Goal: Task Accomplishment & Management: Manage account settings

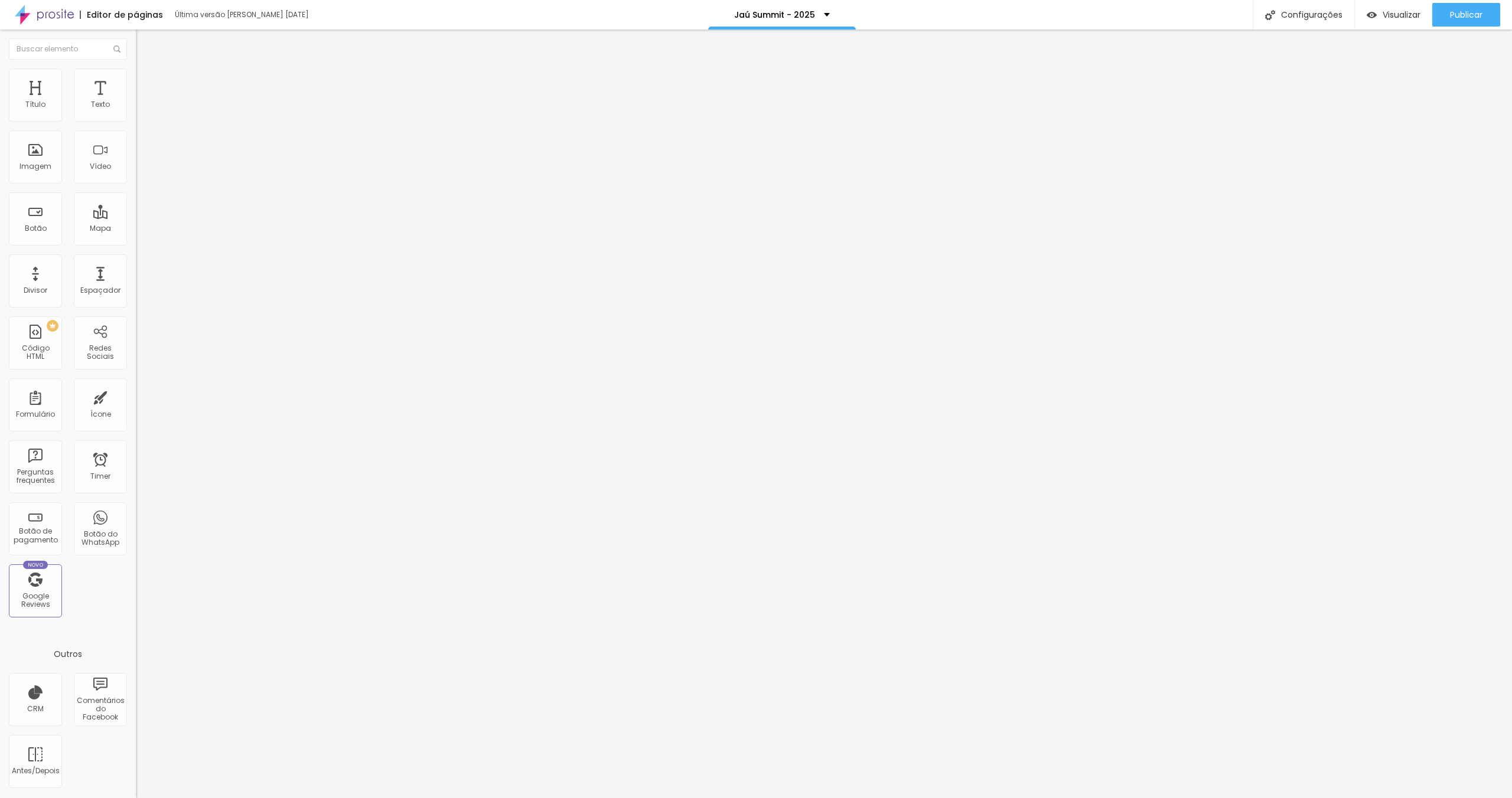
click at [990, 10] on div "Editor de páginas Última versão [PERSON_NAME] [DATE] Jaú Summit - 2025 Configur…" at bounding box center [756, 15] width 1512 height 30
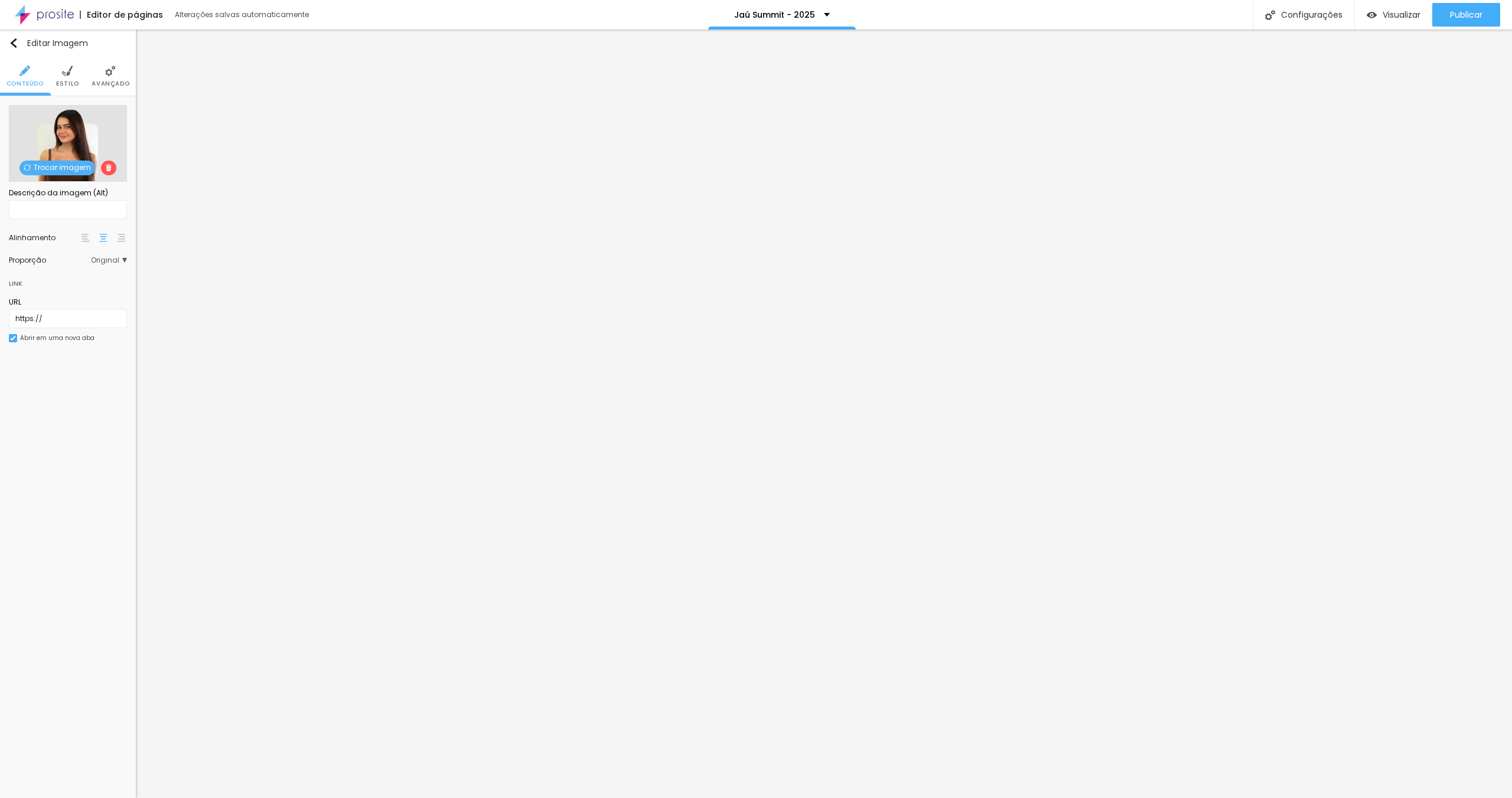
click at [67, 166] on span "Trocar imagem" at bounding box center [57, 168] width 75 height 15
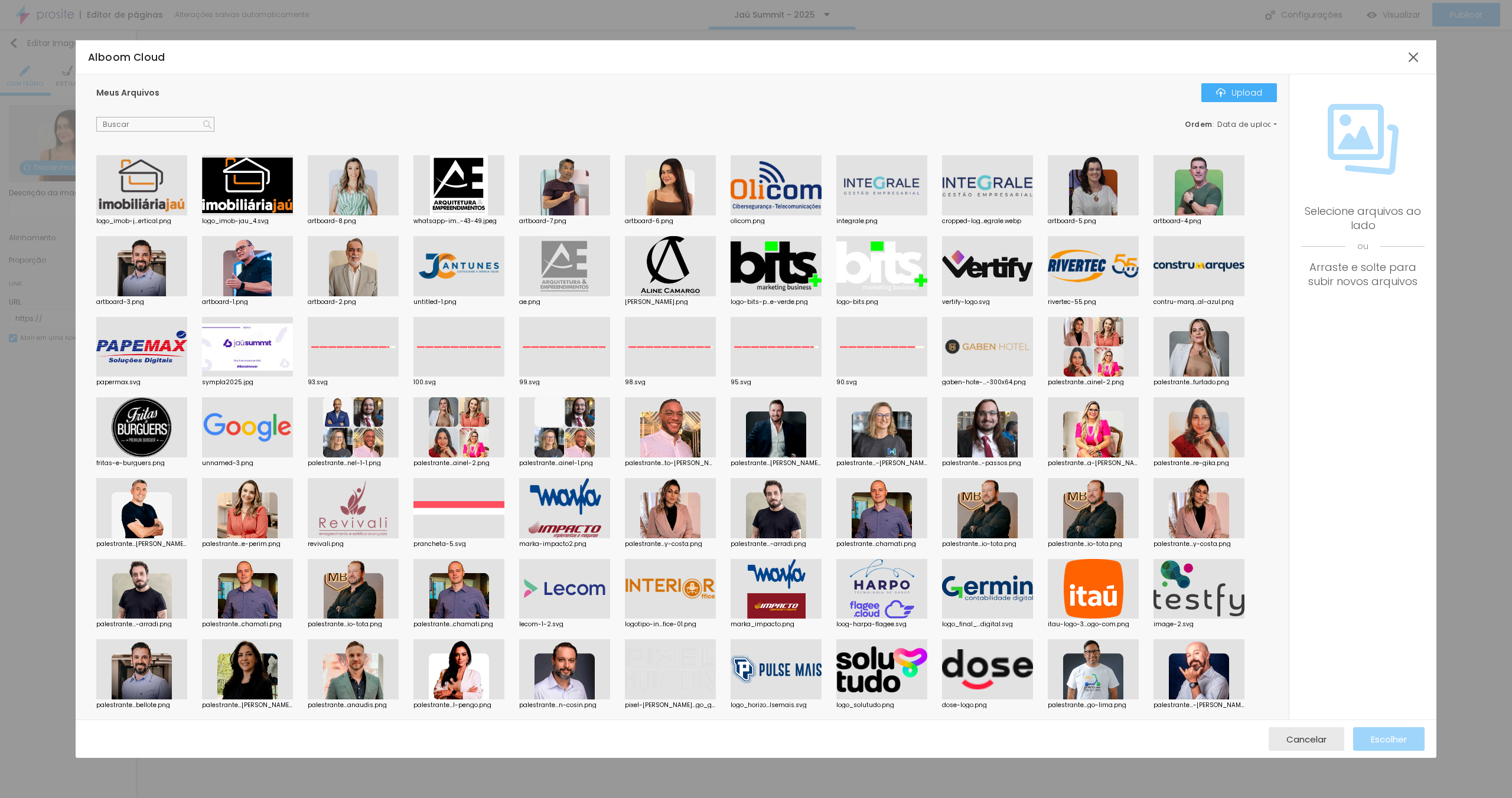
click at [799, 87] on div "Meus Arquivos Upload" at bounding box center [687, 92] width 1181 height 19
click at [689, 118] on div "Ordem : Data de upload" at bounding box center [687, 125] width 1181 height 16
click at [456, 132] on div "Meus Arquivos Upload Ordem : Data de upload logo_imob-j...ertical.png logo_imob…" at bounding box center [681, 397] width 1213 height 646
click at [411, 117] on div "Ordem : Data de upload" at bounding box center [687, 125] width 1181 height 16
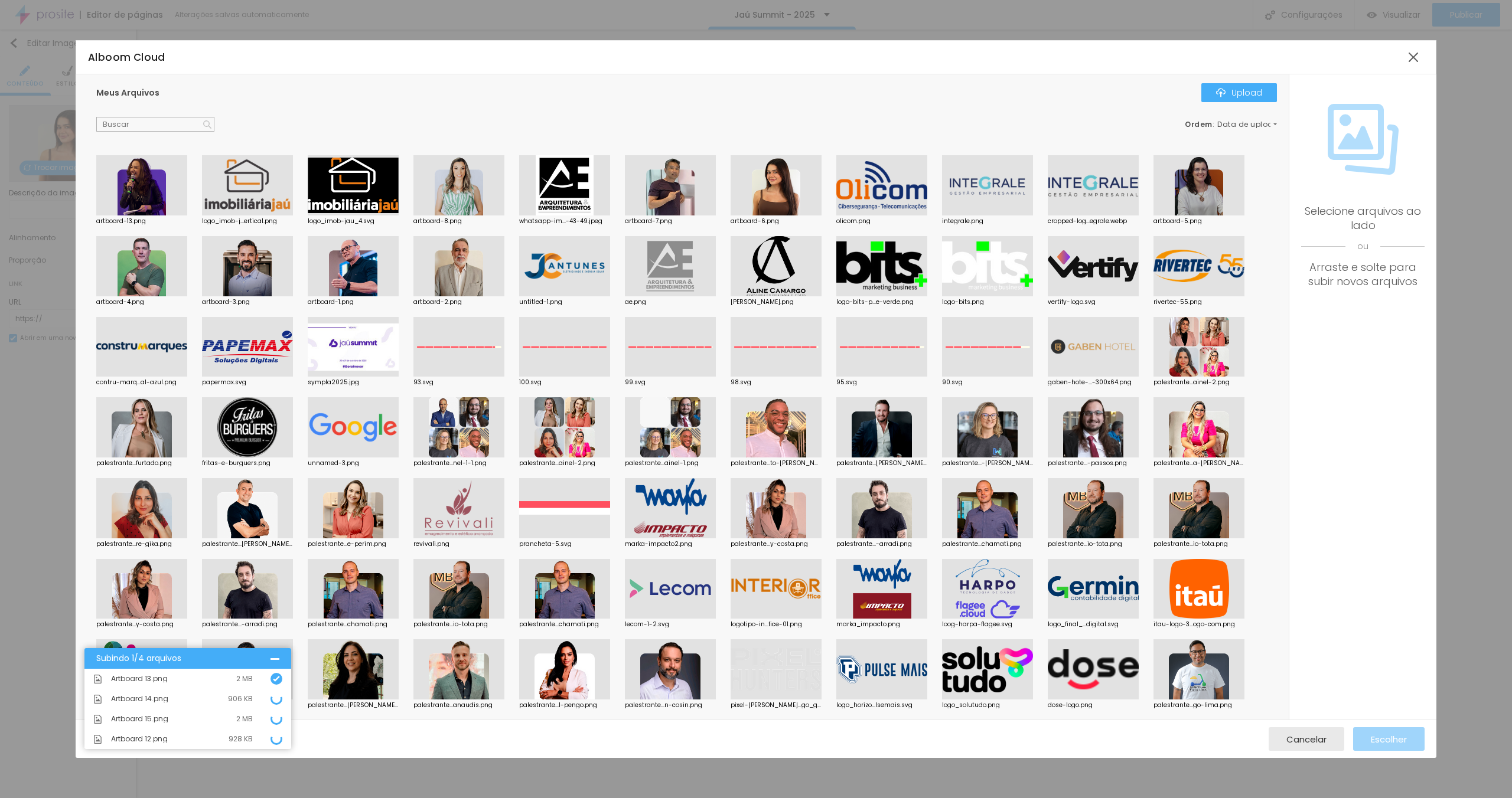
click at [438, 107] on div "Meus Arquivos Upload Ordem : Data de upload" at bounding box center [687, 107] width 1181 height 49
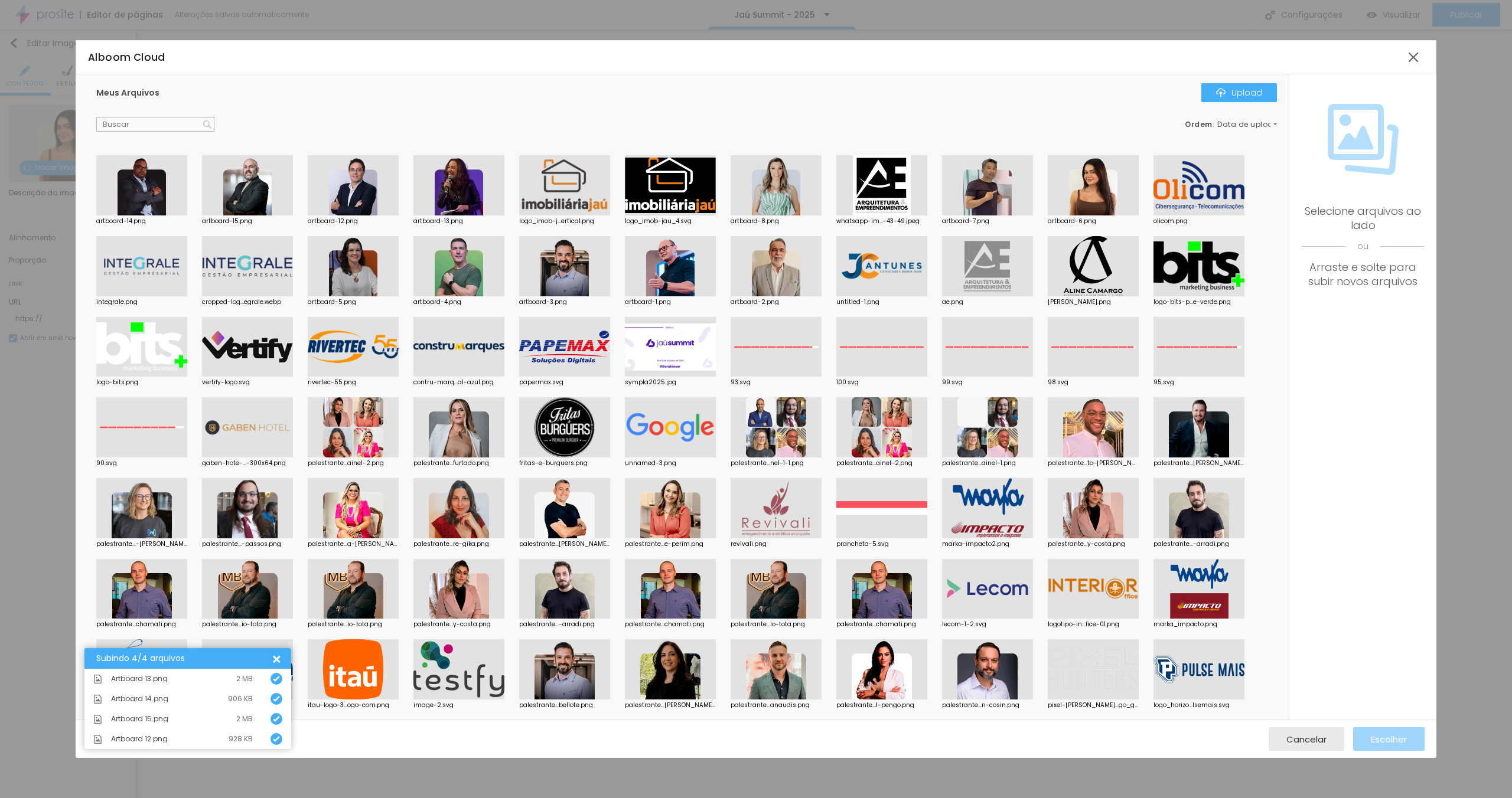
click at [448, 111] on div "Meus Arquivos Upload Ordem : Data de upload" at bounding box center [687, 107] width 1181 height 49
click at [452, 111] on div "Meus Arquivos Upload Ordem : Data de upload" at bounding box center [687, 107] width 1181 height 49
click at [783, 97] on div "Meus Arquivos Upload" at bounding box center [687, 92] width 1181 height 19
click at [794, 85] on div "Meus Arquivos Upload" at bounding box center [687, 92] width 1181 height 19
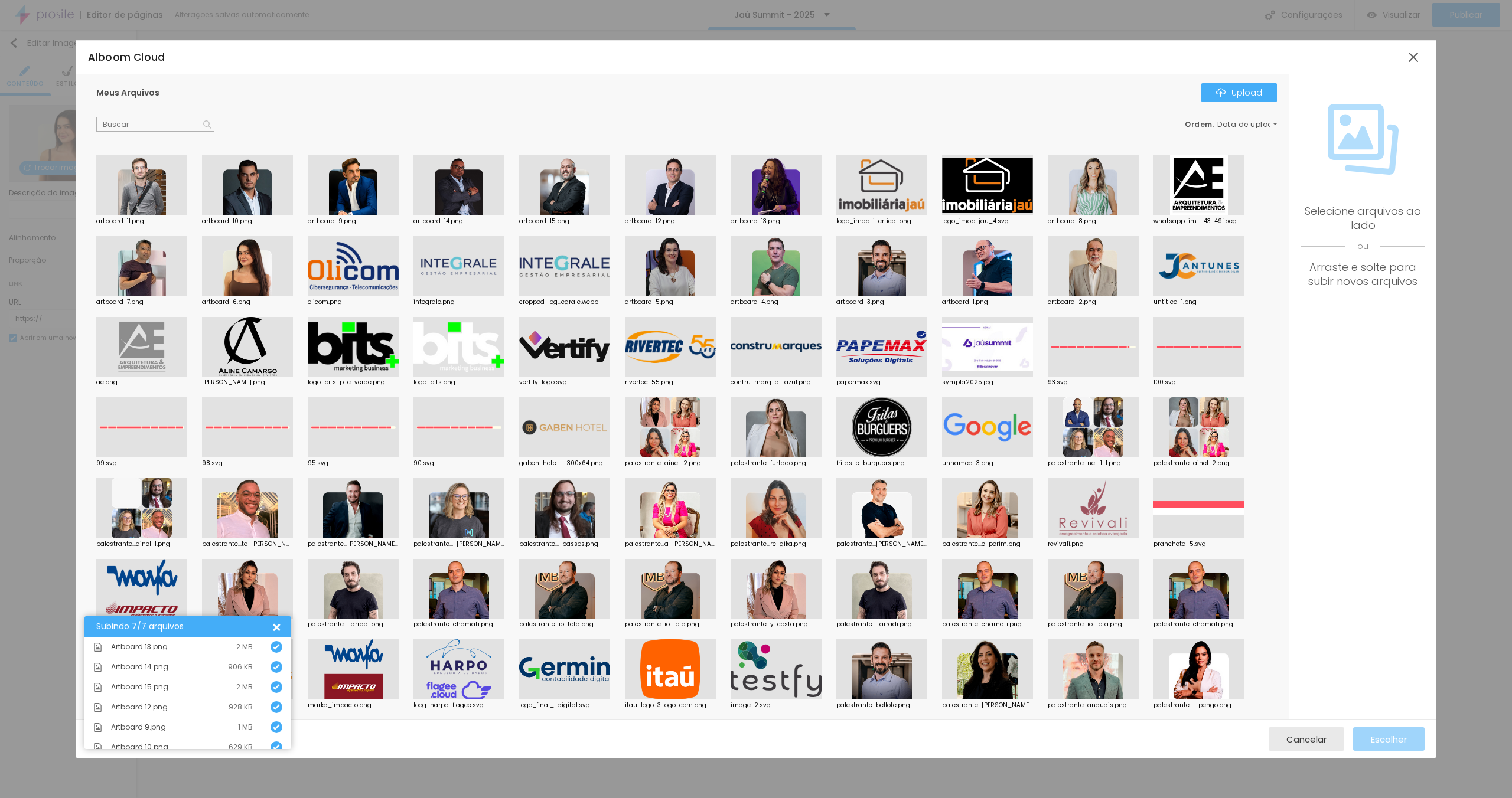
click at [837, 106] on div "Meus Arquivos Upload Ordem : Data de upload" at bounding box center [687, 107] width 1181 height 49
drag, startPoint x: 182, startPoint y: 127, endPoint x: 214, endPoint y: 125, distance: 32.1
click at [183, 127] on input "text" at bounding box center [155, 125] width 118 height 16
click at [427, 122] on div "Ordem : Data de upload" at bounding box center [687, 125] width 1181 height 16
click at [698, 99] on div "Meus Arquivos Upload" at bounding box center [687, 92] width 1181 height 19
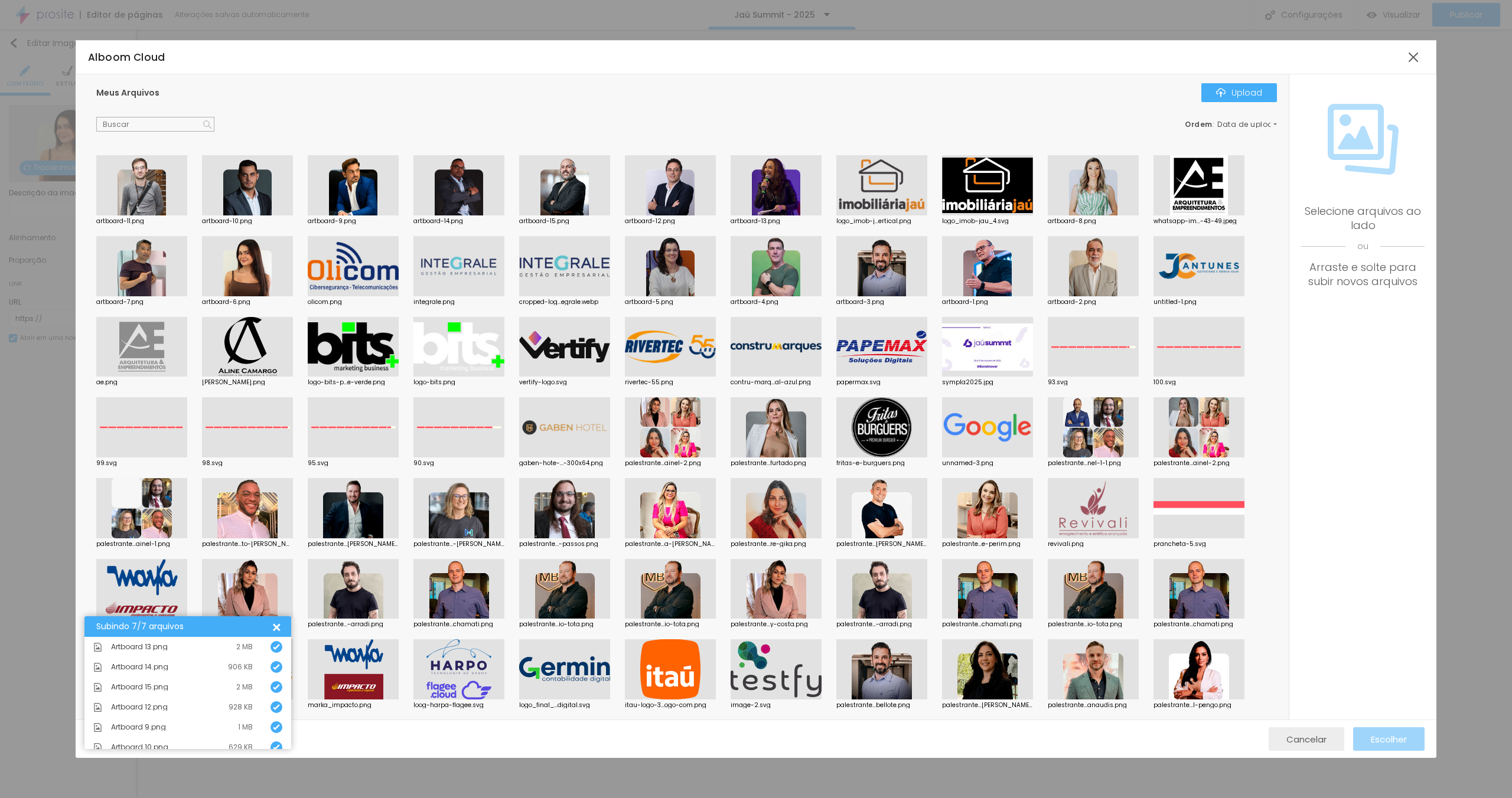
click at [1308, 745] on span "Cancelar" at bounding box center [1307, 739] width 40 height 10
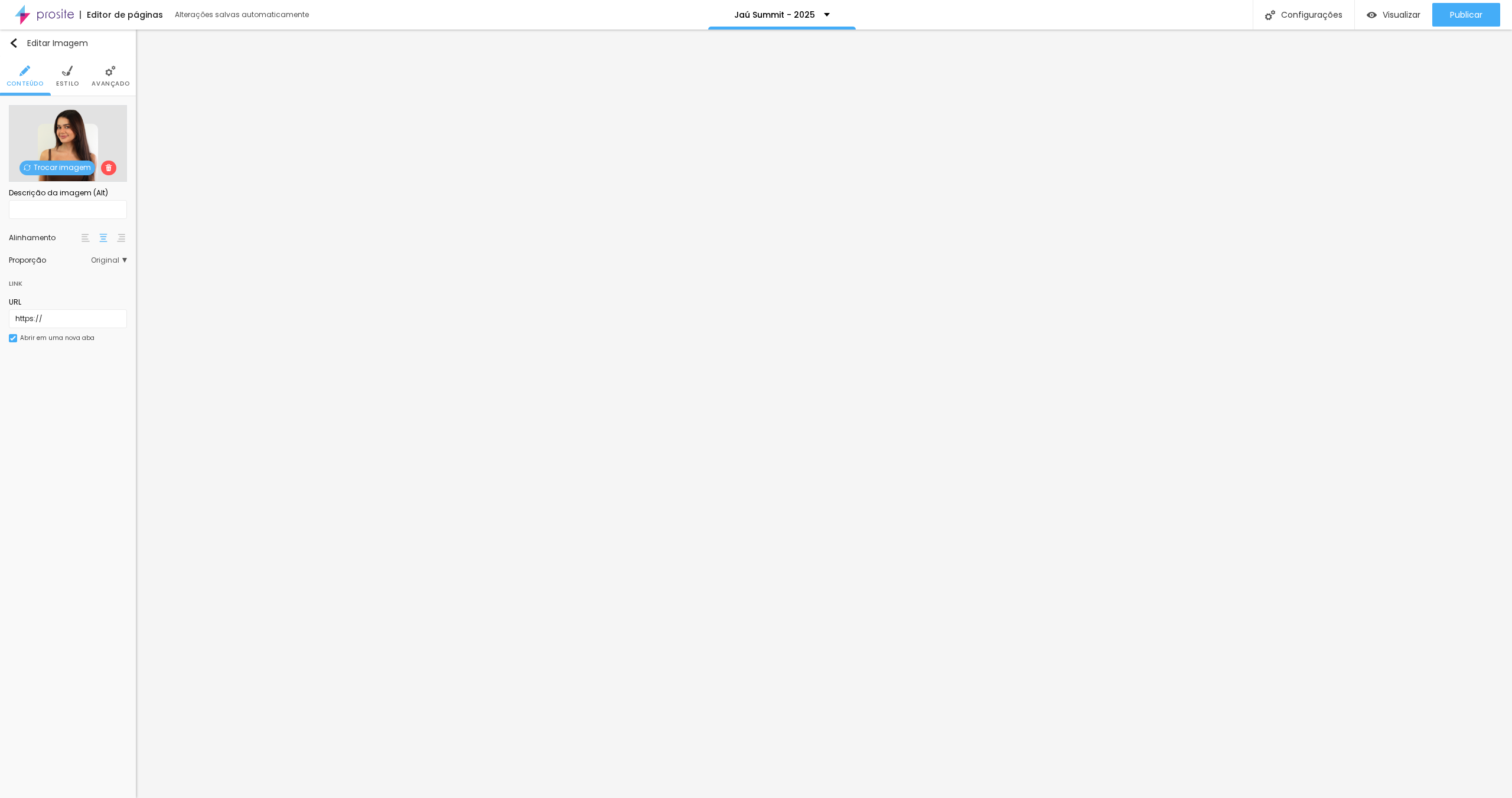
click at [74, 172] on span "Trocar imagem" at bounding box center [57, 168] width 75 height 15
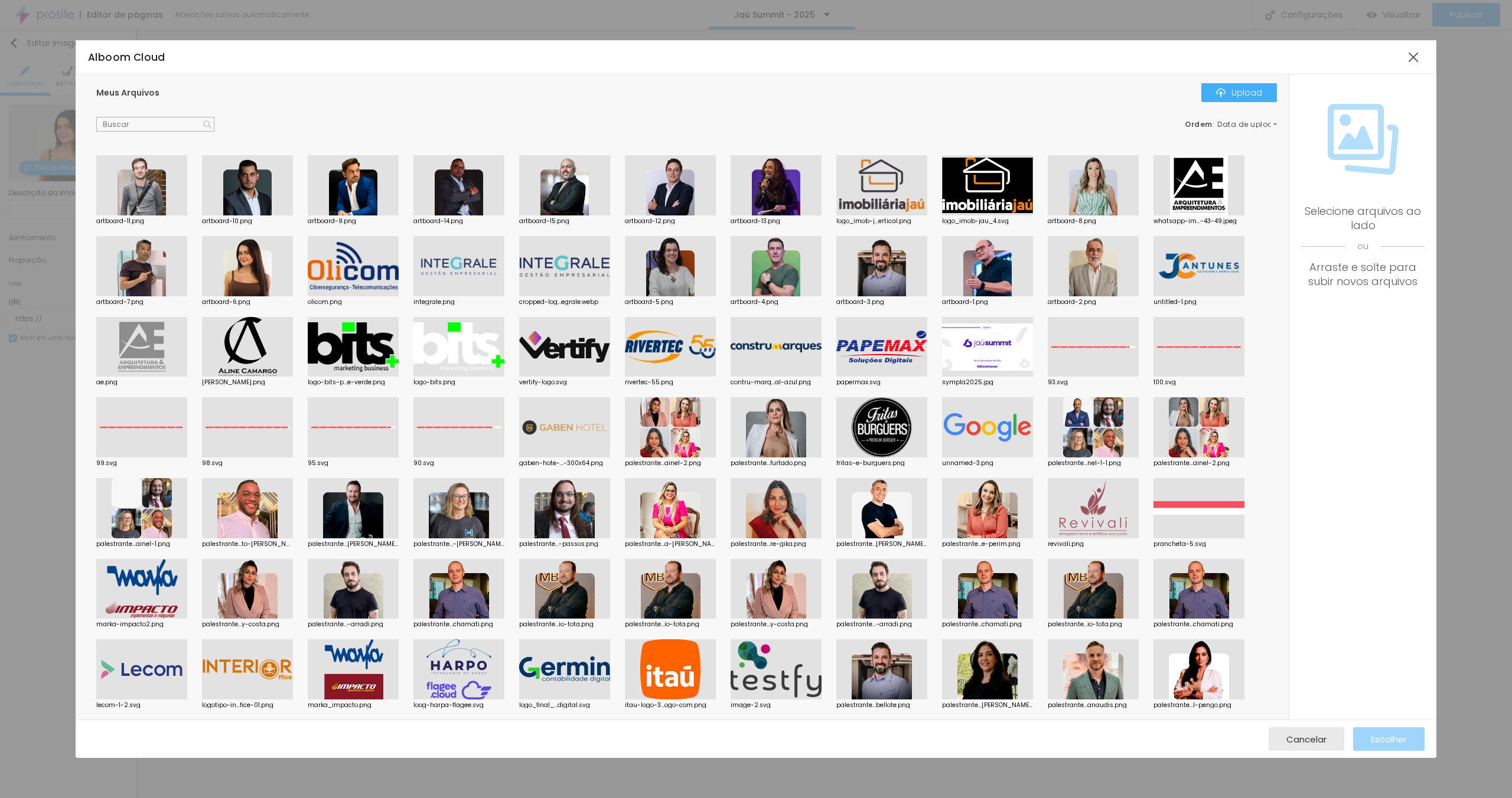
click at [796, 178] on div at bounding box center [776, 185] width 91 height 60
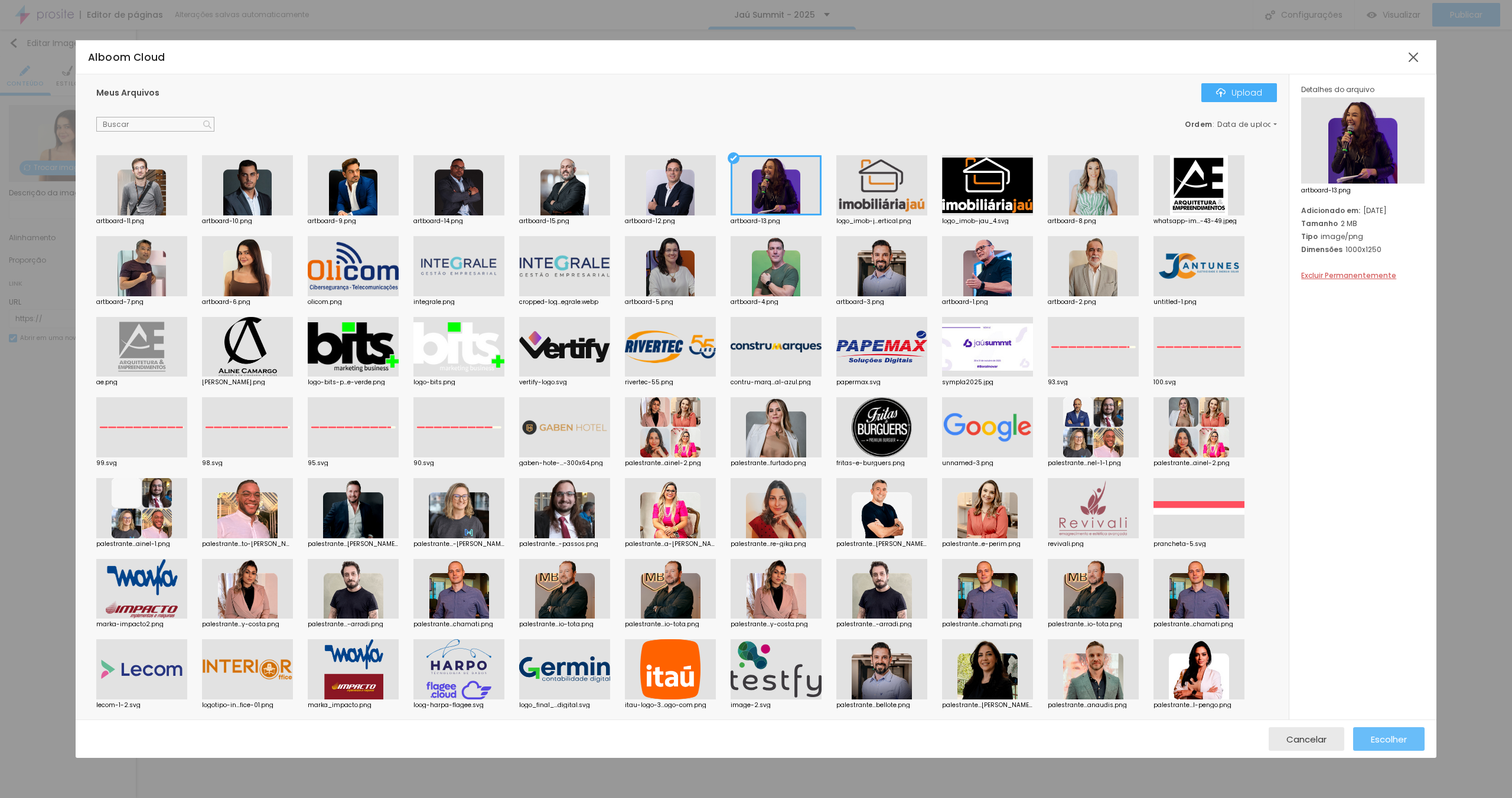
click at [1390, 735] on span "Escolher" at bounding box center [1389, 739] width 36 height 10
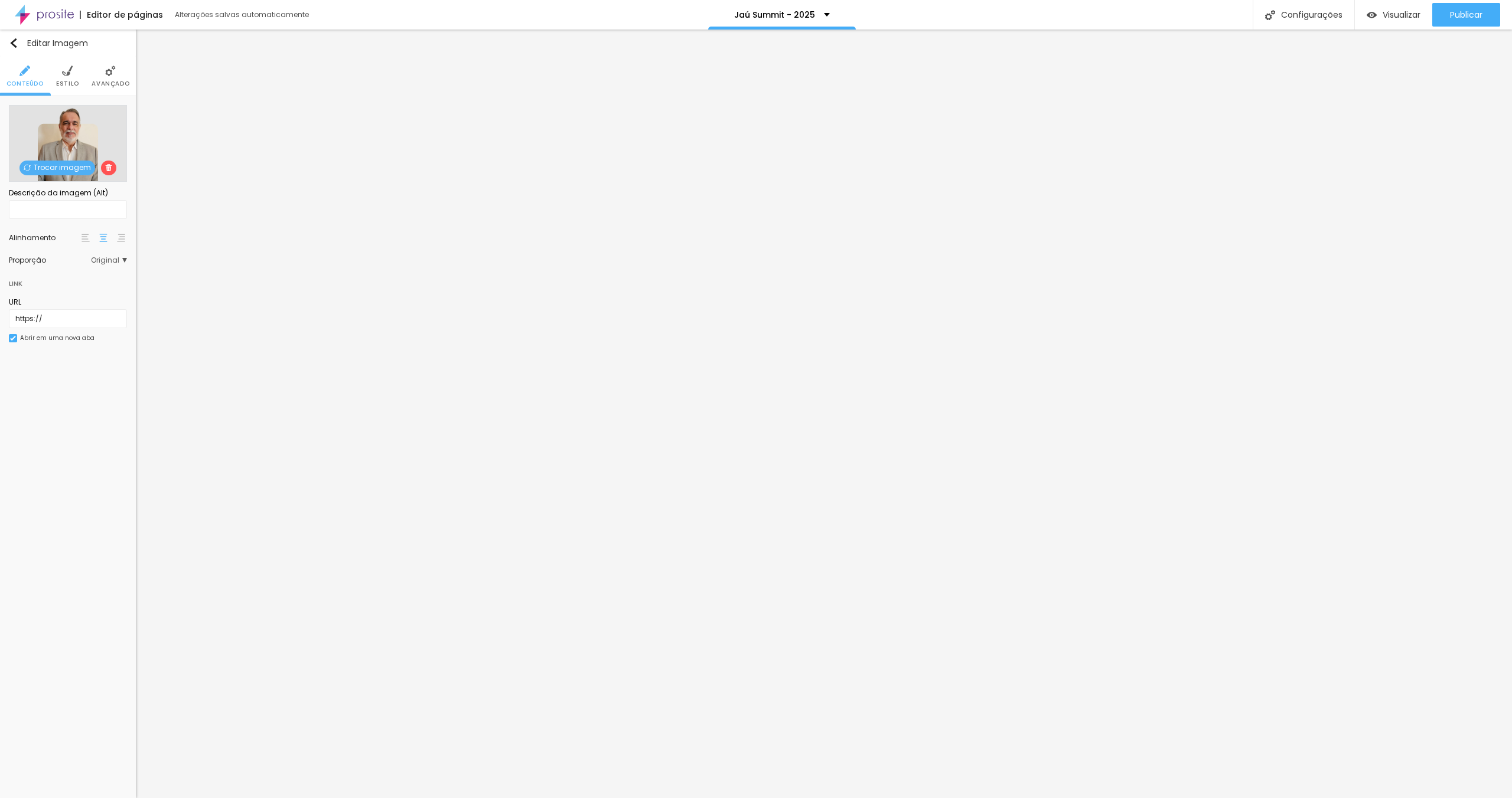
click at [67, 166] on span "Trocar imagem" at bounding box center [57, 168] width 75 height 15
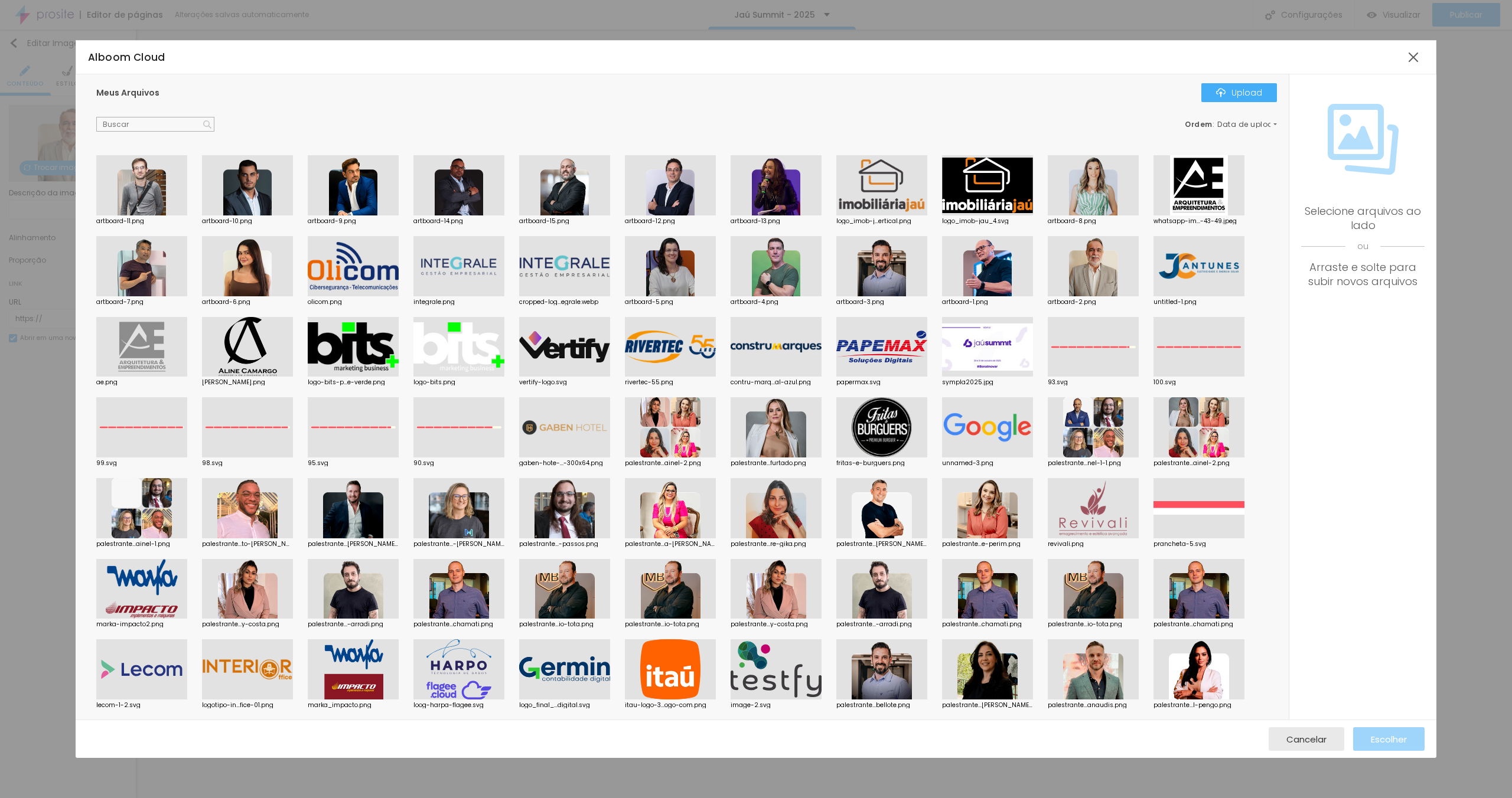
click at [661, 188] on div at bounding box center [671, 185] width 91 height 60
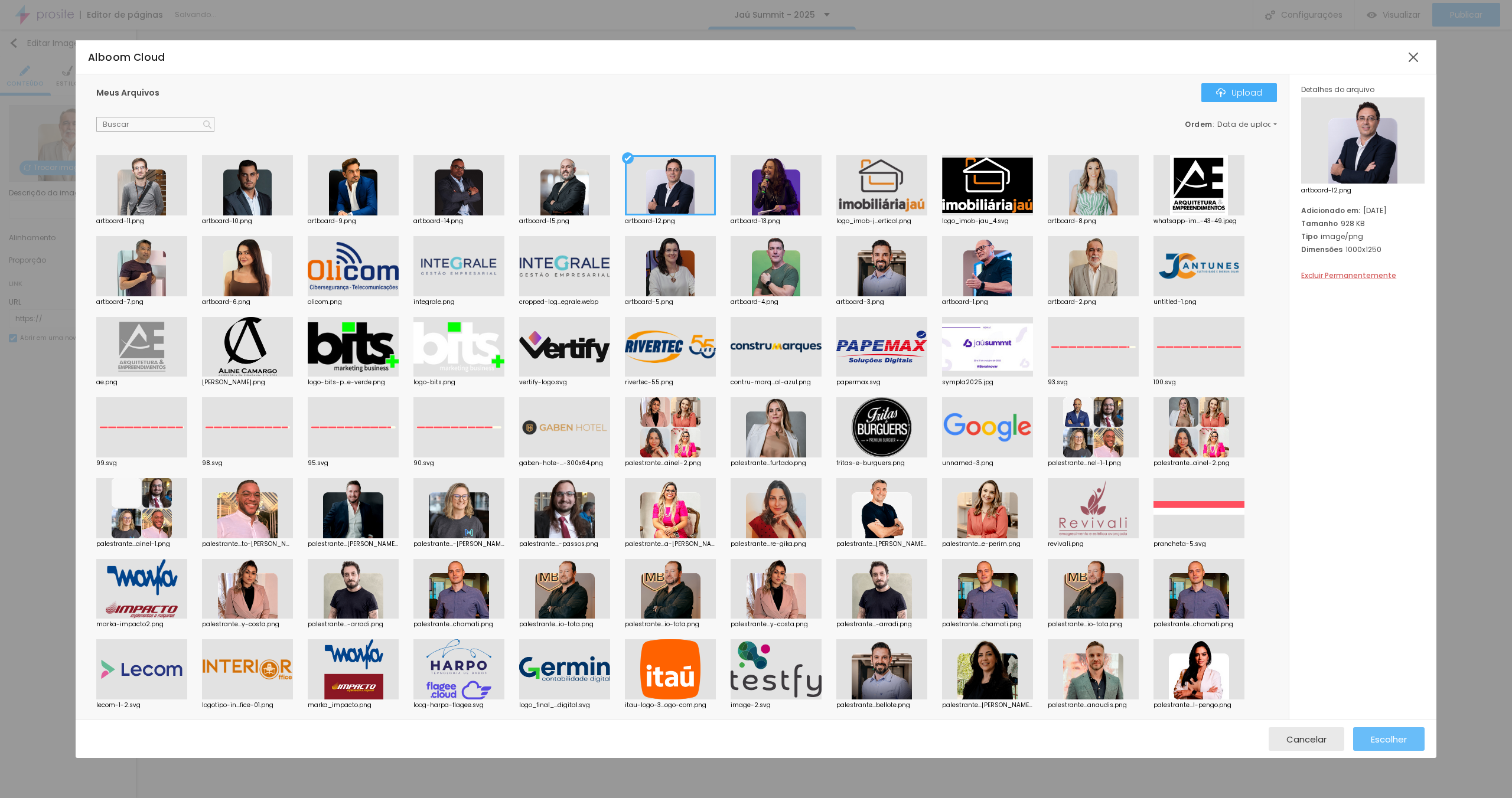
click at [1416, 743] on button "Escolher" at bounding box center [1389, 739] width 71 height 24
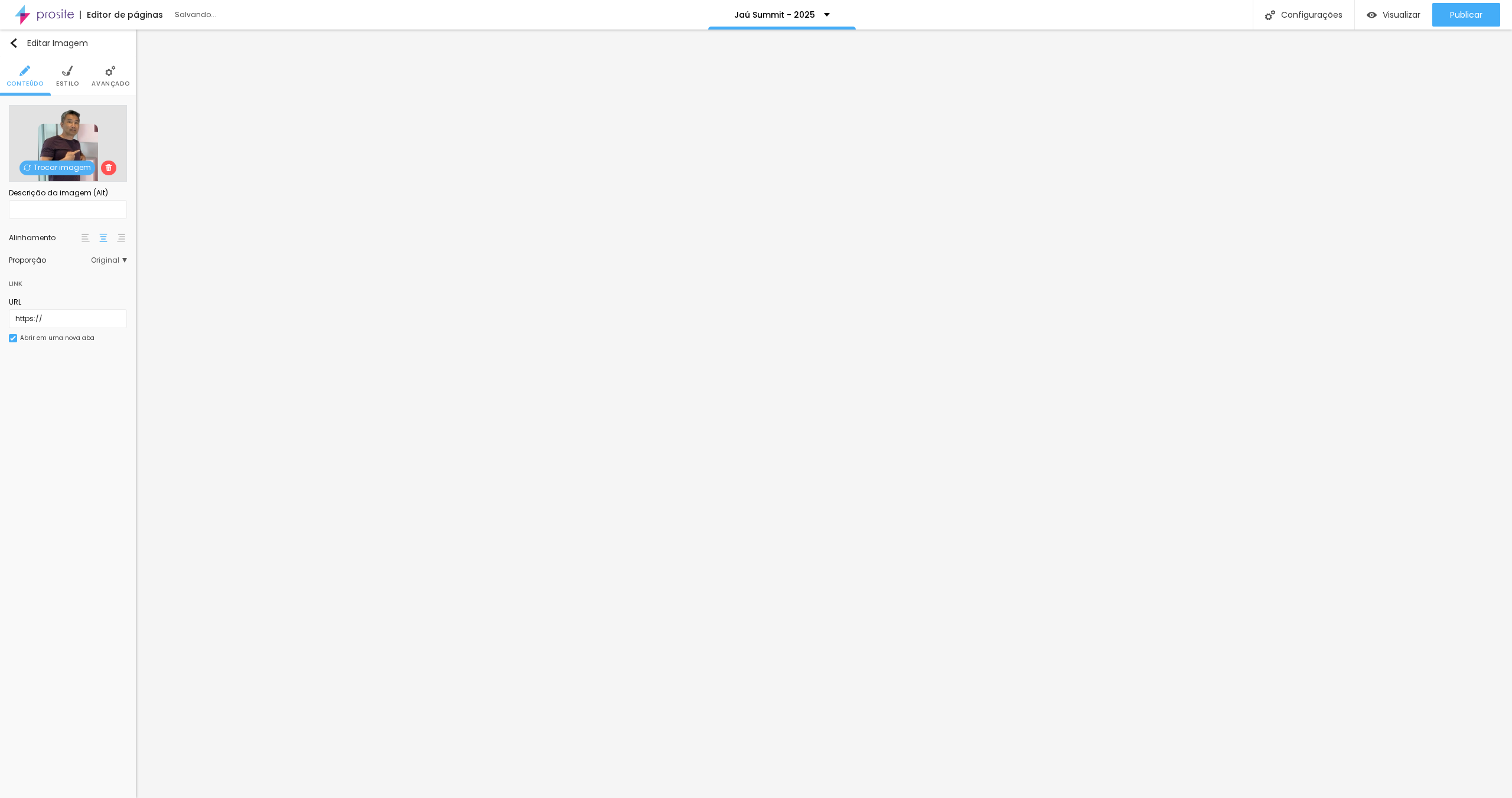
click at [49, 165] on span "Trocar imagem" at bounding box center [57, 168] width 75 height 15
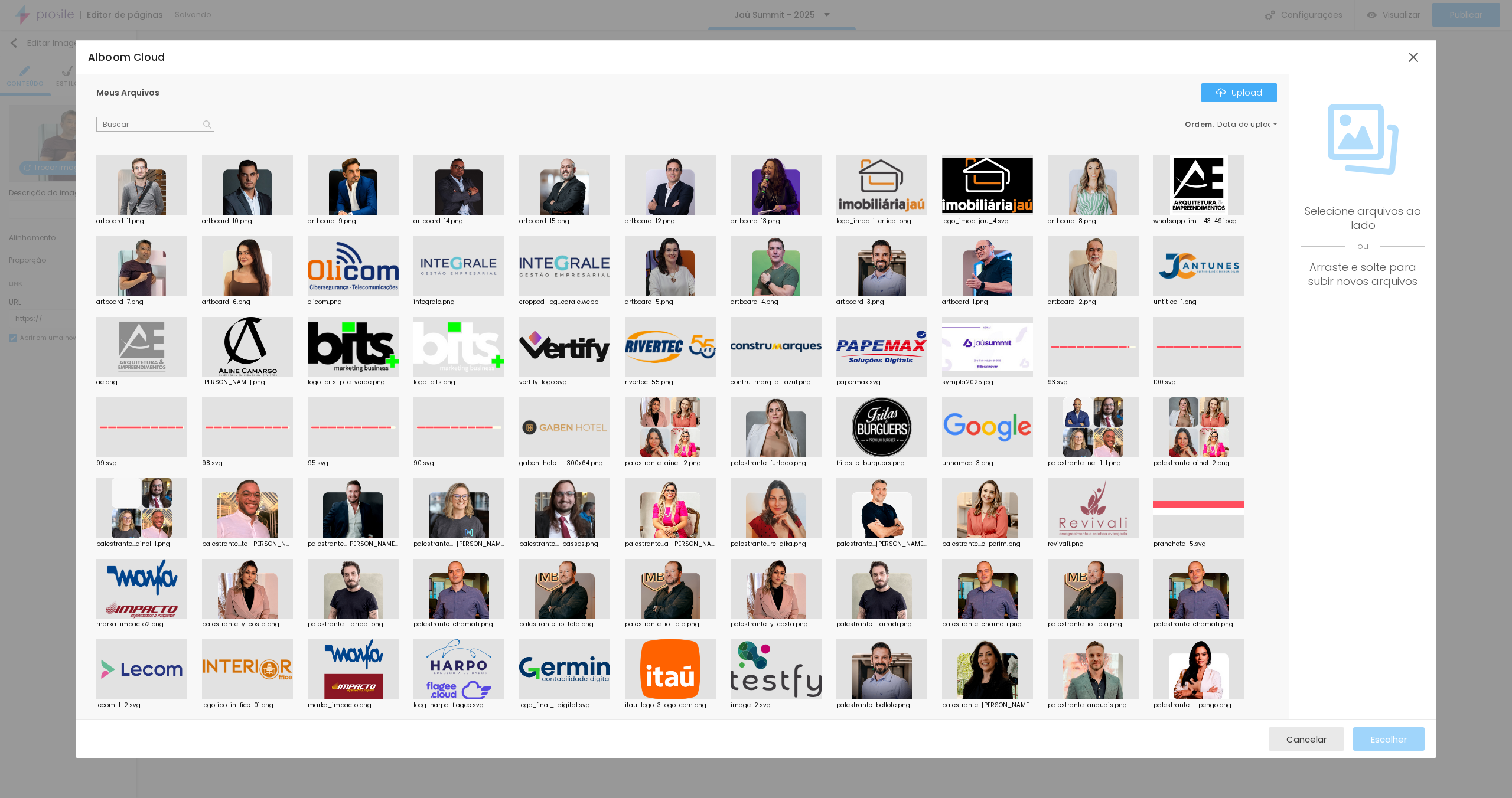
click at [461, 186] on div at bounding box center [459, 185] width 91 height 60
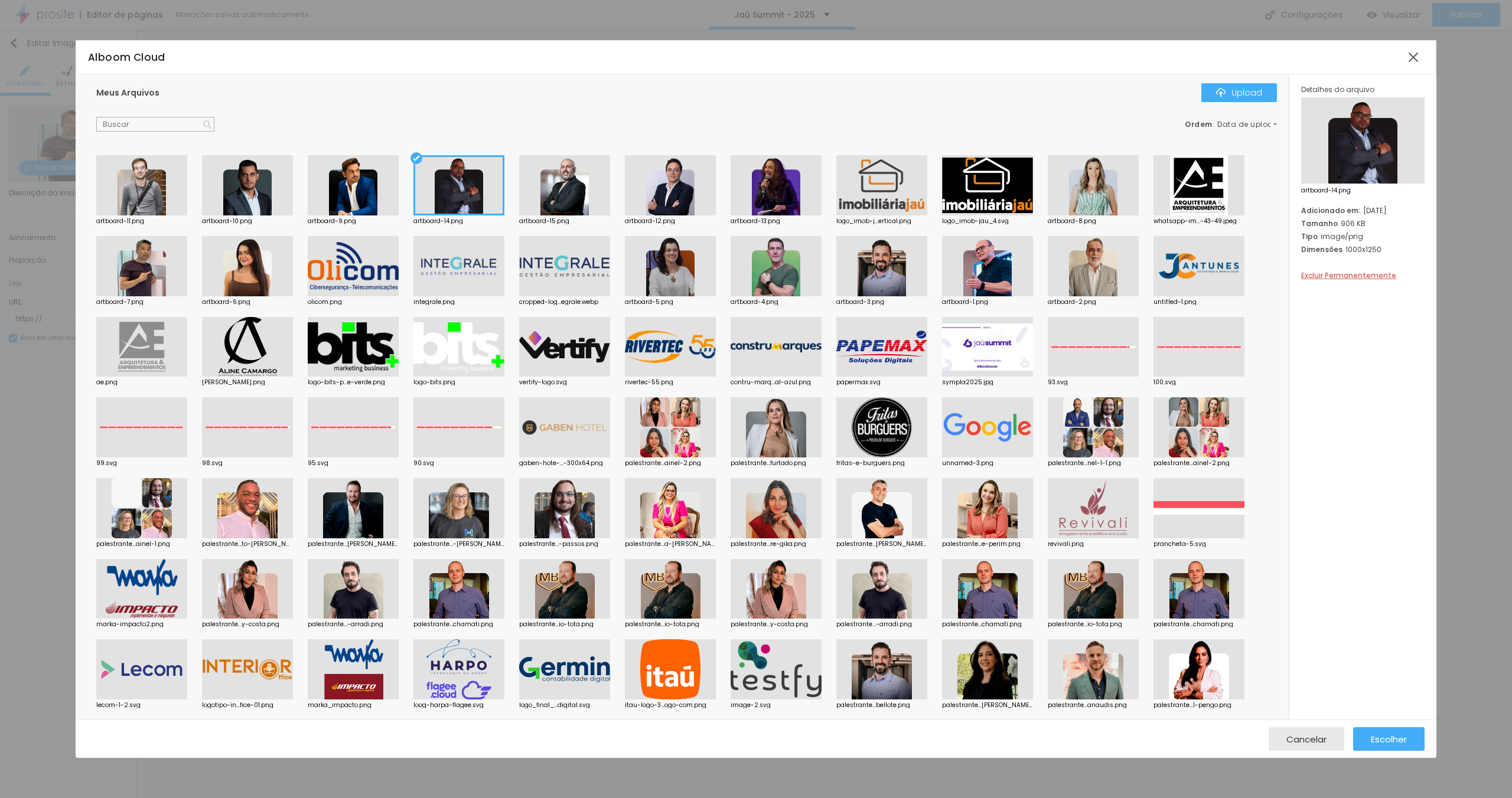
click at [578, 188] on div at bounding box center [565, 185] width 91 height 60
click at [1382, 739] on span "Escolher" at bounding box center [1389, 739] width 36 height 10
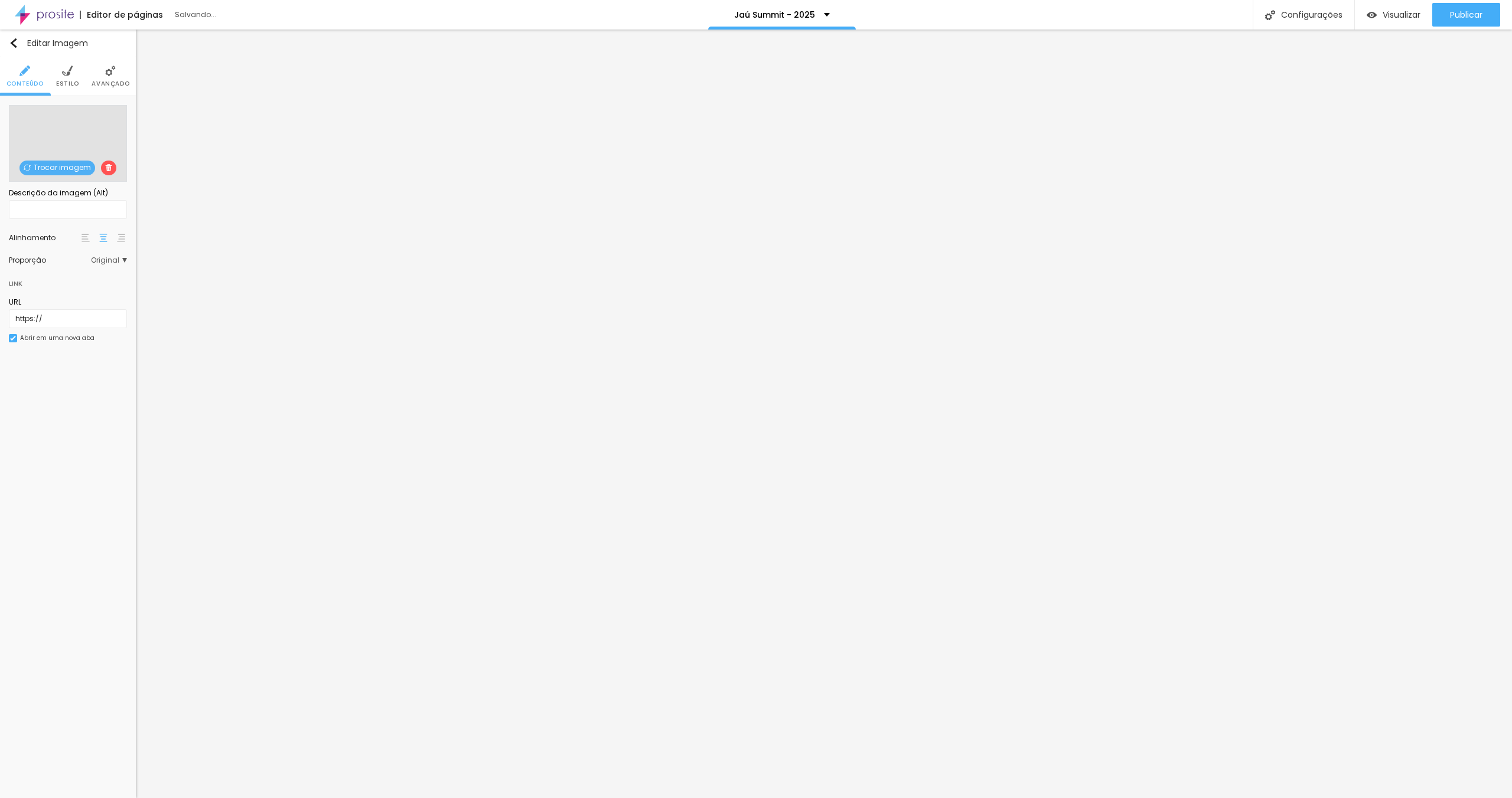
click at [52, 171] on span "Trocar imagem" at bounding box center [57, 168] width 75 height 15
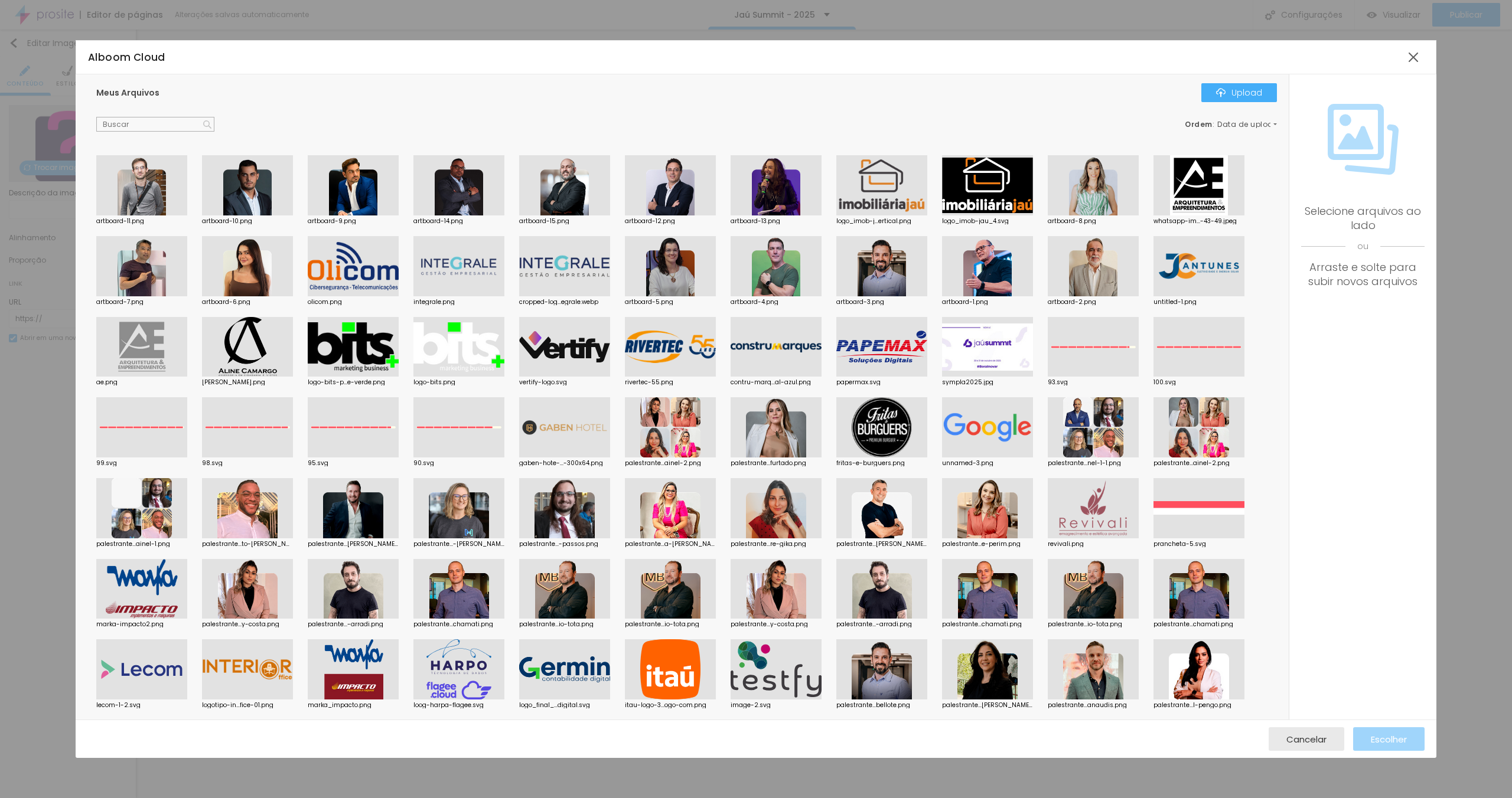
click at [448, 191] on div at bounding box center [459, 185] width 91 height 60
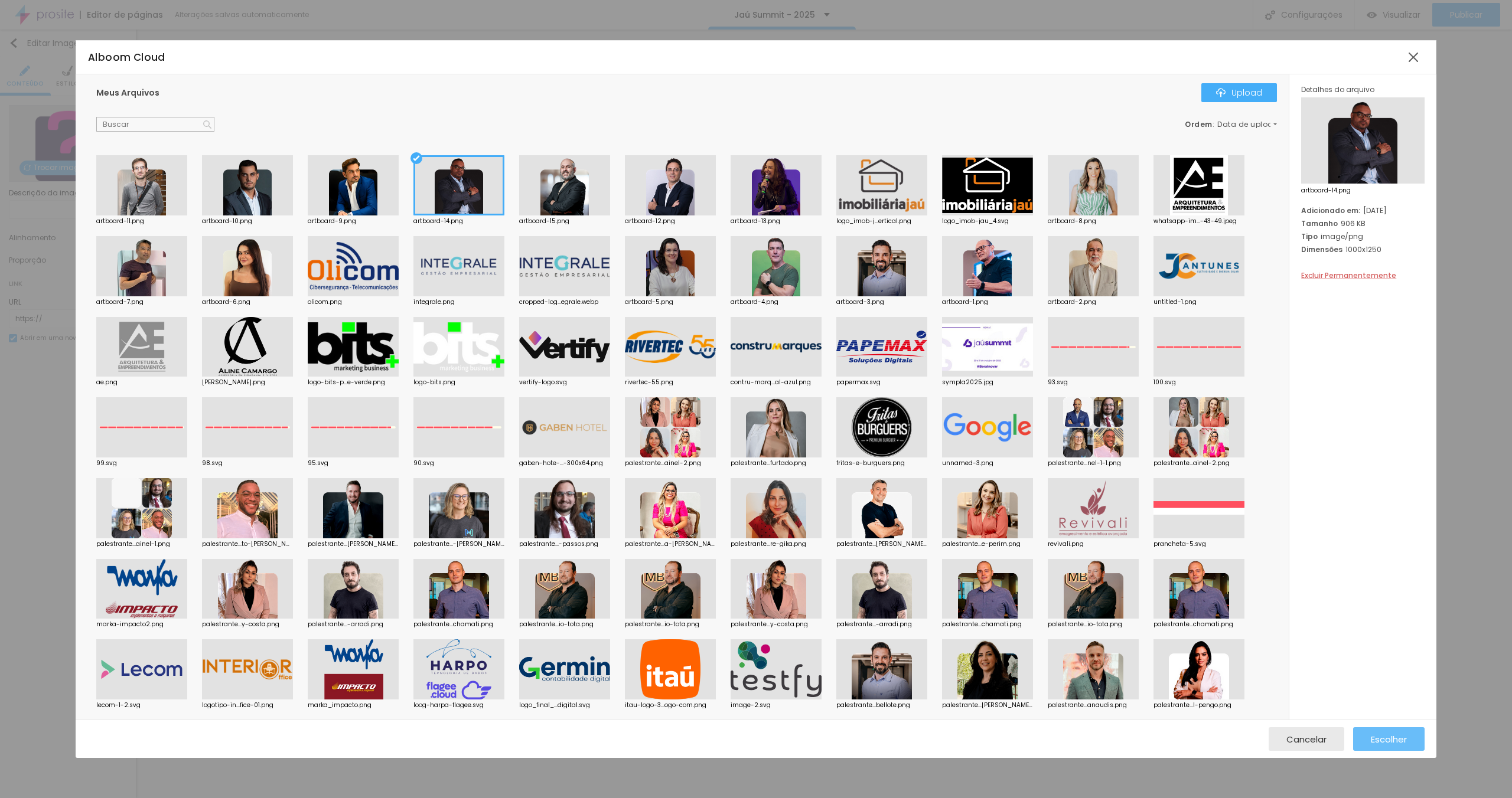
click at [1387, 741] on span "Escolher" at bounding box center [1389, 739] width 36 height 10
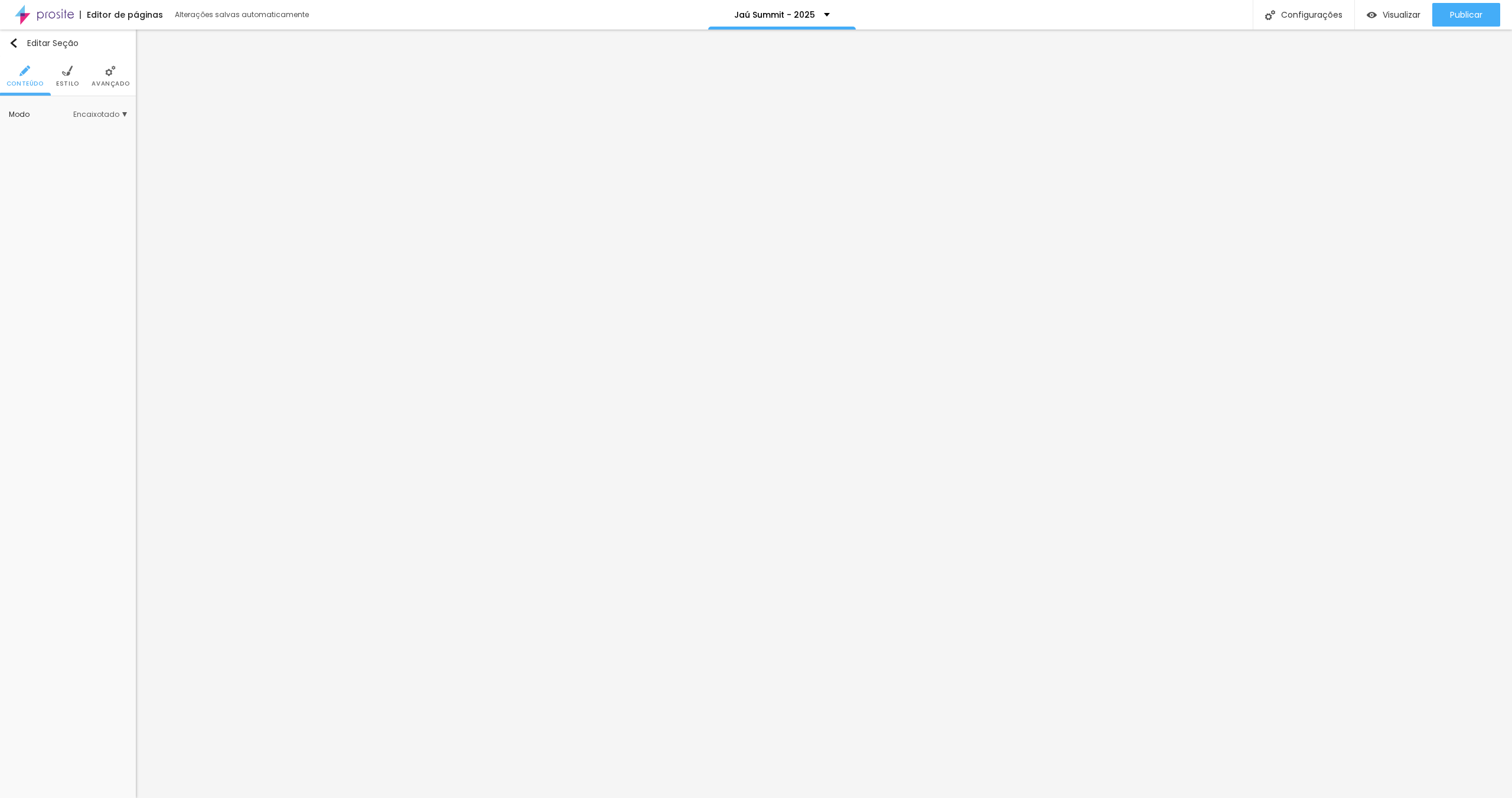
click at [64, 75] on img at bounding box center [67, 71] width 11 height 11
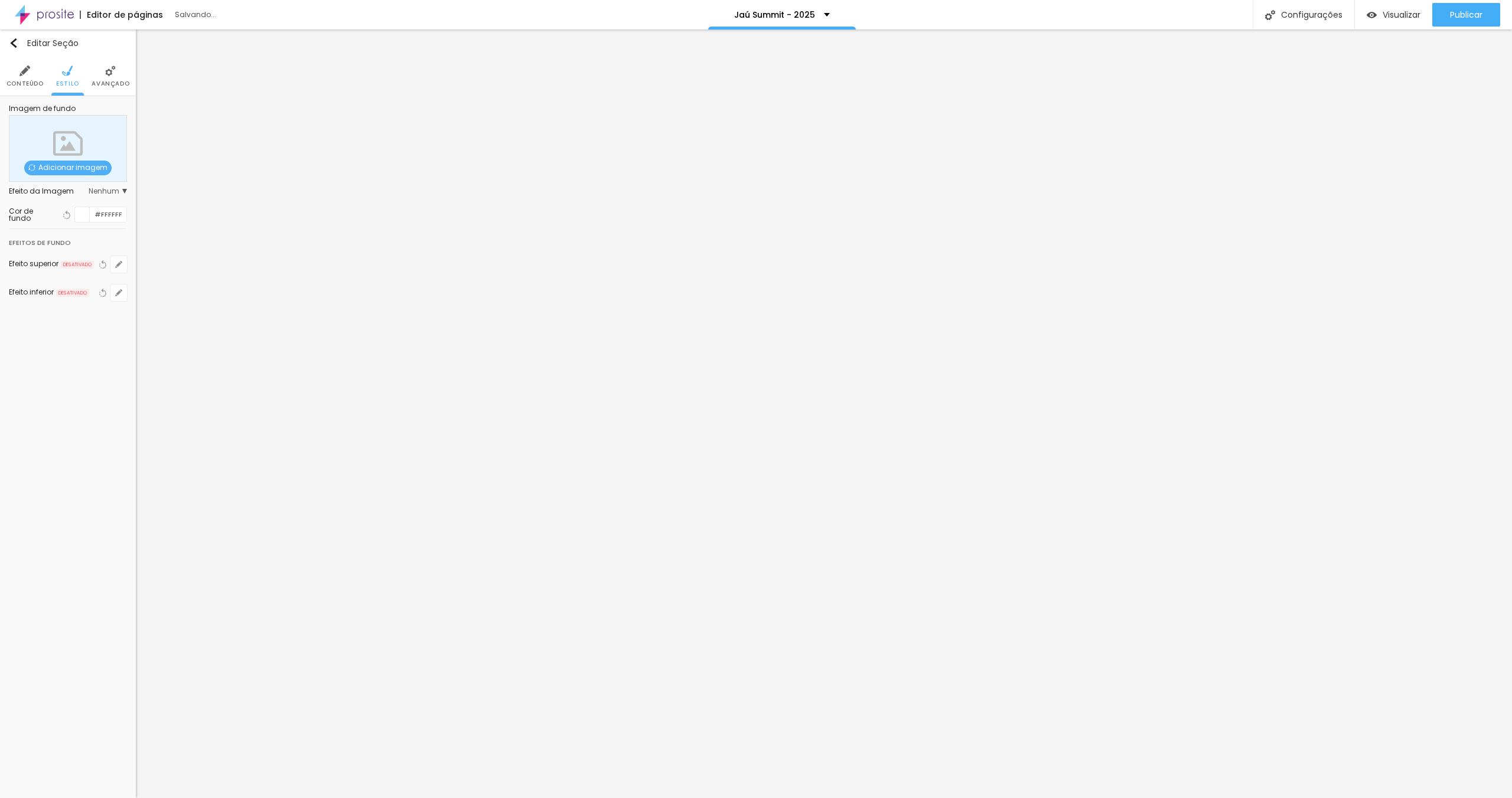
click at [75, 162] on span "Adicionar imagem" at bounding box center [67, 168] width 87 height 15
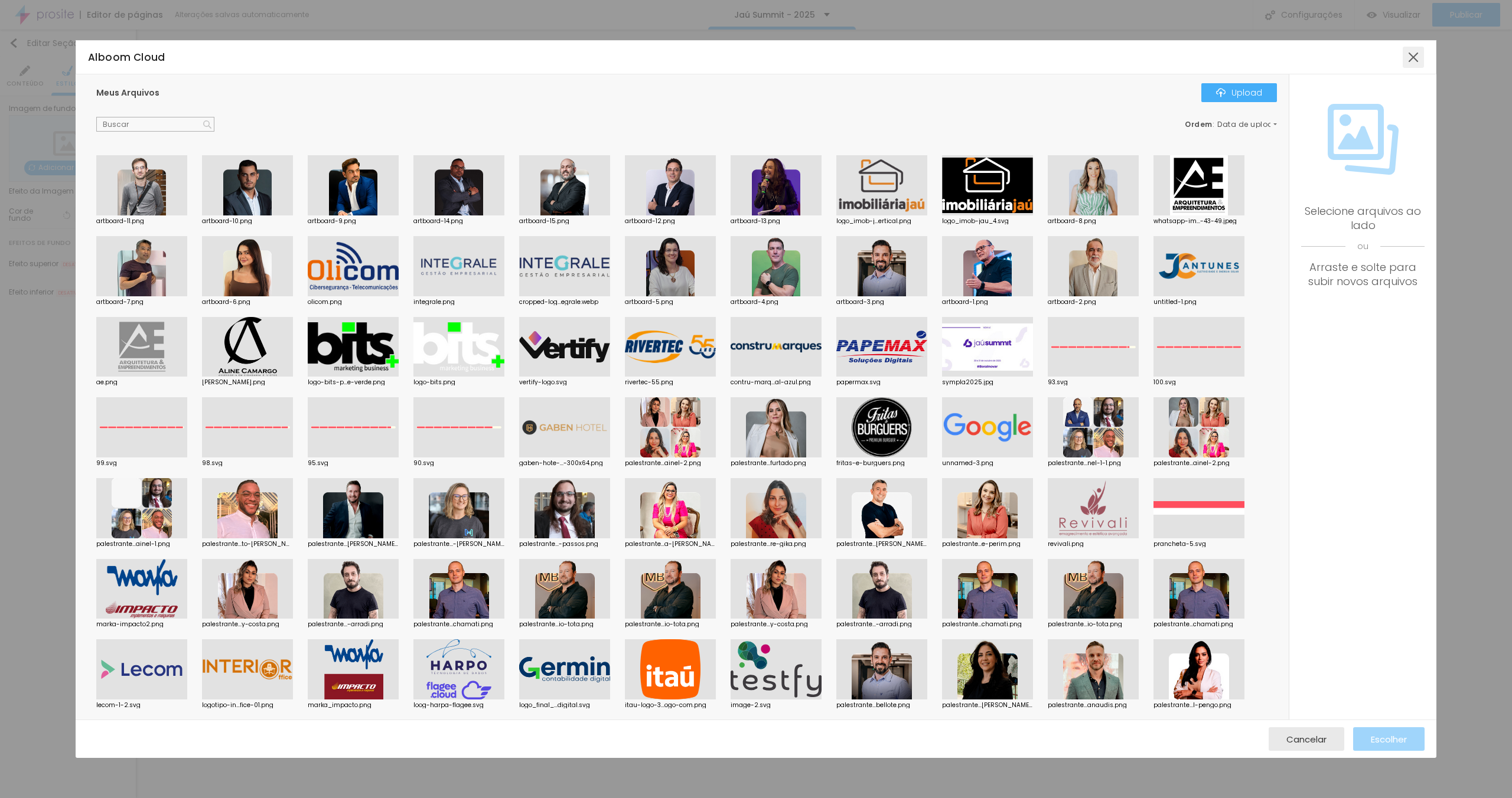
click at [1412, 59] on div at bounding box center [1413, 57] width 21 height 21
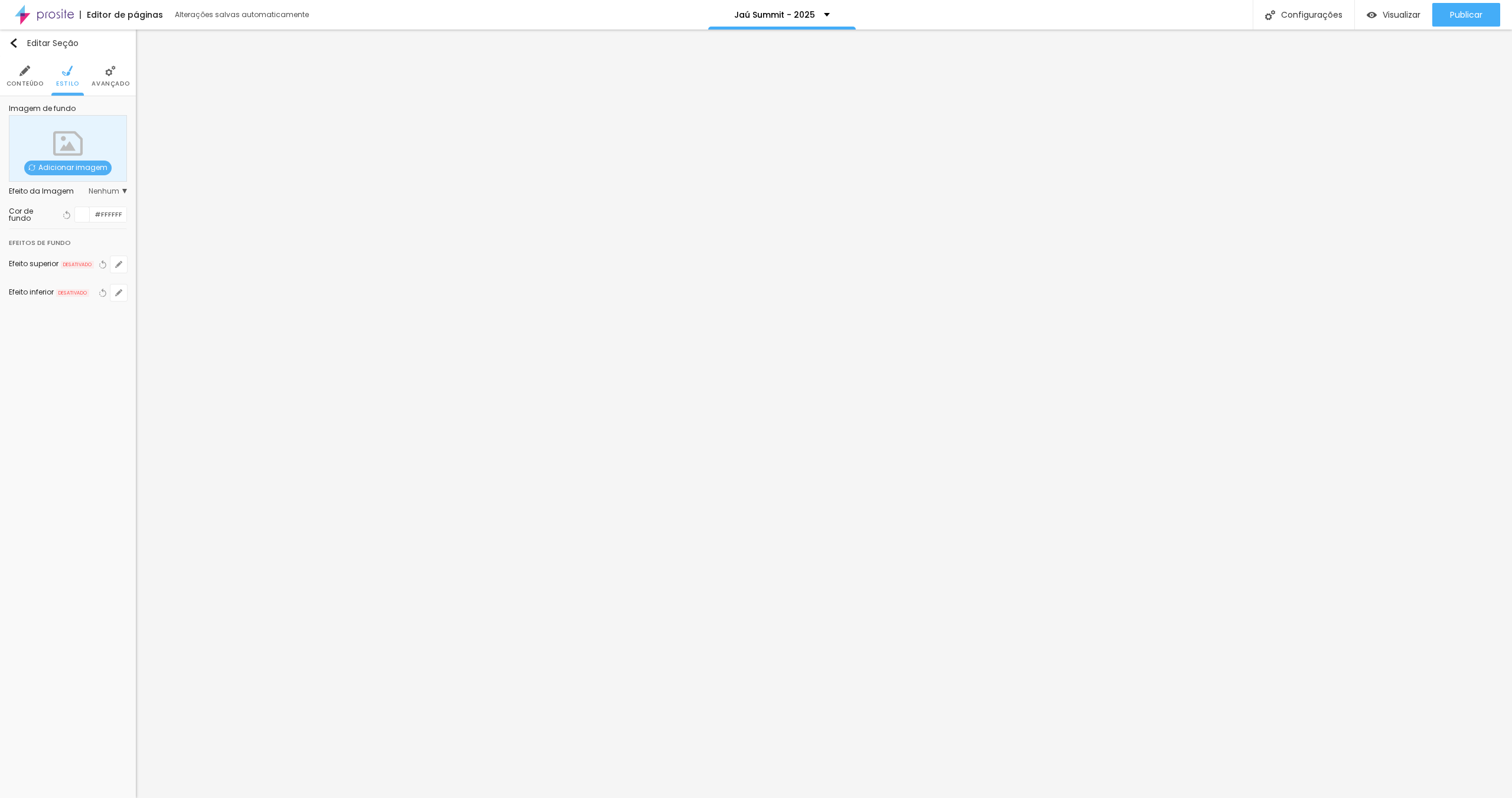
click at [82, 216] on div at bounding box center [82, 214] width 15 height 15
drag, startPoint x: 87, startPoint y: 245, endPoint x: 130, endPoint y: 261, distance: 45.9
click at [89, 235] on div at bounding box center [56, 273] width 78 height 89
type input "#EE1212"
click at [35, 158] on div "Trocar imagem" at bounding box center [67, 143] width 118 height 77
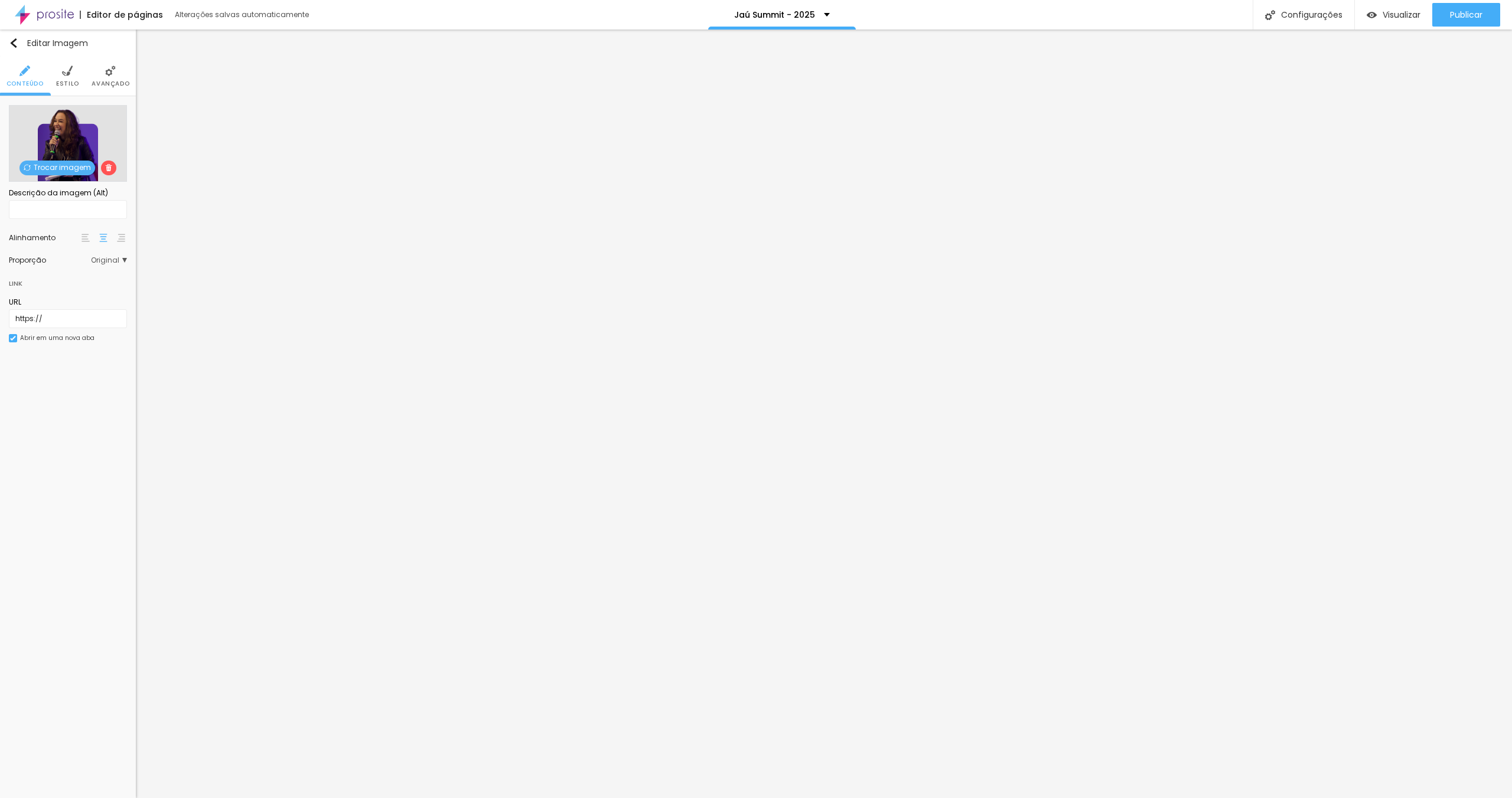
click at [59, 171] on span "Trocar imagem" at bounding box center [57, 168] width 75 height 15
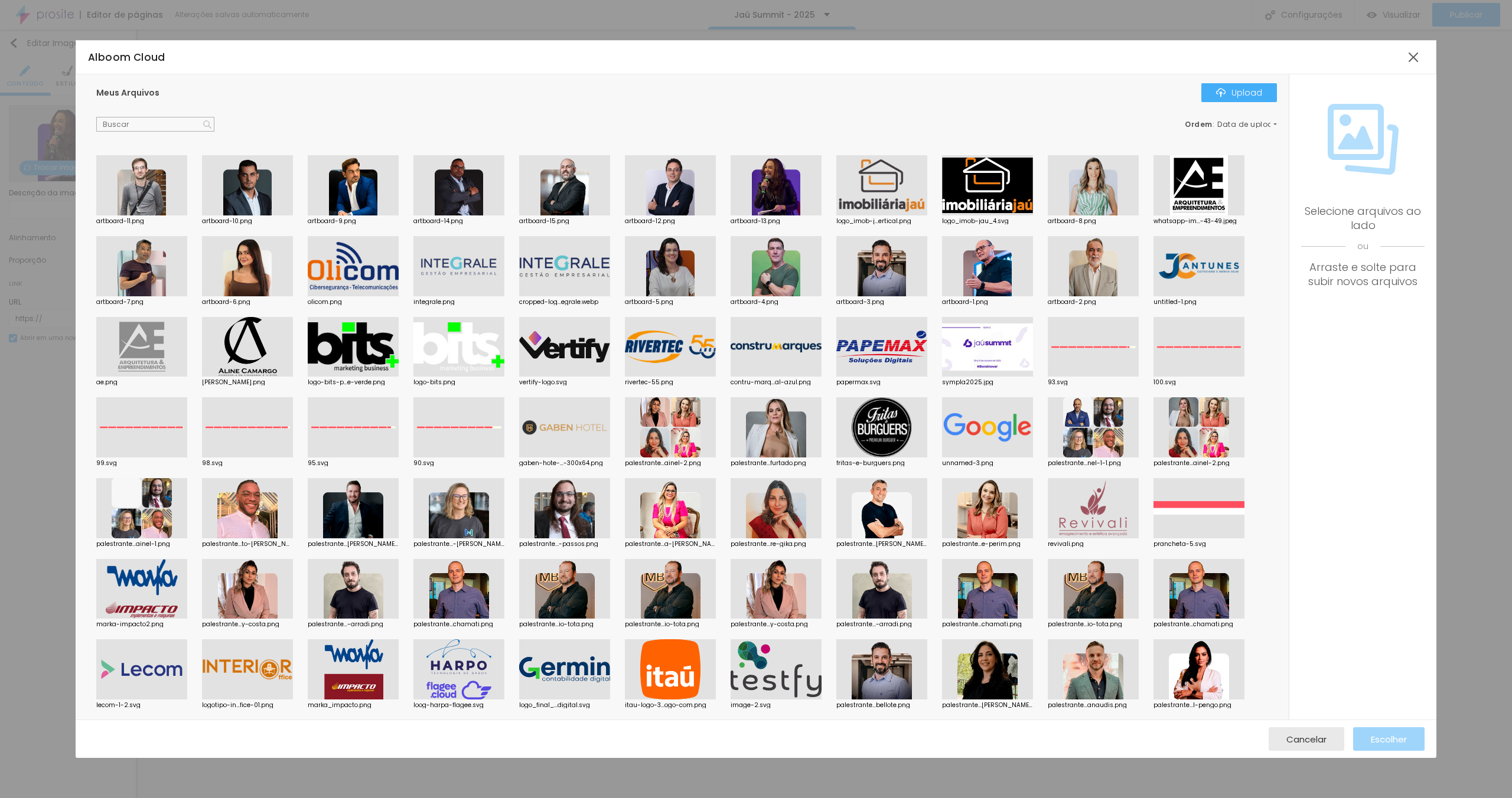
click at [362, 186] on div at bounding box center [353, 185] width 91 height 60
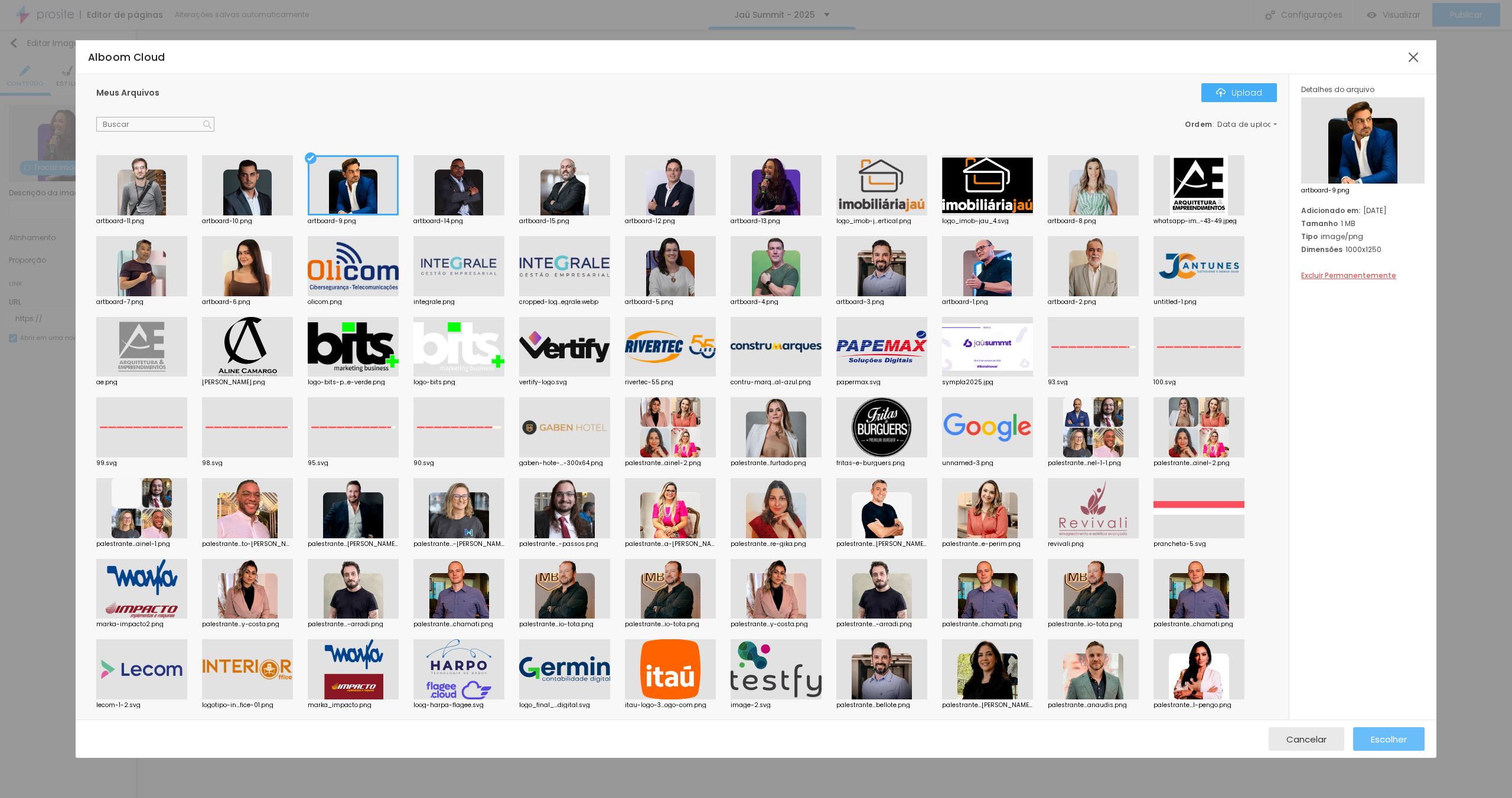
click at [1389, 738] on span "Escolher" at bounding box center [1389, 739] width 36 height 10
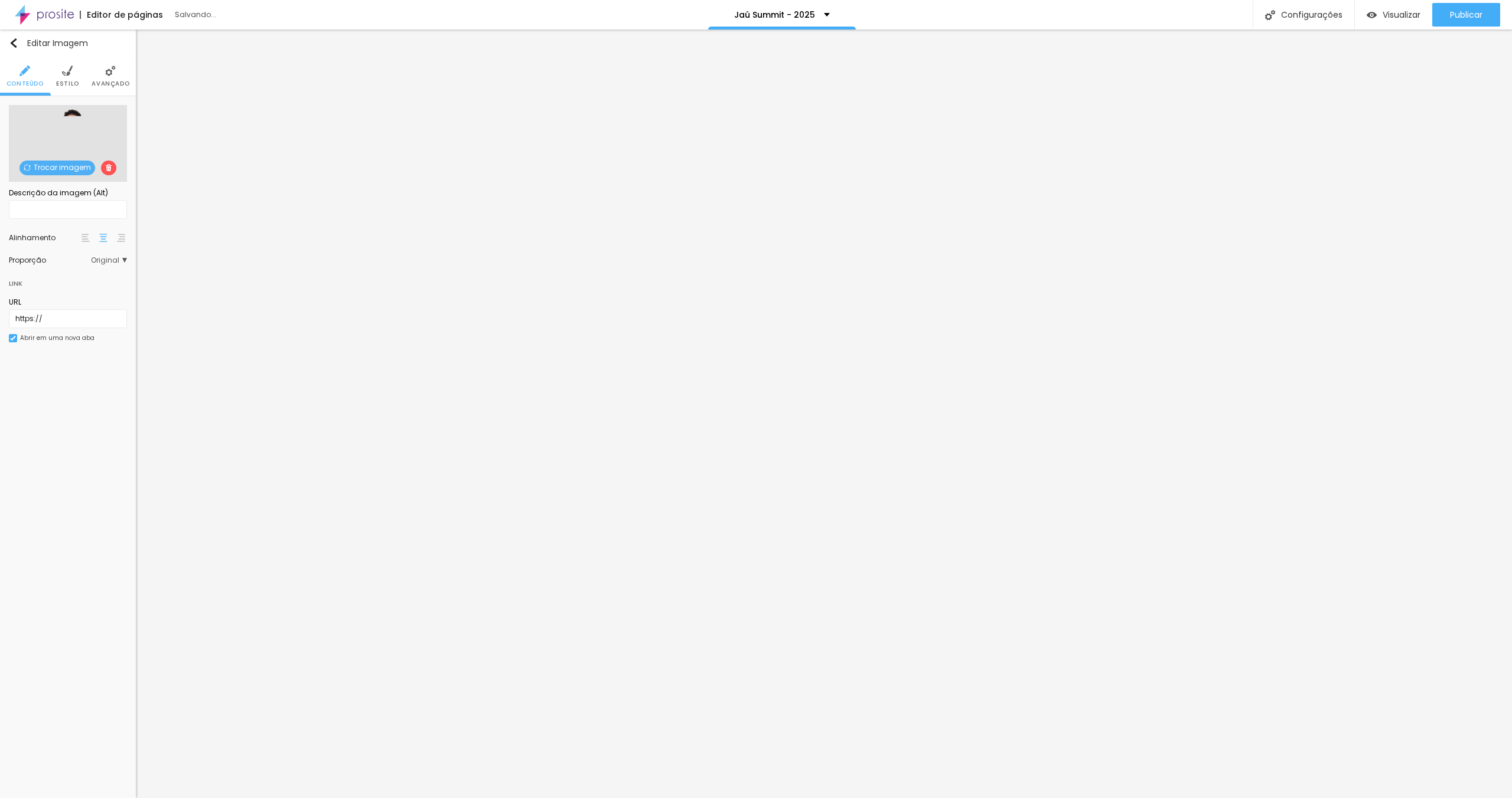
click at [47, 165] on span "Trocar imagem" at bounding box center [57, 168] width 75 height 15
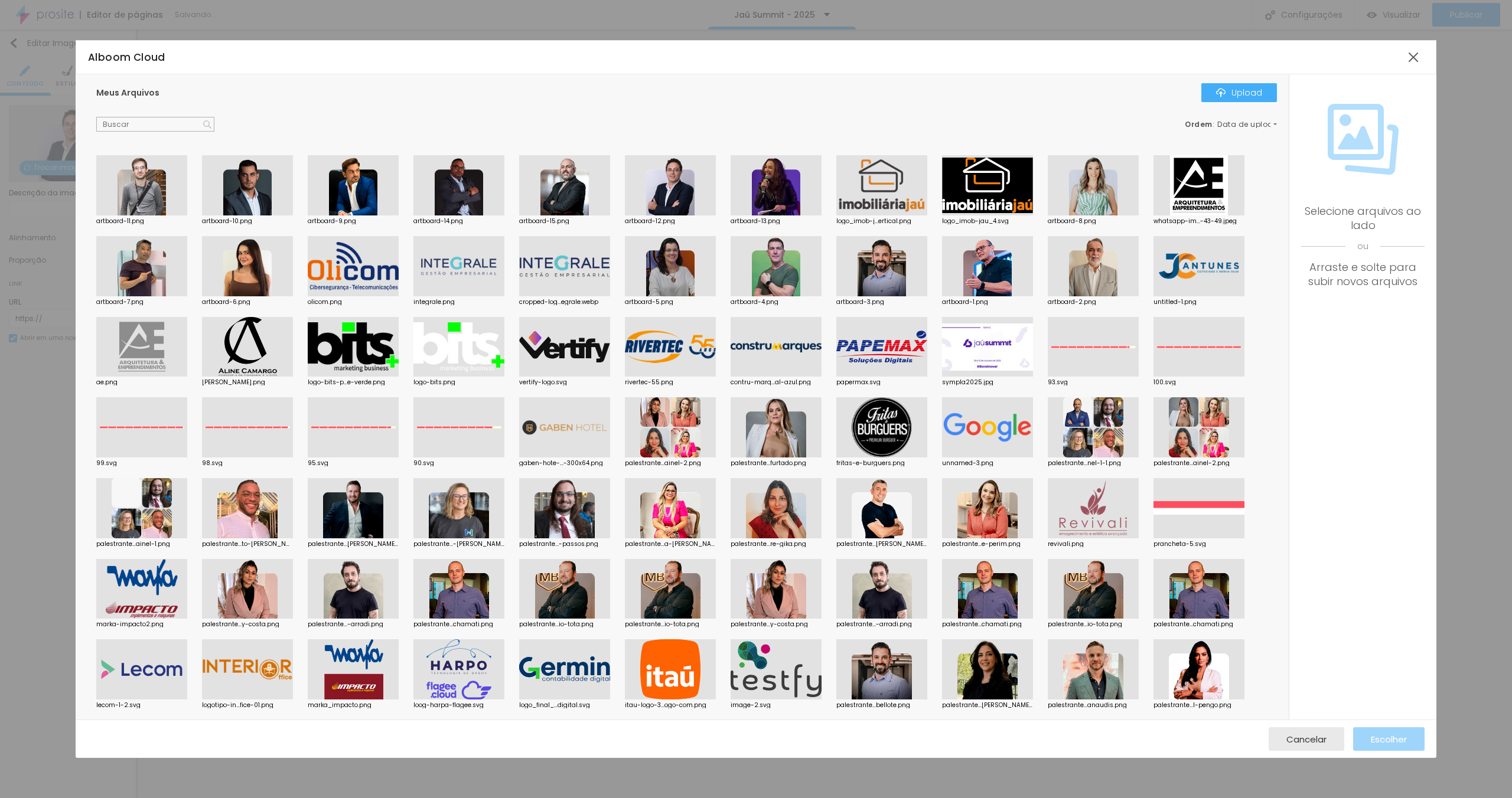
drag, startPoint x: 269, startPoint y: 182, endPoint x: 349, endPoint y: 234, distance: 95.4
click at [269, 181] on div at bounding box center [248, 185] width 91 height 60
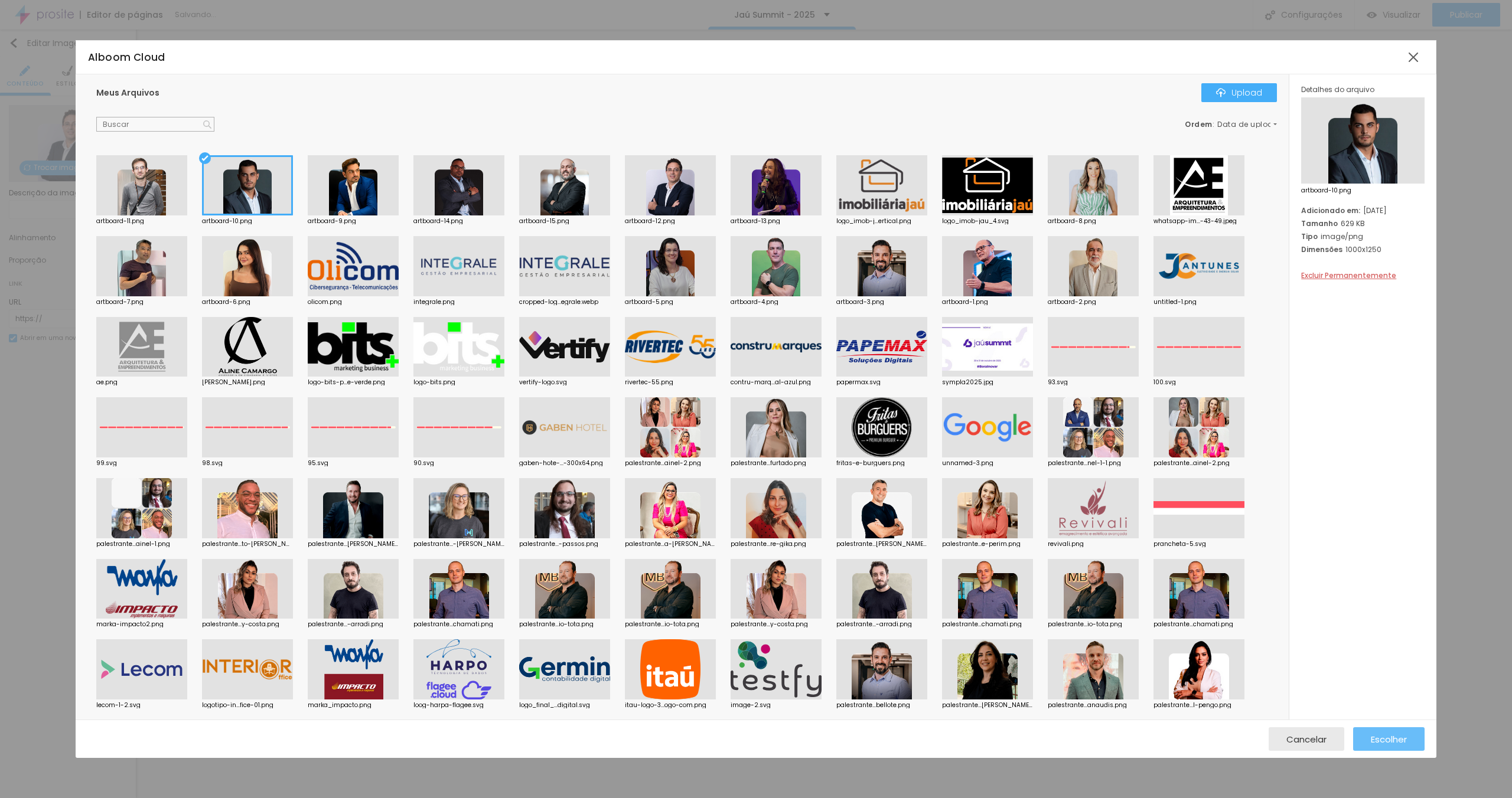
click at [1382, 742] on span "Escolher" at bounding box center [1389, 739] width 36 height 10
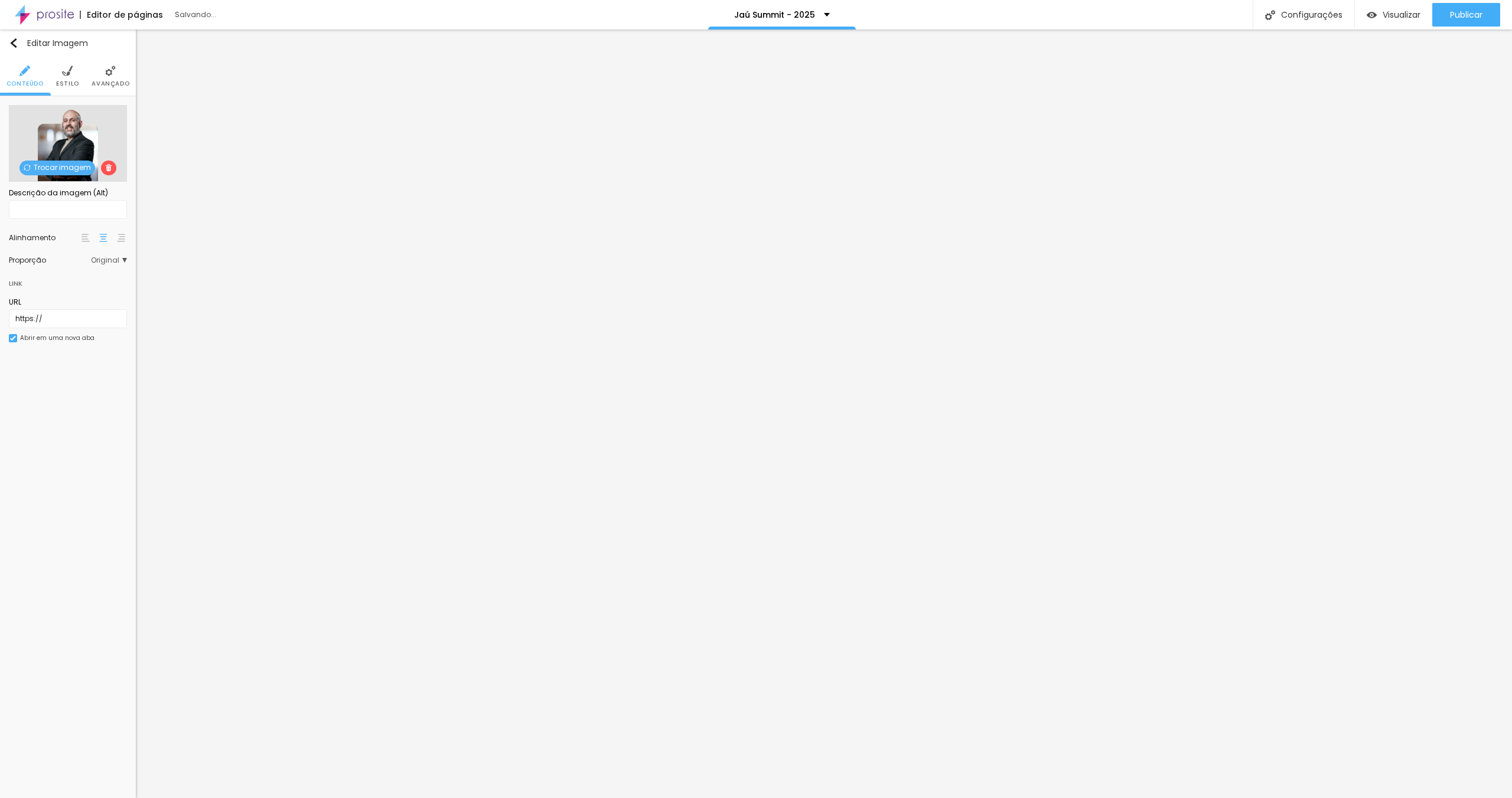
click at [62, 167] on span "Trocar imagem" at bounding box center [57, 168] width 75 height 15
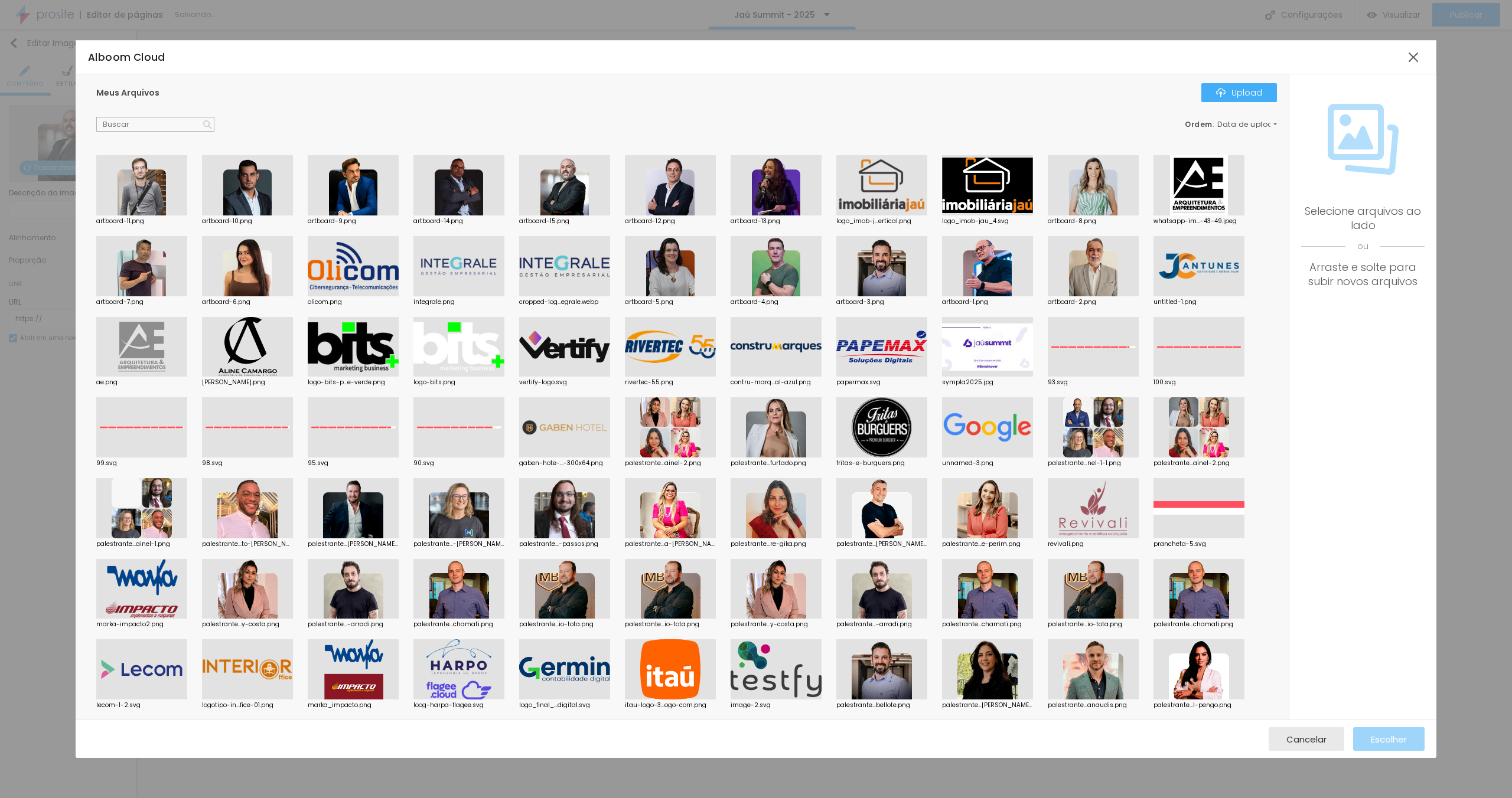
click at [167, 183] on div at bounding box center [142, 185] width 91 height 60
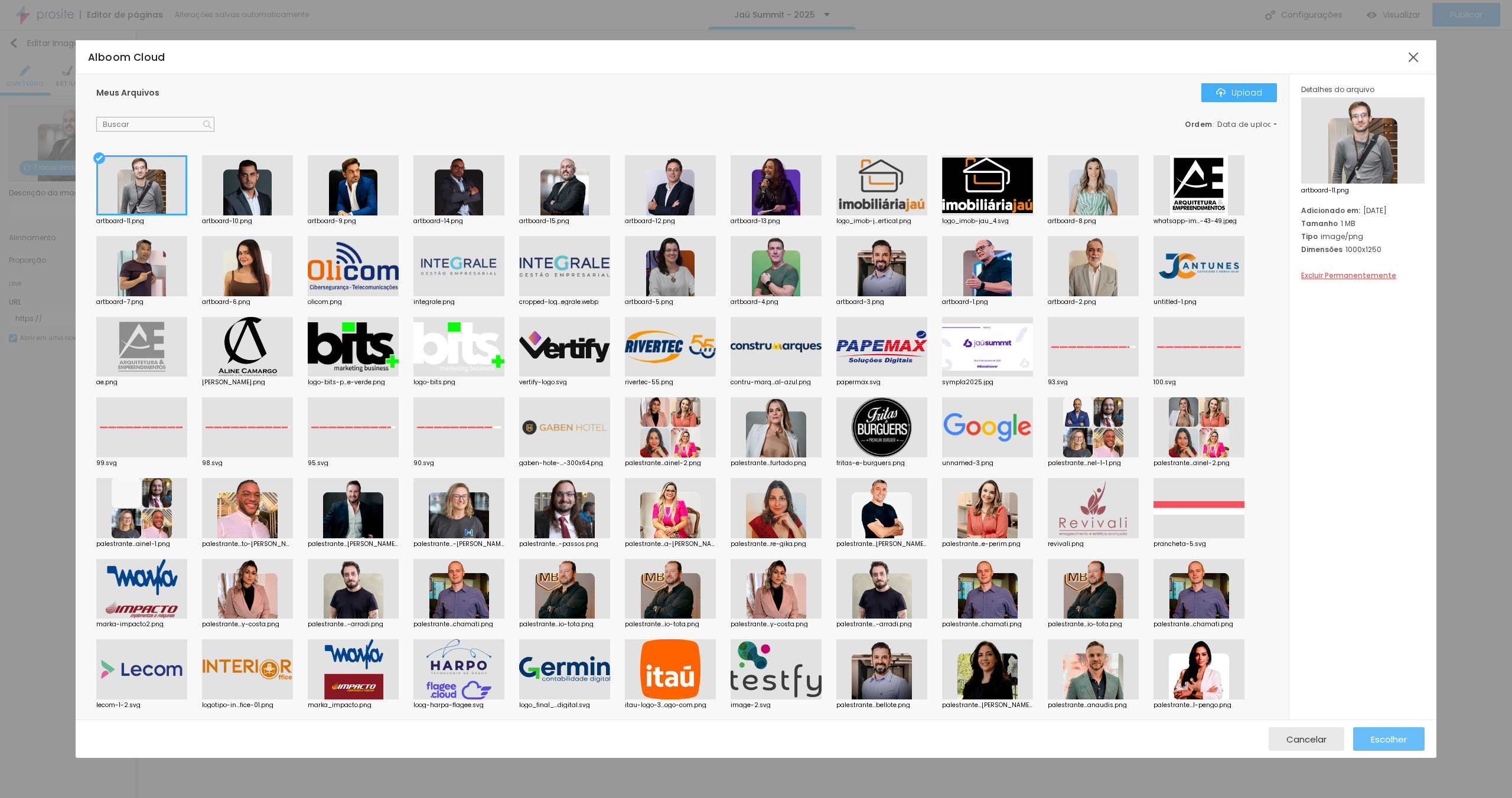
click at [1380, 742] on span "Escolher" at bounding box center [1389, 739] width 36 height 10
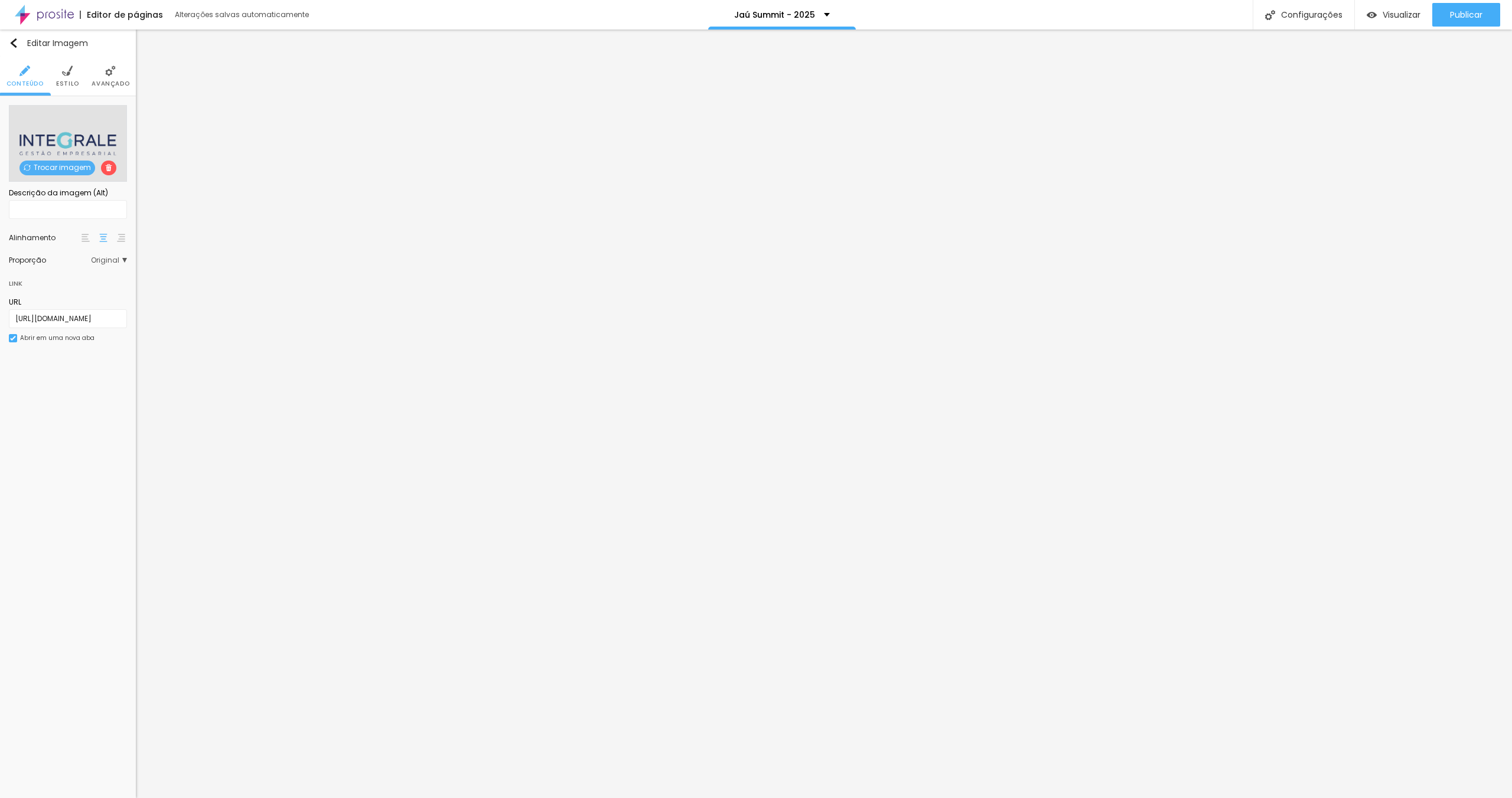
click at [72, 167] on span "Trocar imagem" at bounding box center [57, 168] width 75 height 15
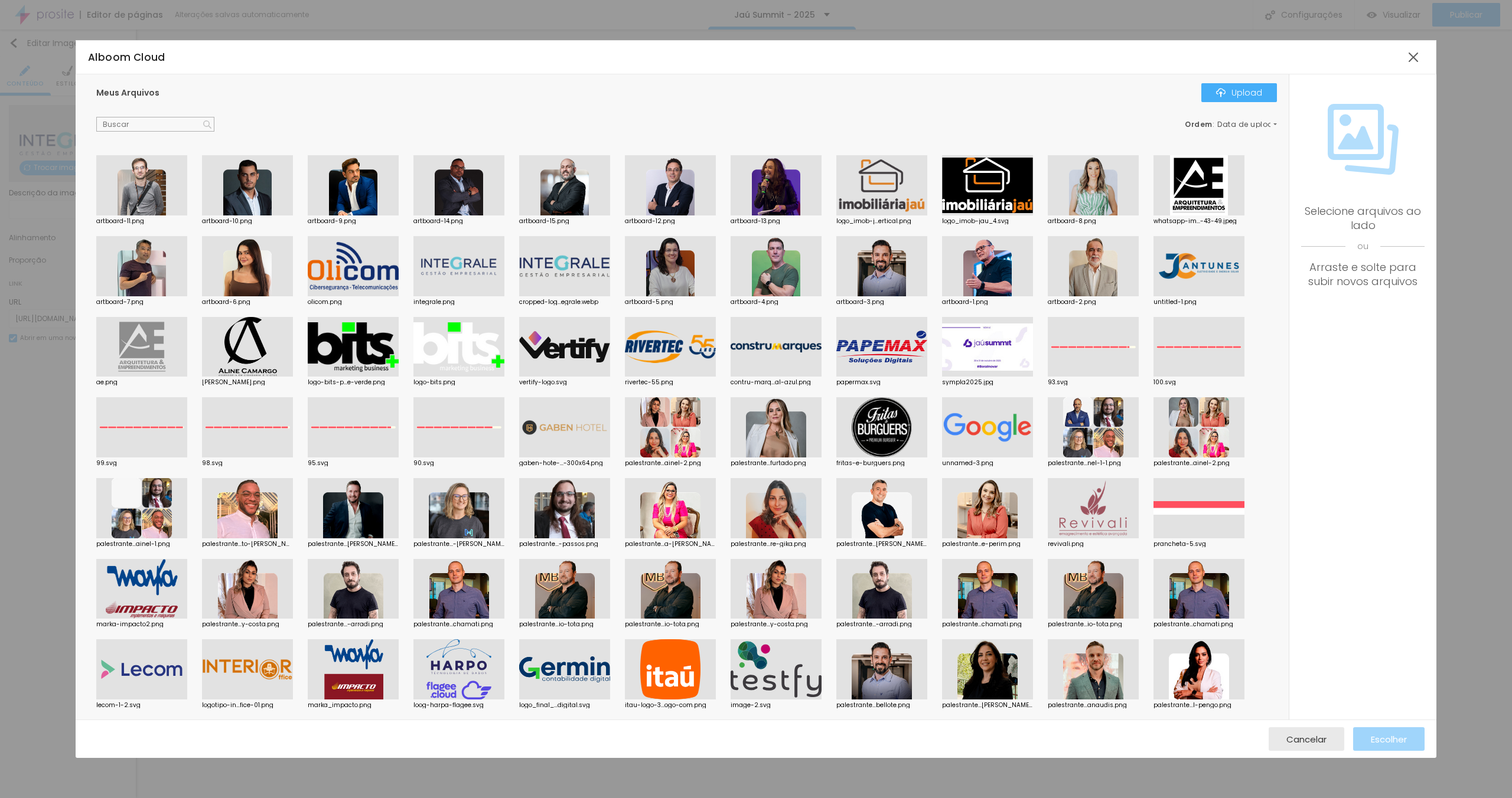
click at [65, 165] on div "Alboom Cloud Meus Arquivos Upload Ordem : Data de upload artboard-11.png artboa…" at bounding box center [756, 399] width 1512 height 798
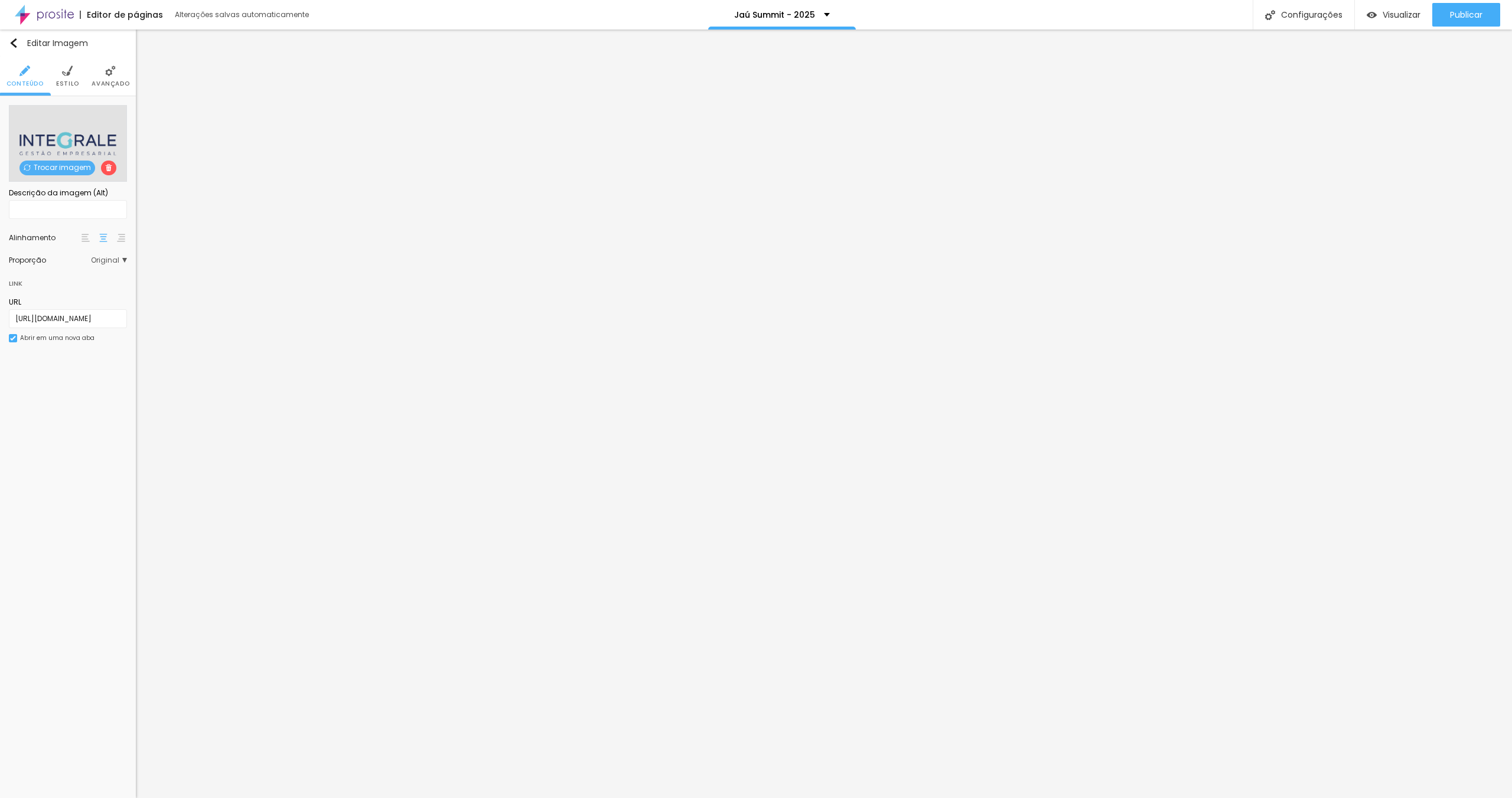
click at [65, 165] on span "Trocar imagem" at bounding box center [57, 168] width 75 height 15
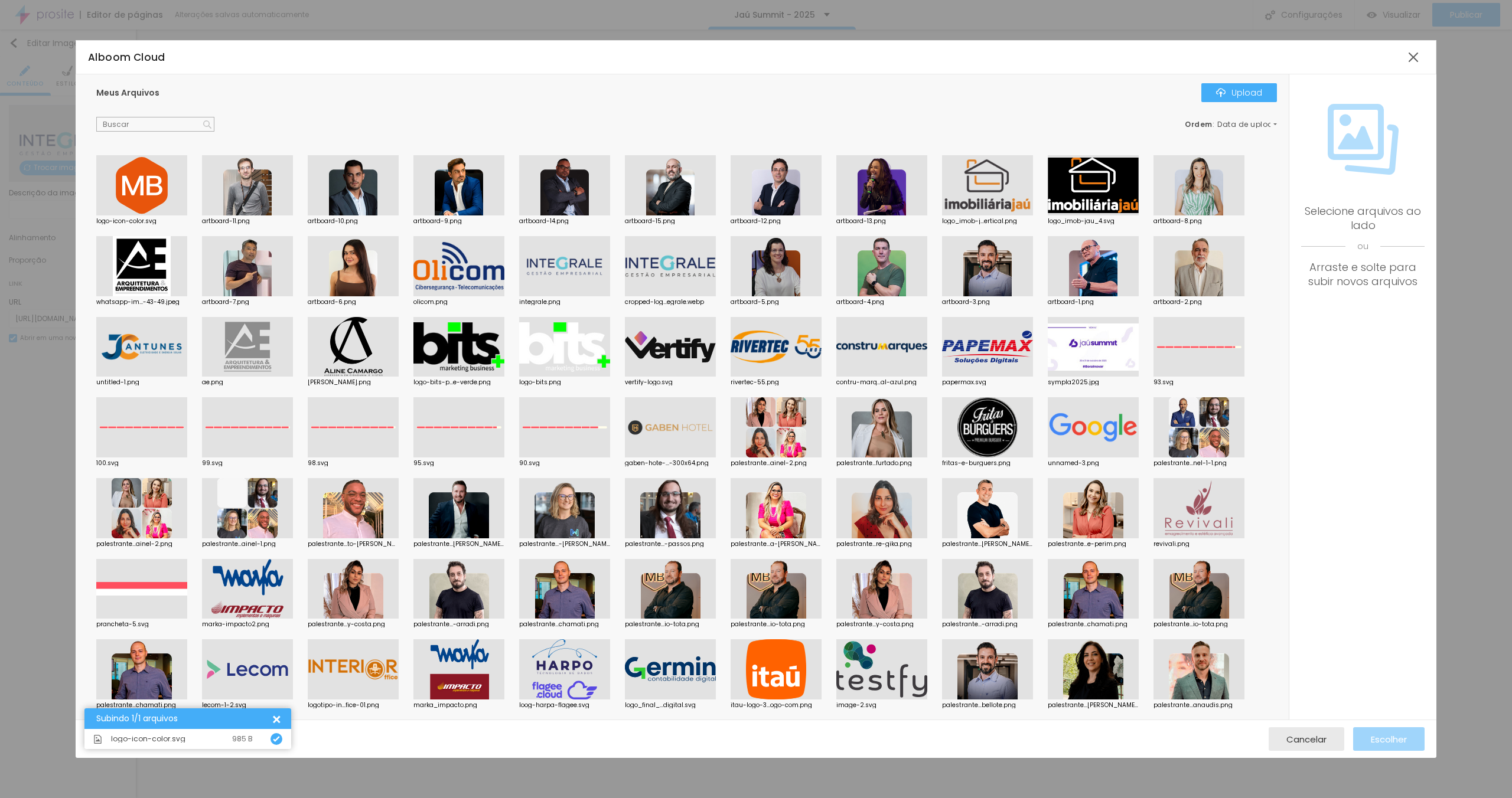
click at [135, 180] on div at bounding box center [142, 185] width 91 height 60
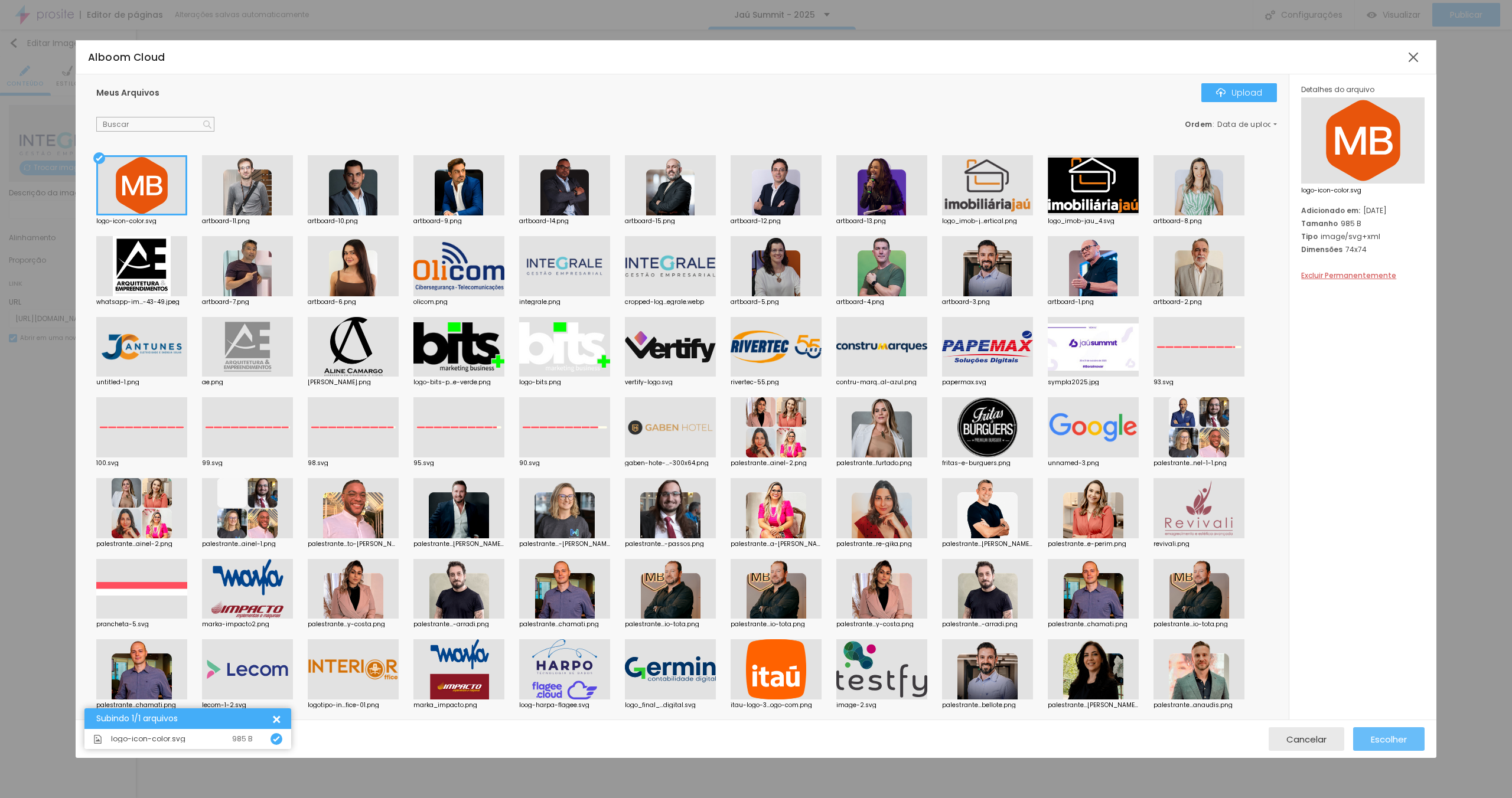
click at [1378, 738] on span "Escolher" at bounding box center [1389, 739] width 36 height 10
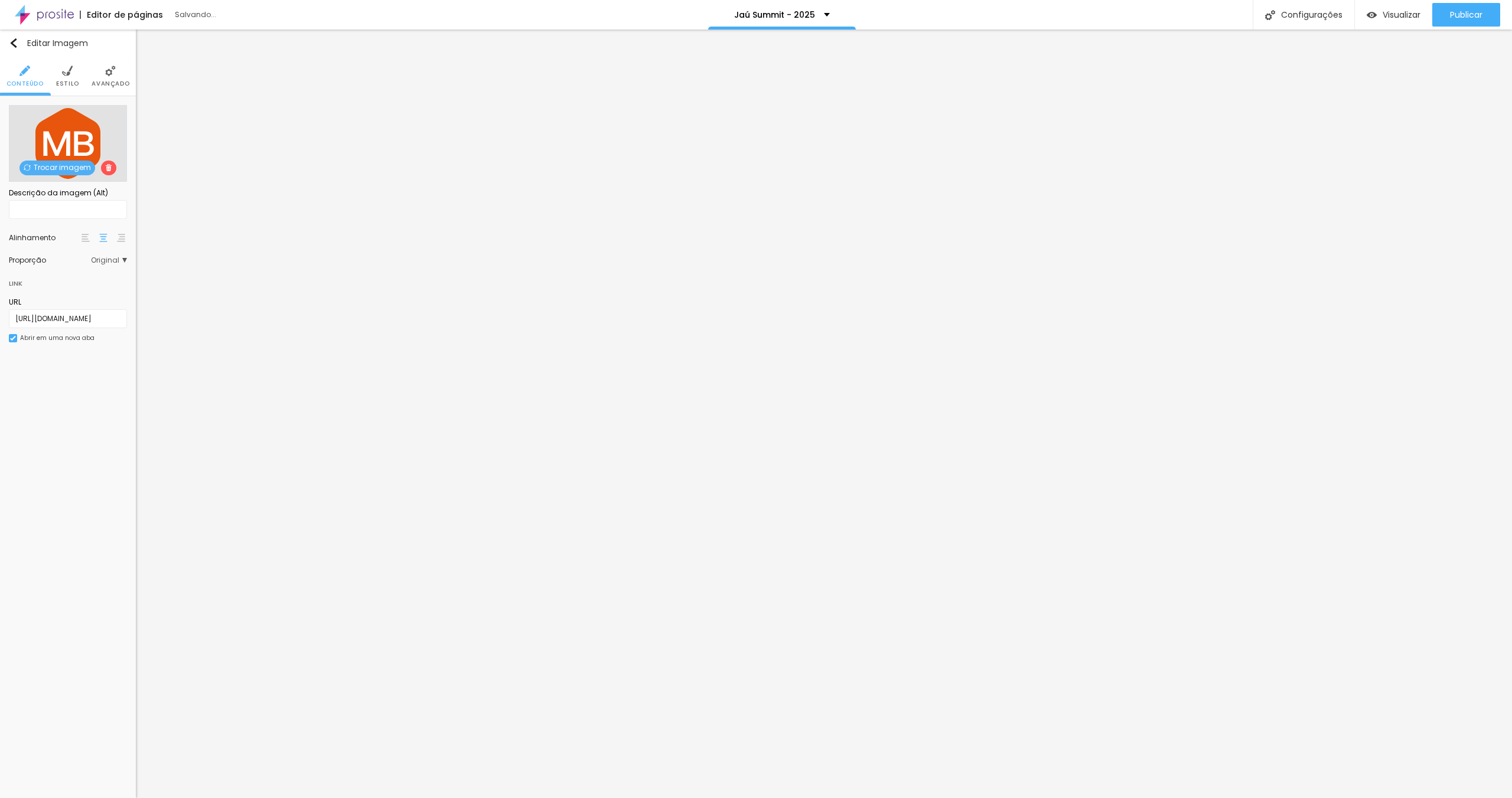
click at [60, 82] on span "Estilo" at bounding box center [67, 84] width 23 height 6
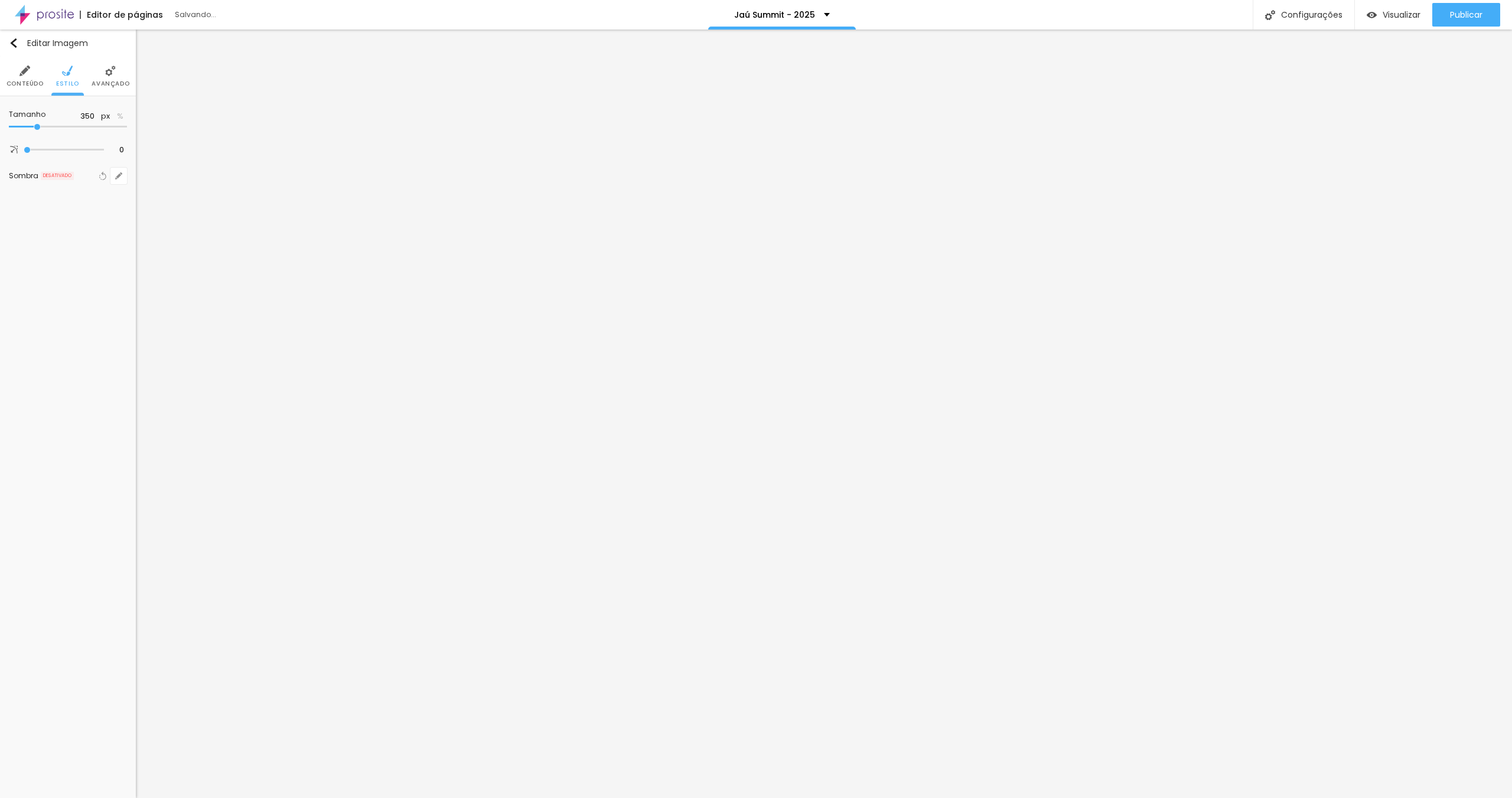
drag, startPoint x: 30, startPoint y: 77, endPoint x: 48, endPoint y: 98, distance: 27.7
click at [29, 78] on li "Conteúdo" at bounding box center [24, 76] width 37 height 39
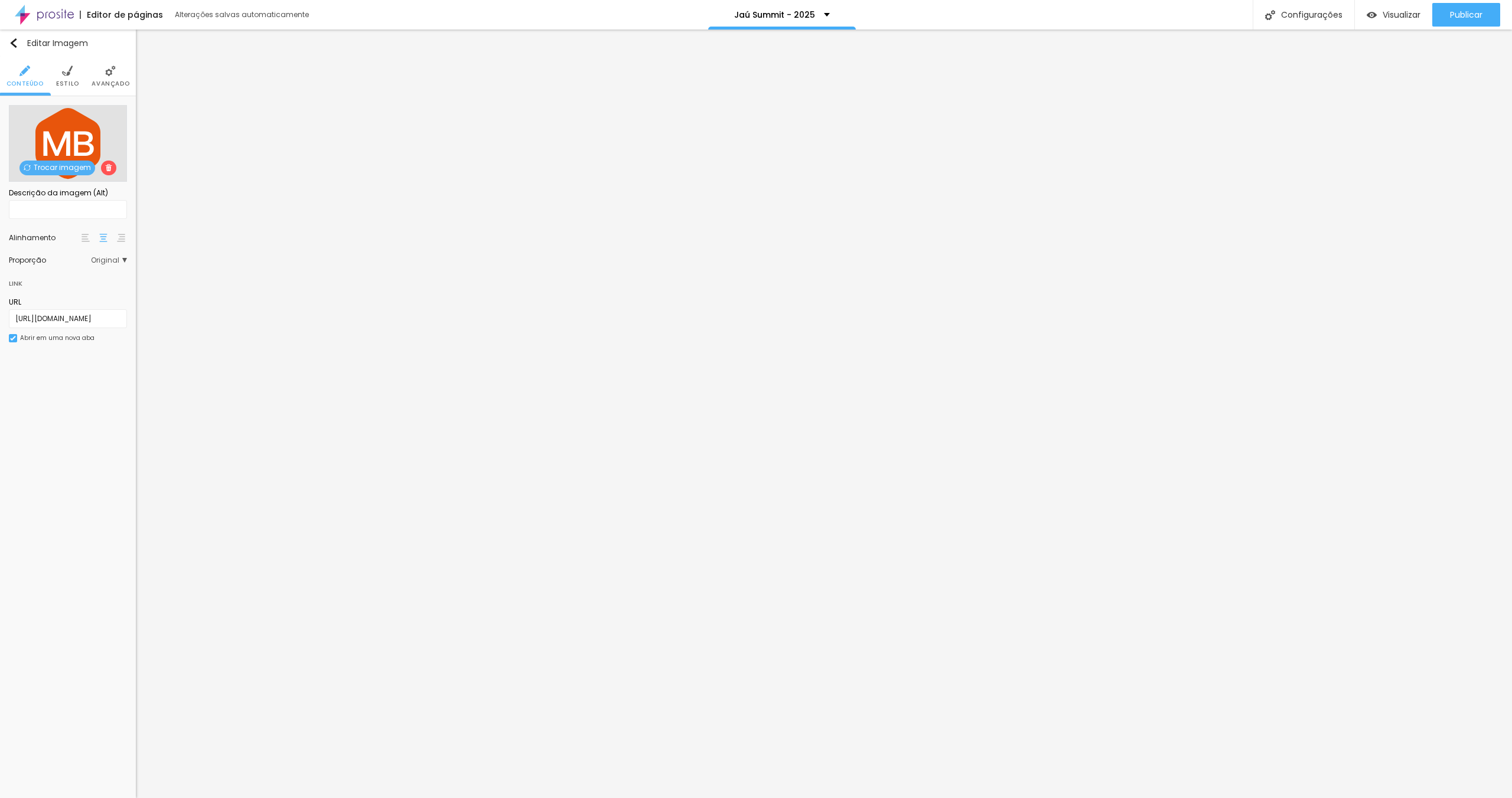
click at [108, 239] on div at bounding box center [103, 238] width 12 height 14
click at [121, 238] on img at bounding box center [121, 238] width 9 height 9
click at [107, 238] on div at bounding box center [103, 238] width 12 height 14
click at [116, 259] on span "Original" at bounding box center [109, 260] width 36 height 7
drag, startPoint x: 86, startPoint y: 284, endPoint x: 78, endPoint y: 299, distance: 17.0
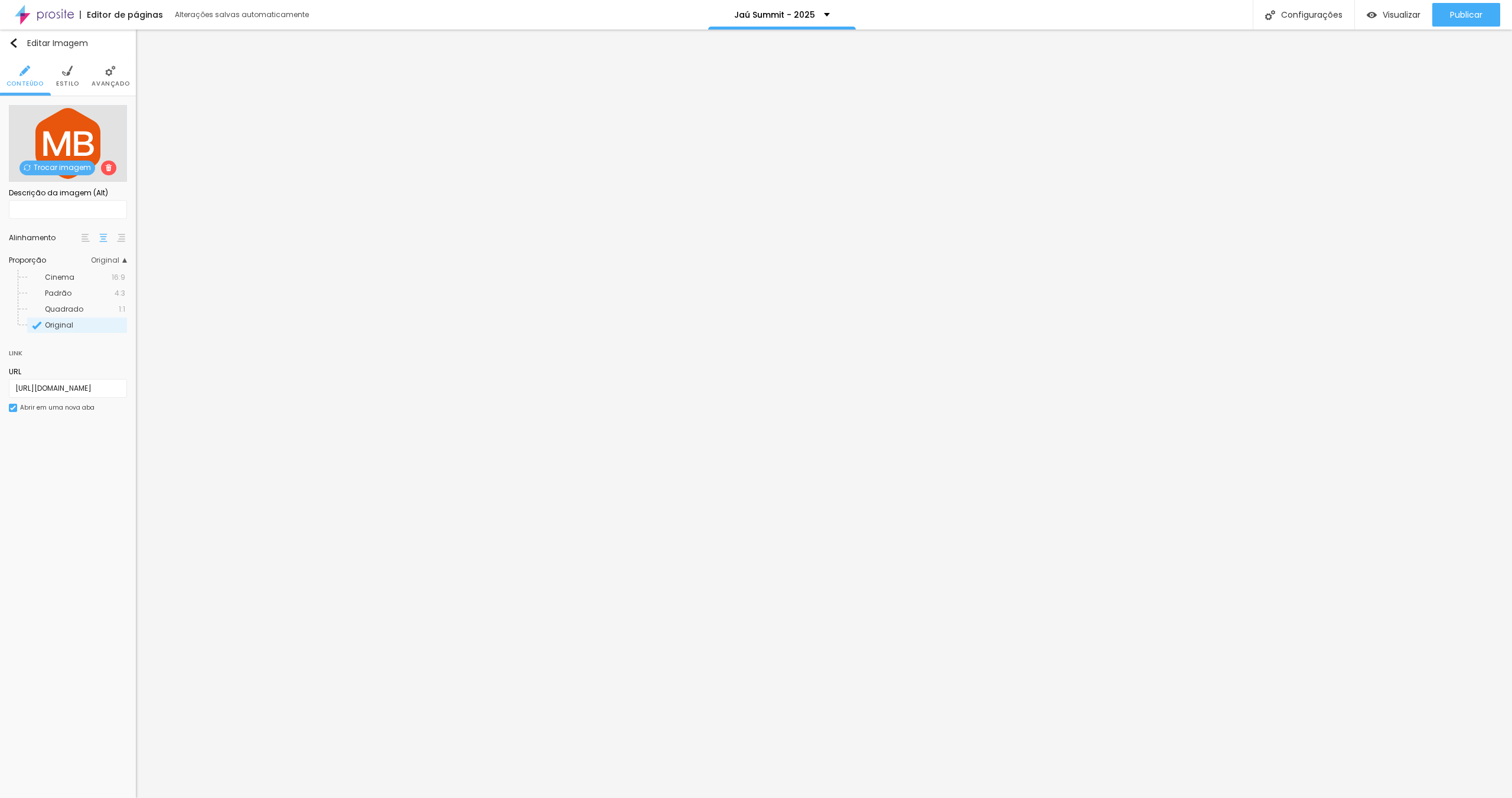
click at [78, 299] on div "Padrão 4:3" at bounding box center [77, 294] width 100 height 16
click at [75, 277] on span "Cinema" at bounding box center [78, 277] width 67 height 7
click at [75, 322] on span "Original" at bounding box center [85, 325] width 80 height 7
click at [70, 296] on span "Padrão" at bounding box center [58, 293] width 27 height 10
click at [80, 313] on span "Quadrado" at bounding box center [64, 309] width 38 height 10
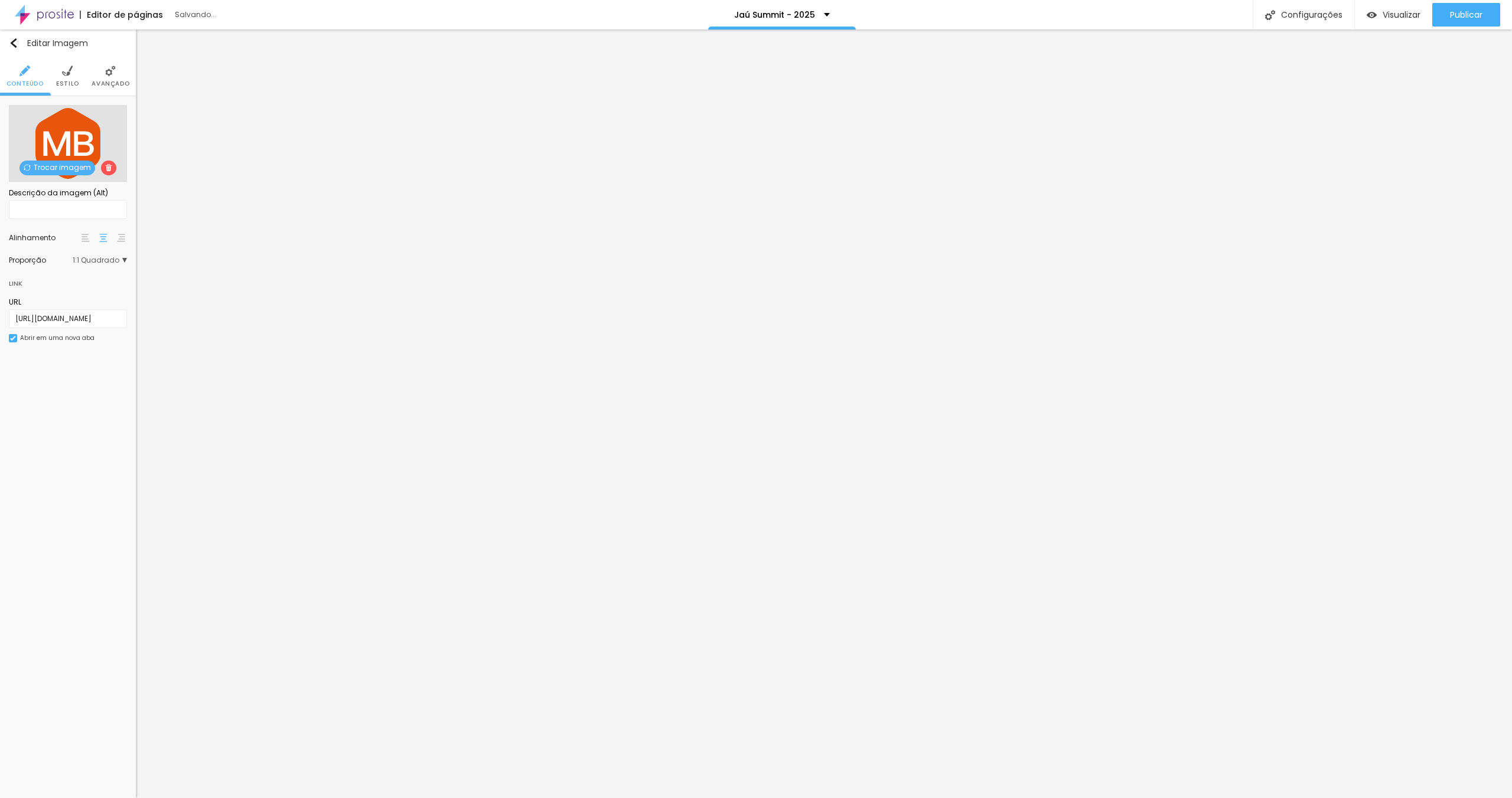
click at [73, 78] on li "Estilo" at bounding box center [67, 76] width 23 height 39
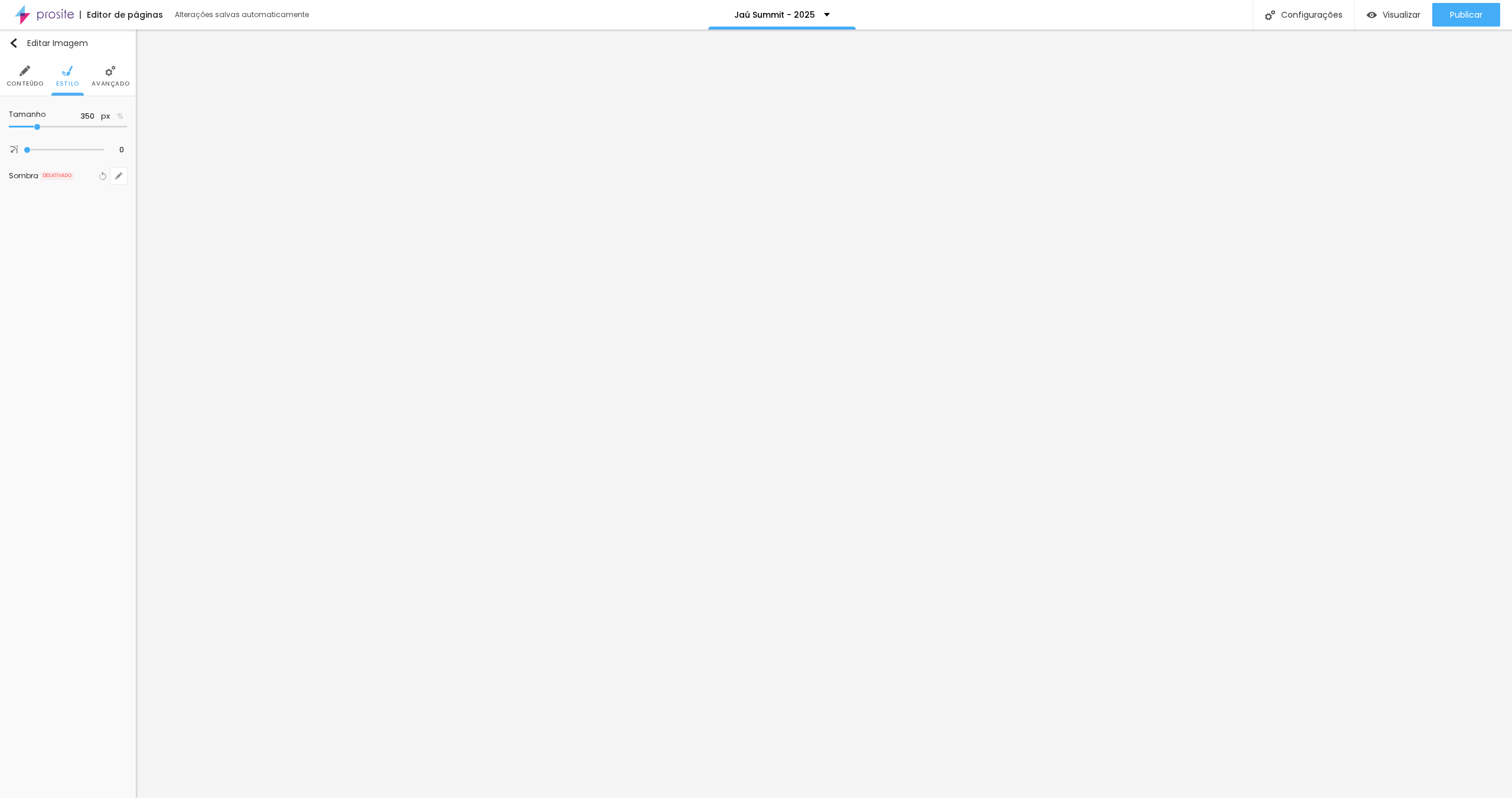
type input "330"
type input "240"
type input "230"
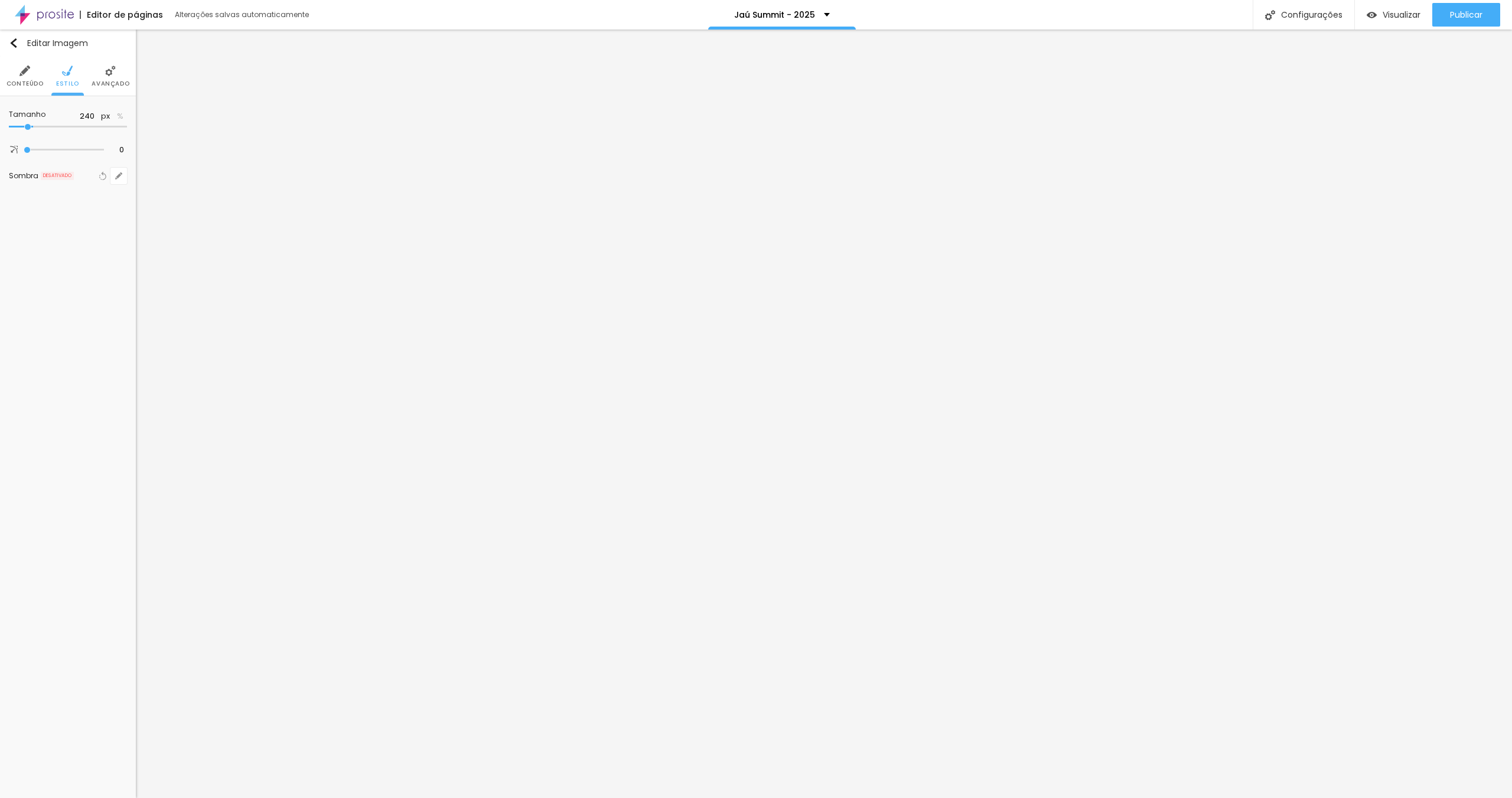
type input "230"
type input "220"
type input "210"
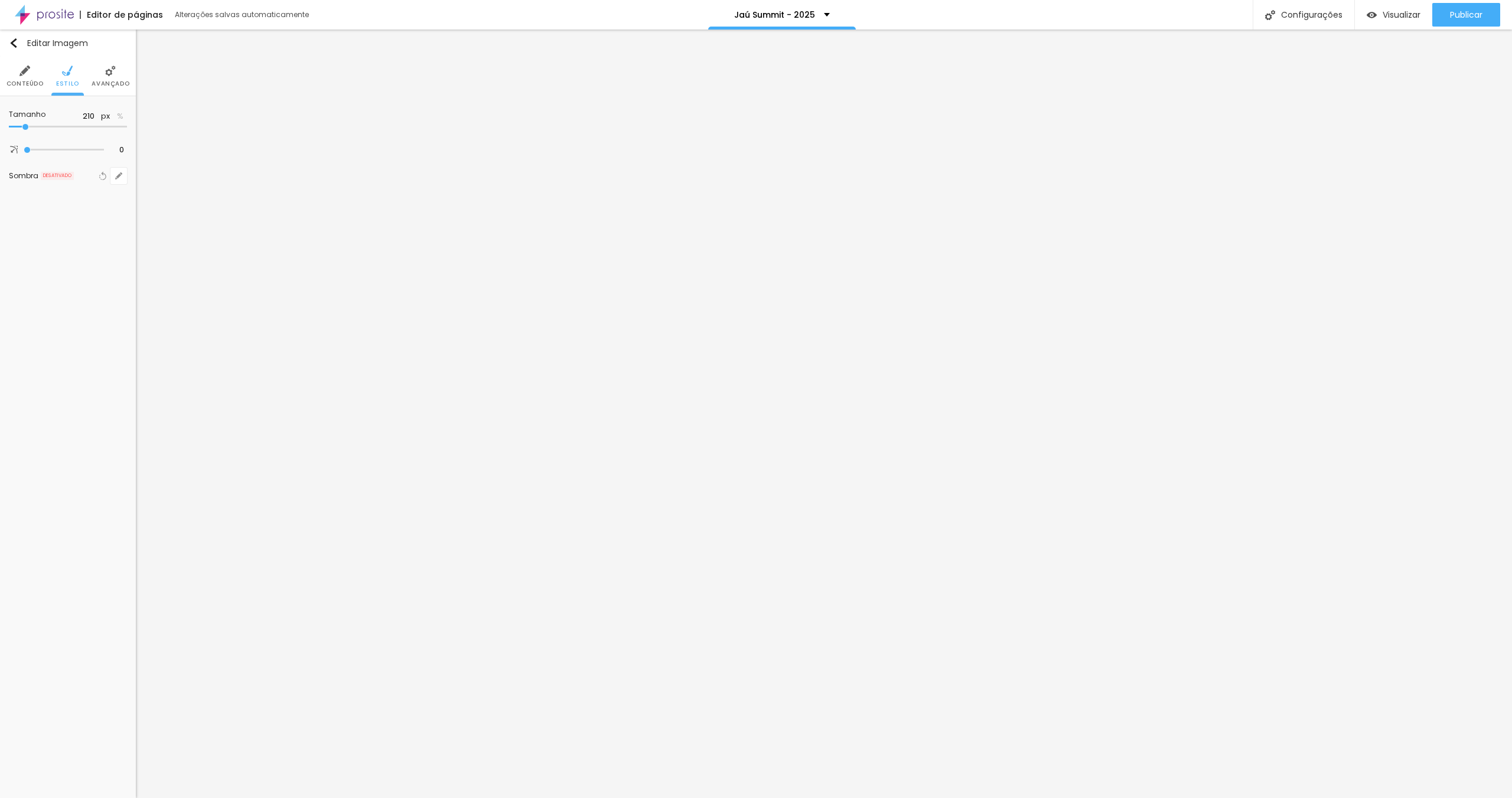
type input "200"
type input "190"
type input "180"
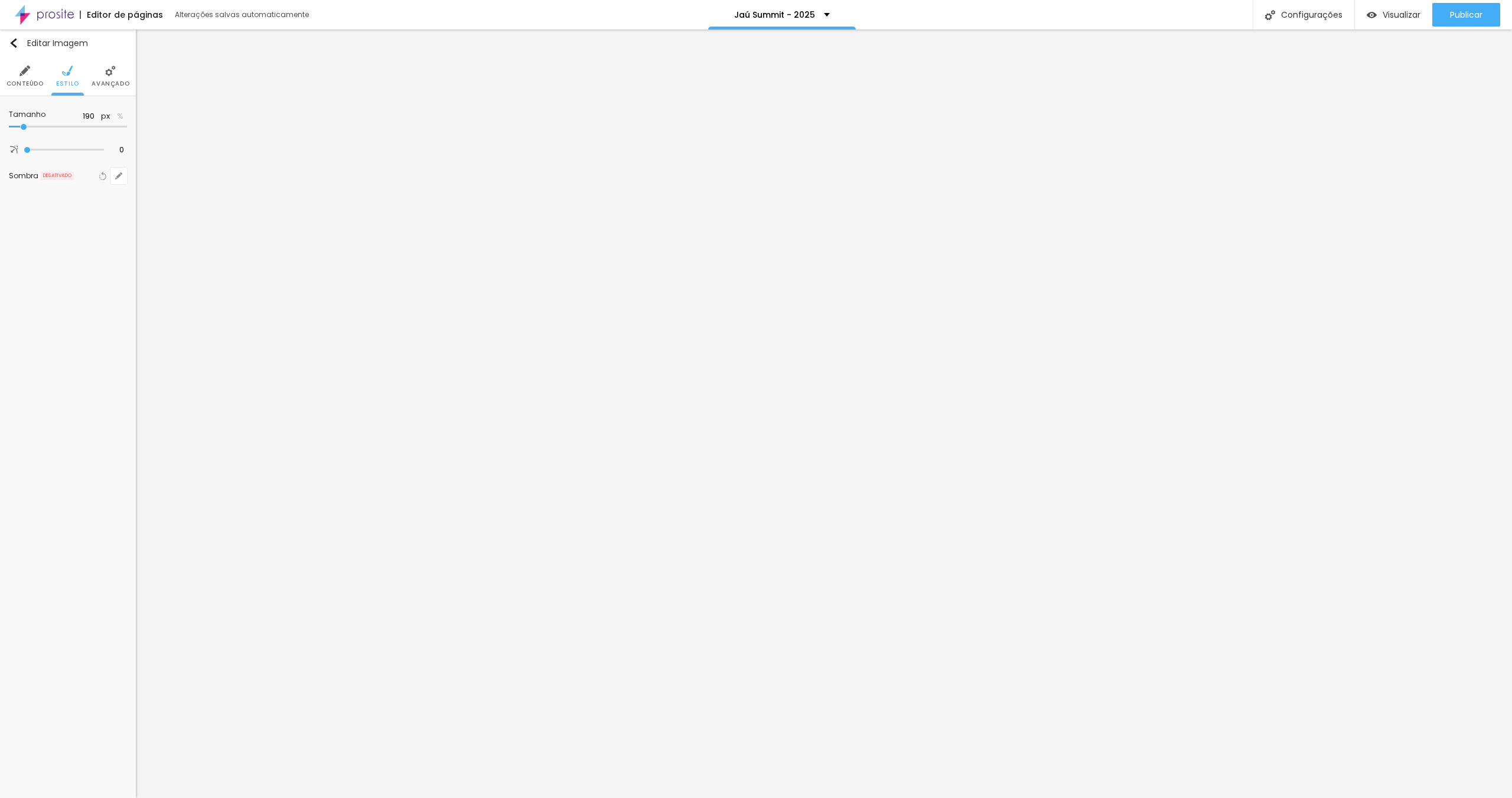
type input "180"
type input "190"
type input "200"
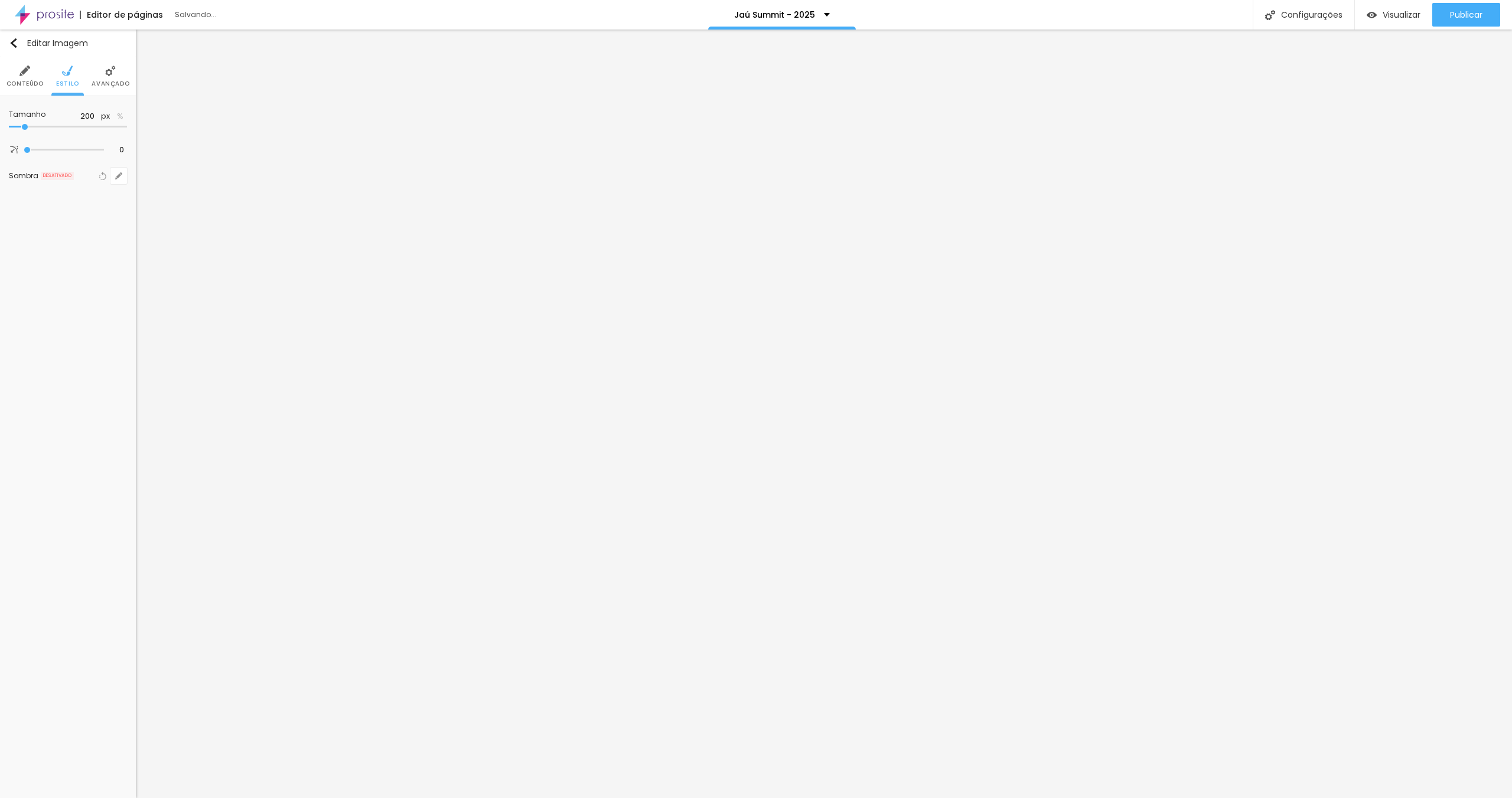
type input "220"
type input "210"
drag, startPoint x: 38, startPoint y: 125, endPoint x: 27, endPoint y: 126, distance: 11.0
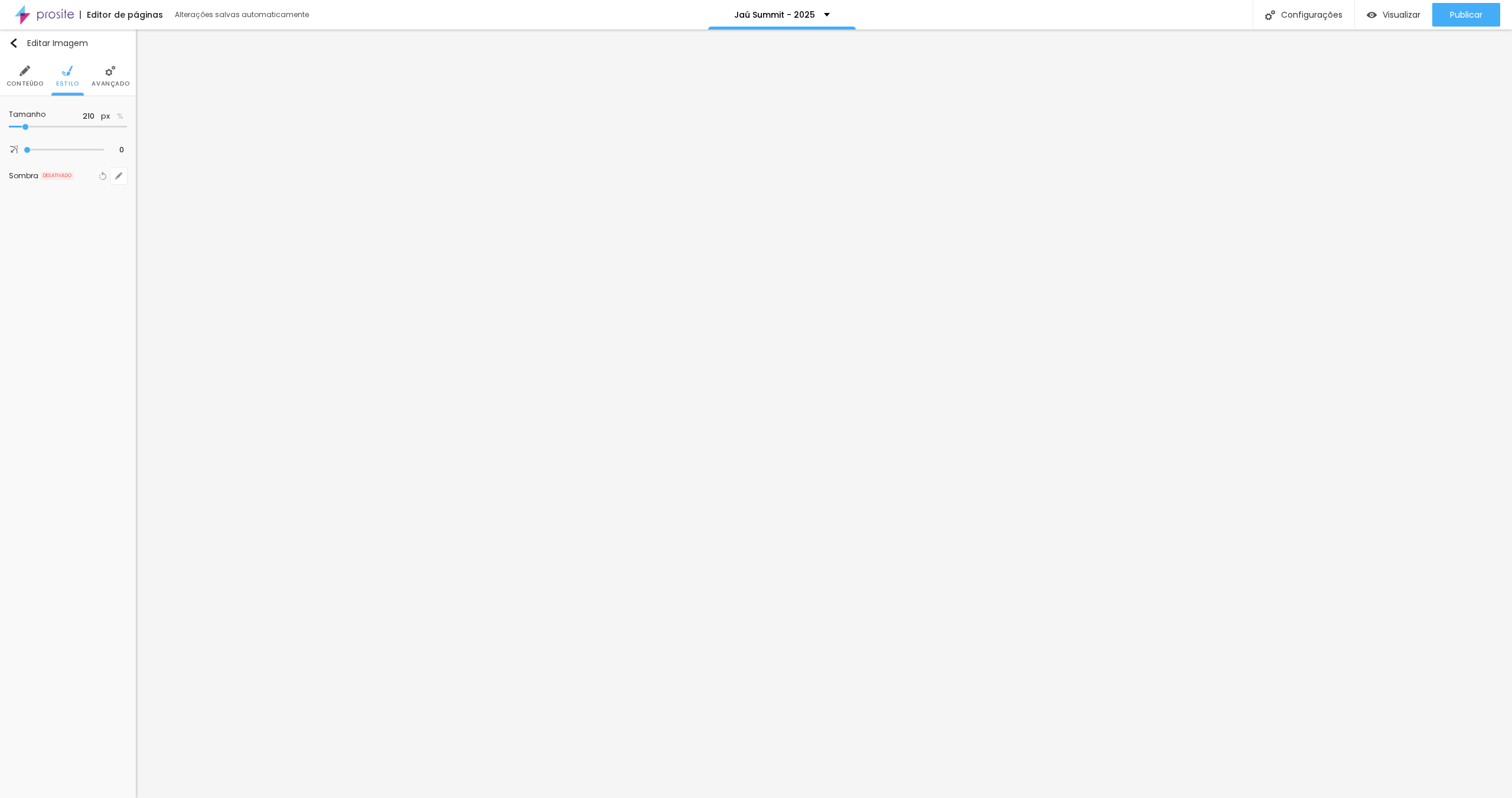
click at [26, 125] on input "range" at bounding box center [67, 127] width 118 height 6
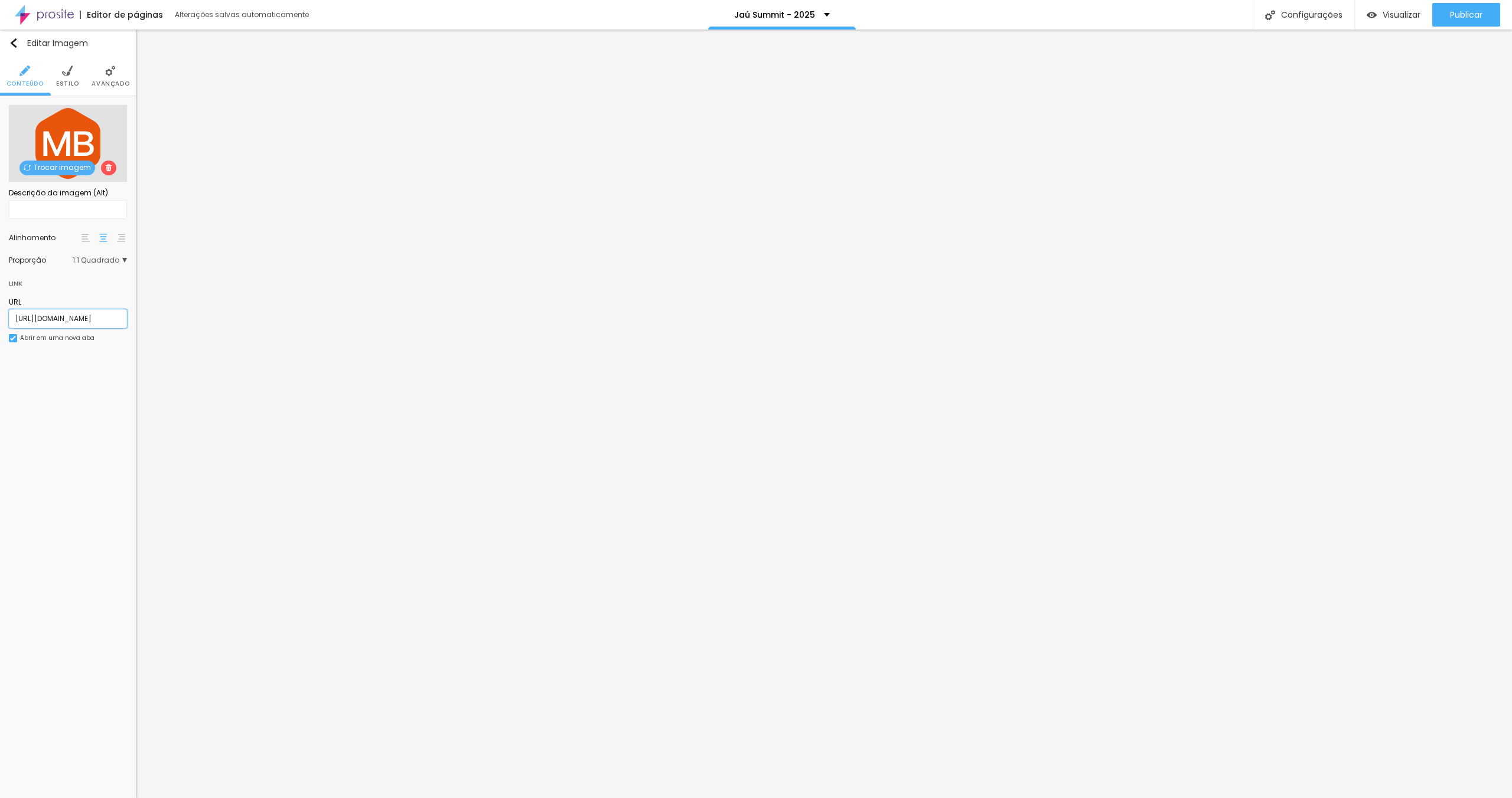
click at [82, 318] on input "[URL][DOMAIN_NAME]" at bounding box center [67, 319] width 118 height 19
paste input "[DOMAIN_NAME]"
drag, startPoint x: 60, startPoint y: 317, endPoint x: 17, endPoint y: 317, distance: 43.0
click at [0, 313] on div "Trocar imagem Descrição da imagem (Alt) Alinhamento Proporção 1:1 Quadrado Cine…" at bounding box center [67, 230] width 136 height 269
click at [43, 320] on input "[URL][DOMAIN_NAME]" at bounding box center [67, 319] width 118 height 19
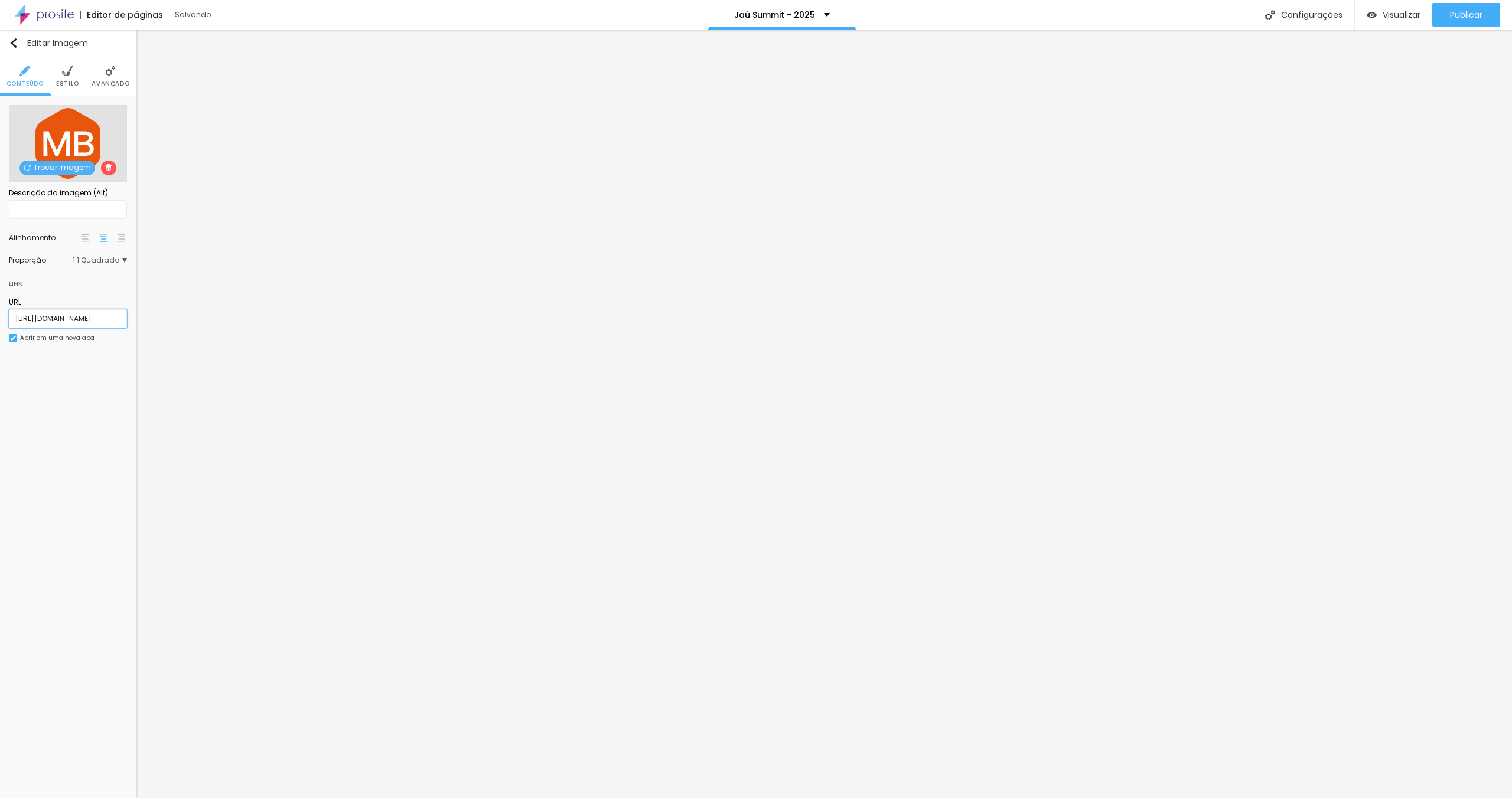
type input "[URL][DOMAIN_NAME]"
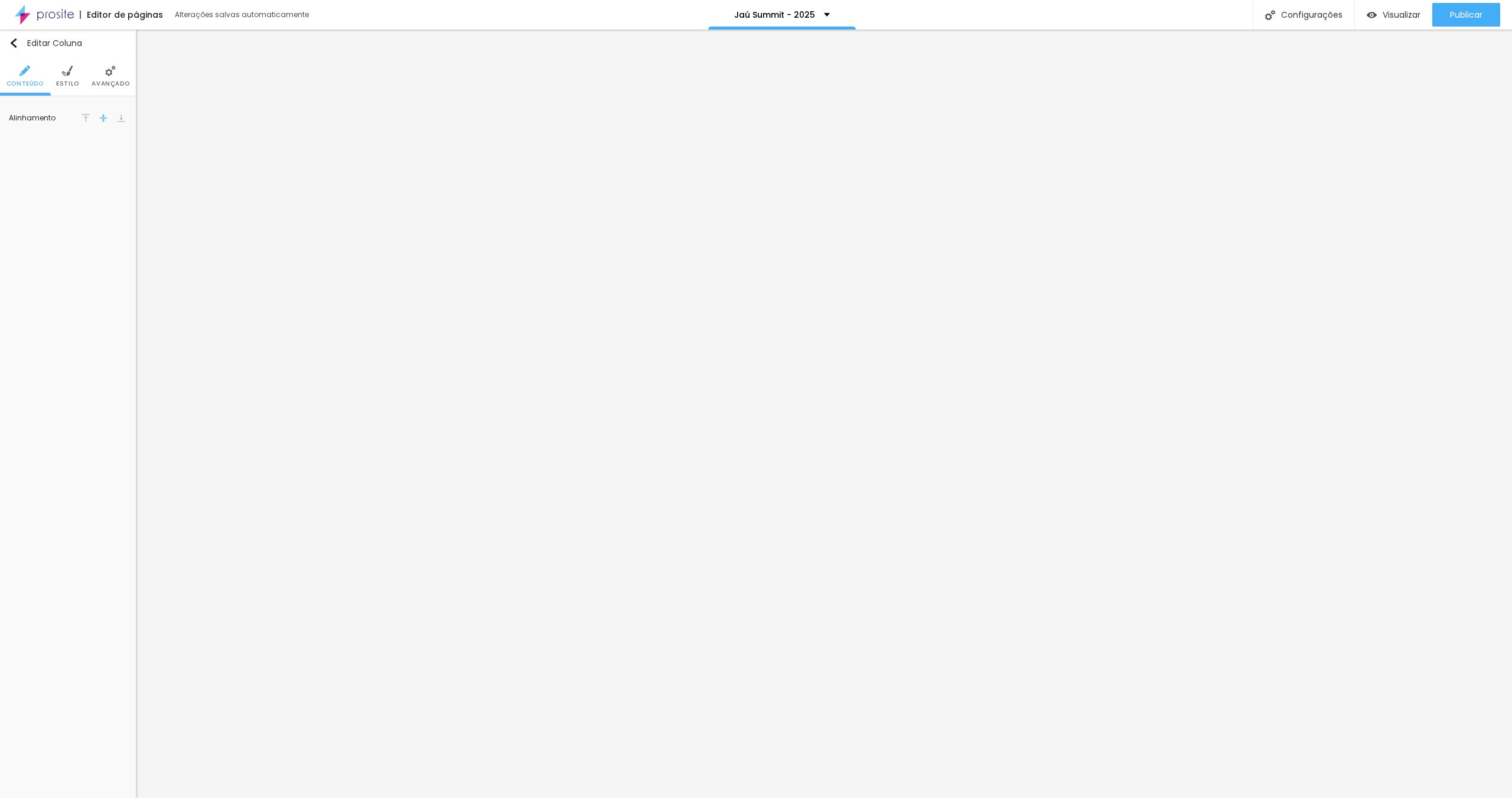
click at [116, 70] on li "Avançado" at bounding box center [111, 76] width 38 height 39
drag, startPoint x: 117, startPoint y: 238, endPoint x: 118, endPoint y: 250, distance: 12.0
click at [116, 238] on div at bounding box center [118, 240] width 27 height 12
click at [118, 260] on div at bounding box center [118, 263] width 27 height 12
drag, startPoint x: 114, startPoint y: 74, endPoint x: 113, endPoint y: 82, distance: 8.1
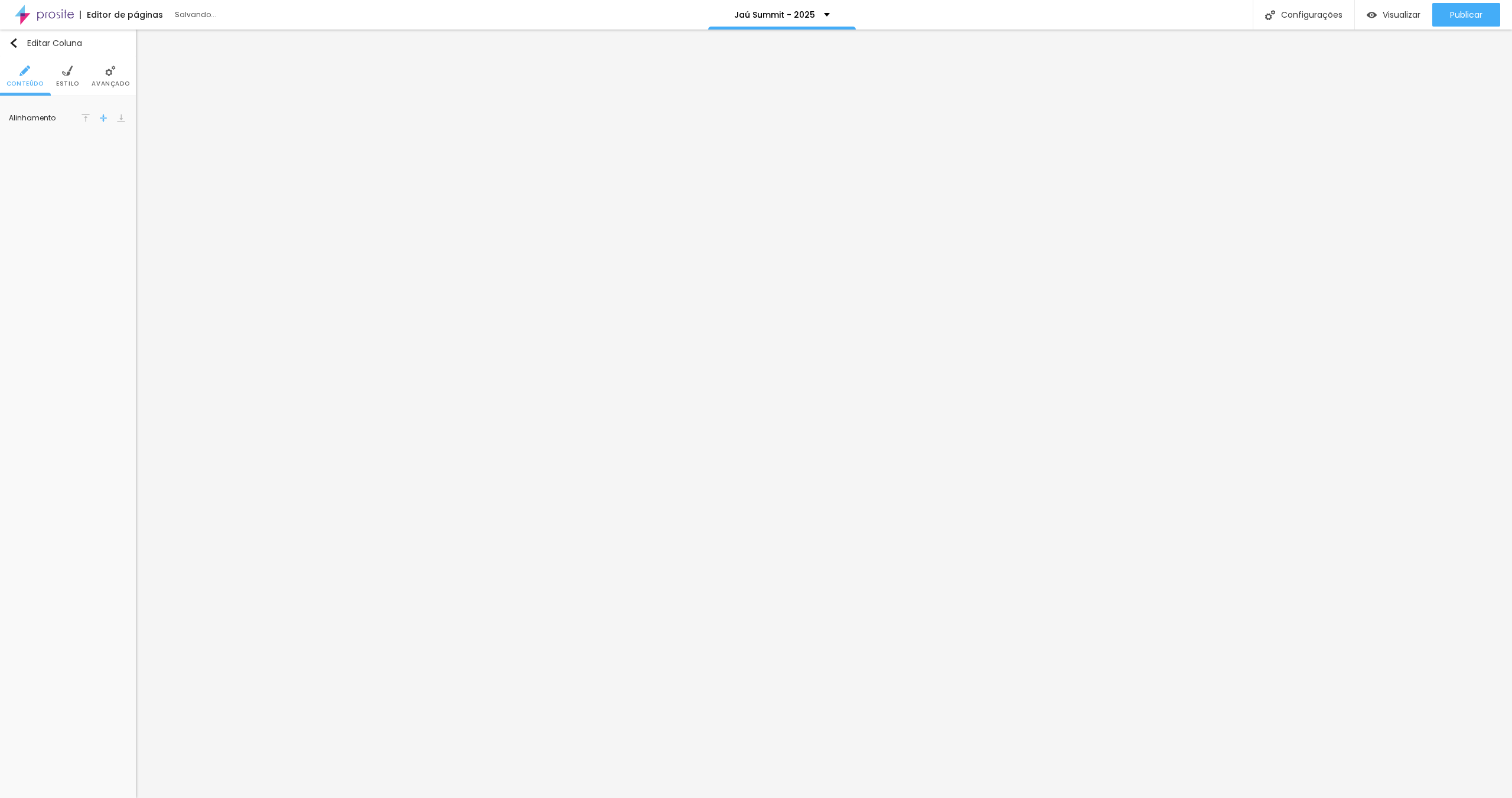
click at [114, 74] on img at bounding box center [111, 71] width 11 height 11
click at [123, 240] on div at bounding box center [118, 240] width 27 height 12
click at [118, 264] on div at bounding box center [118, 263] width 27 height 12
click at [56, 165] on span "Trocar imagem" at bounding box center [57, 168] width 75 height 15
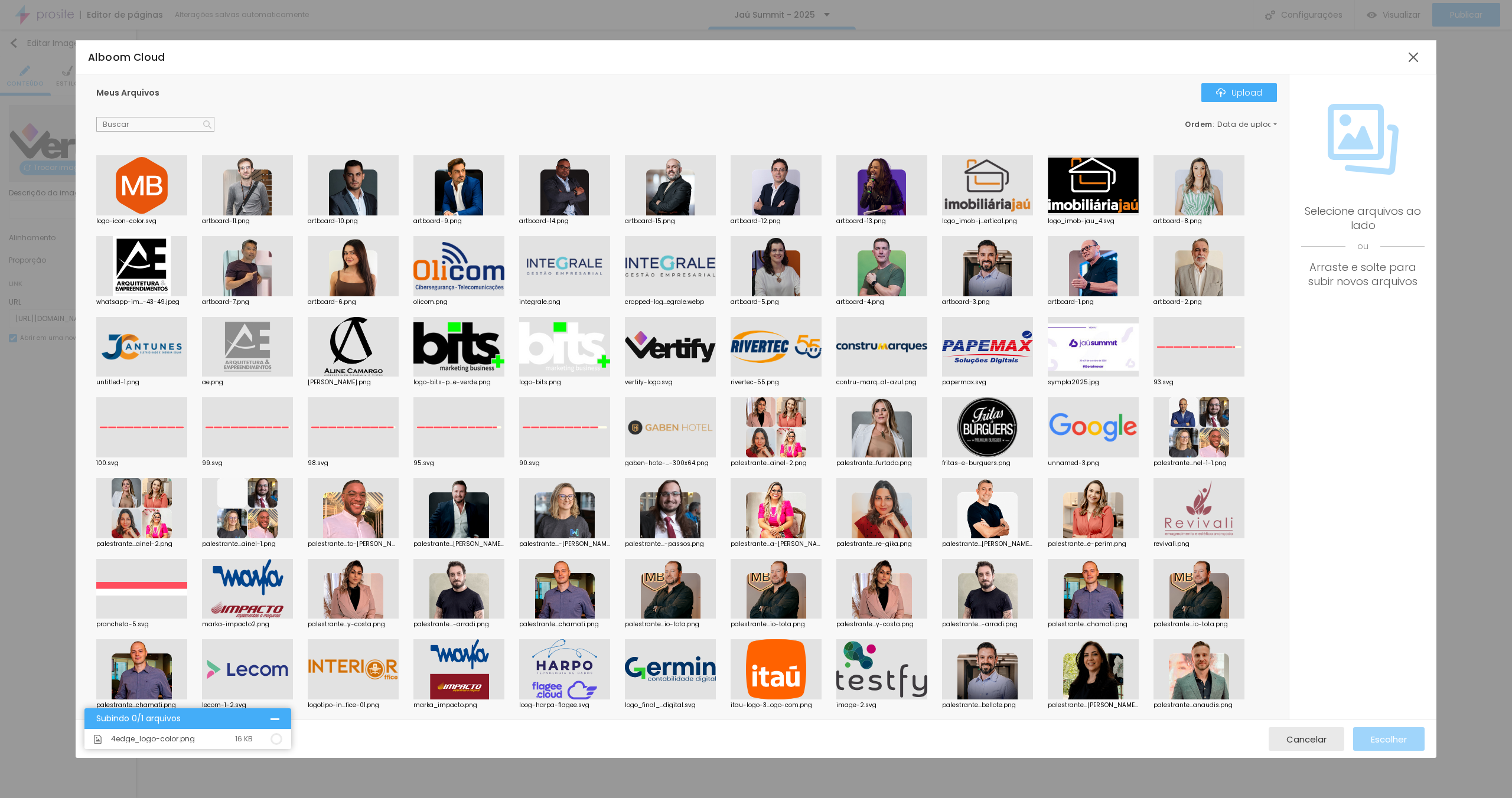
click at [624, 95] on div "Meus Arquivos Upload" at bounding box center [687, 92] width 1181 height 19
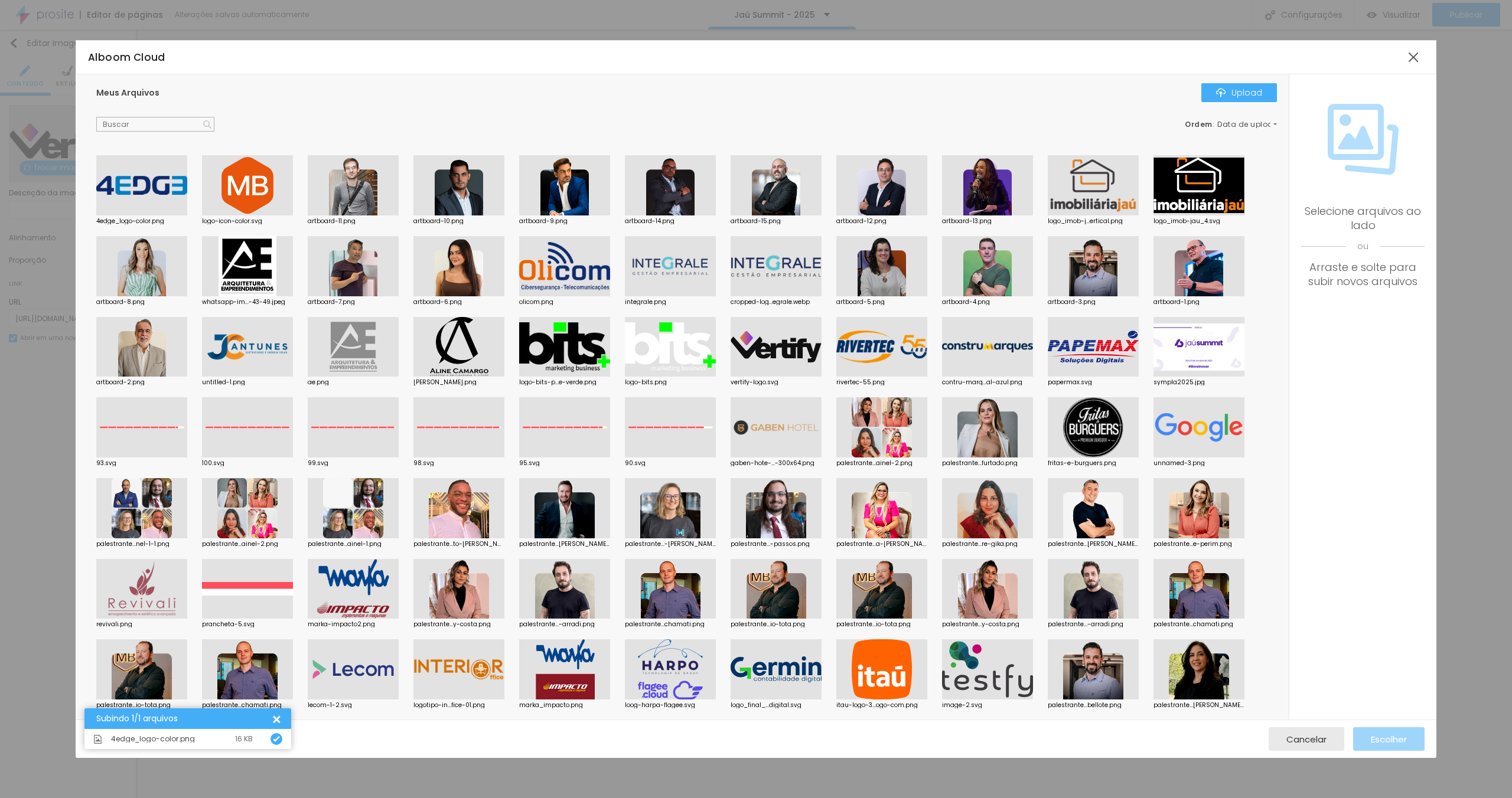
drag, startPoint x: 451, startPoint y: 104, endPoint x: 289, endPoint y: 147, distance: 167.6
click at [448, 104] on div "Meus Arquivos Upload Ordem : Data de upload" at bounding box center [687, 107] width 1181 height 49
click at [142, 177] on div at bounding box center [142, 185] width 91 height 60
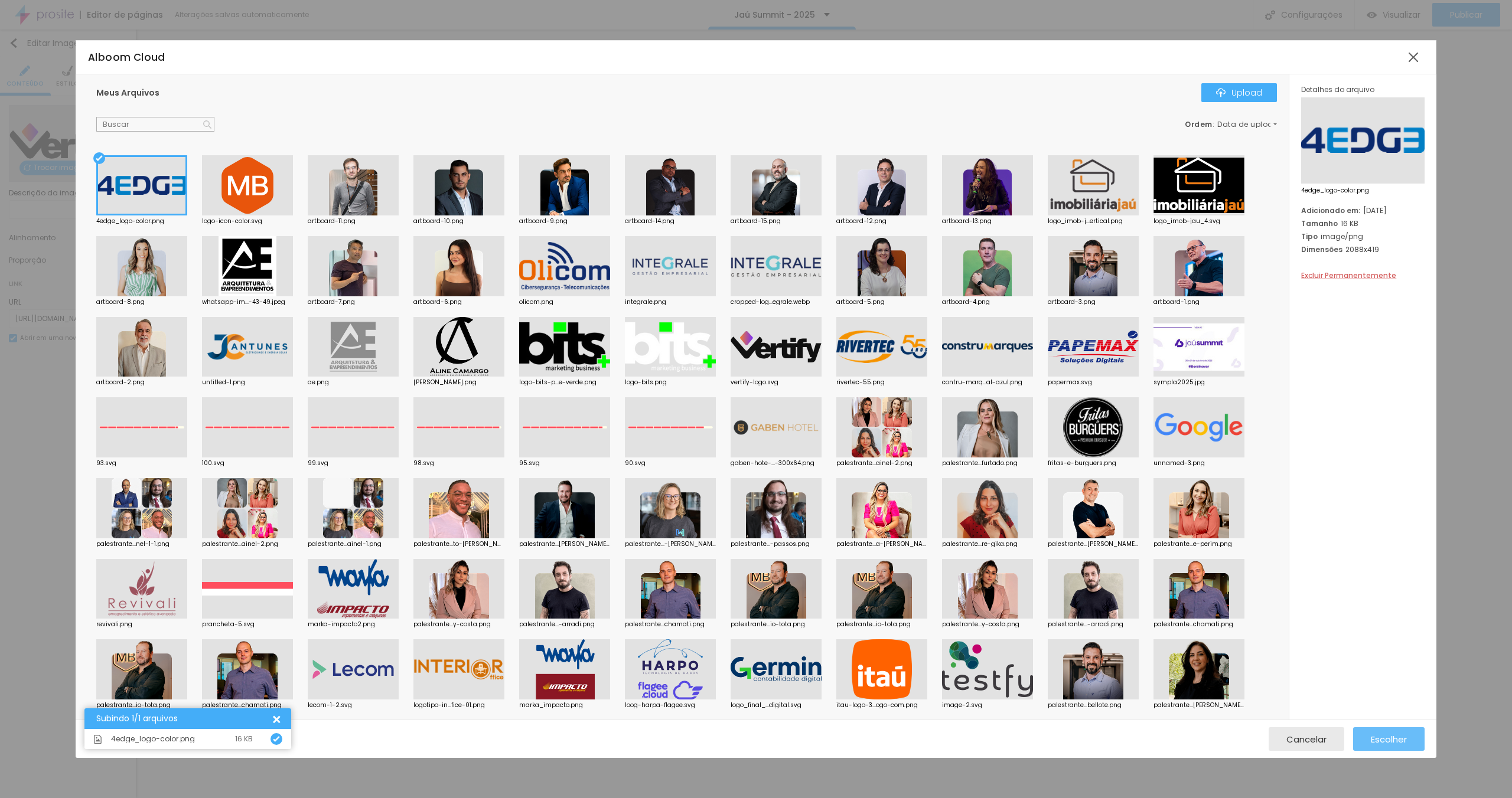
click at [1376, 741] on span "Escolher" at bounding box center [1389, 739] width 36 height 10
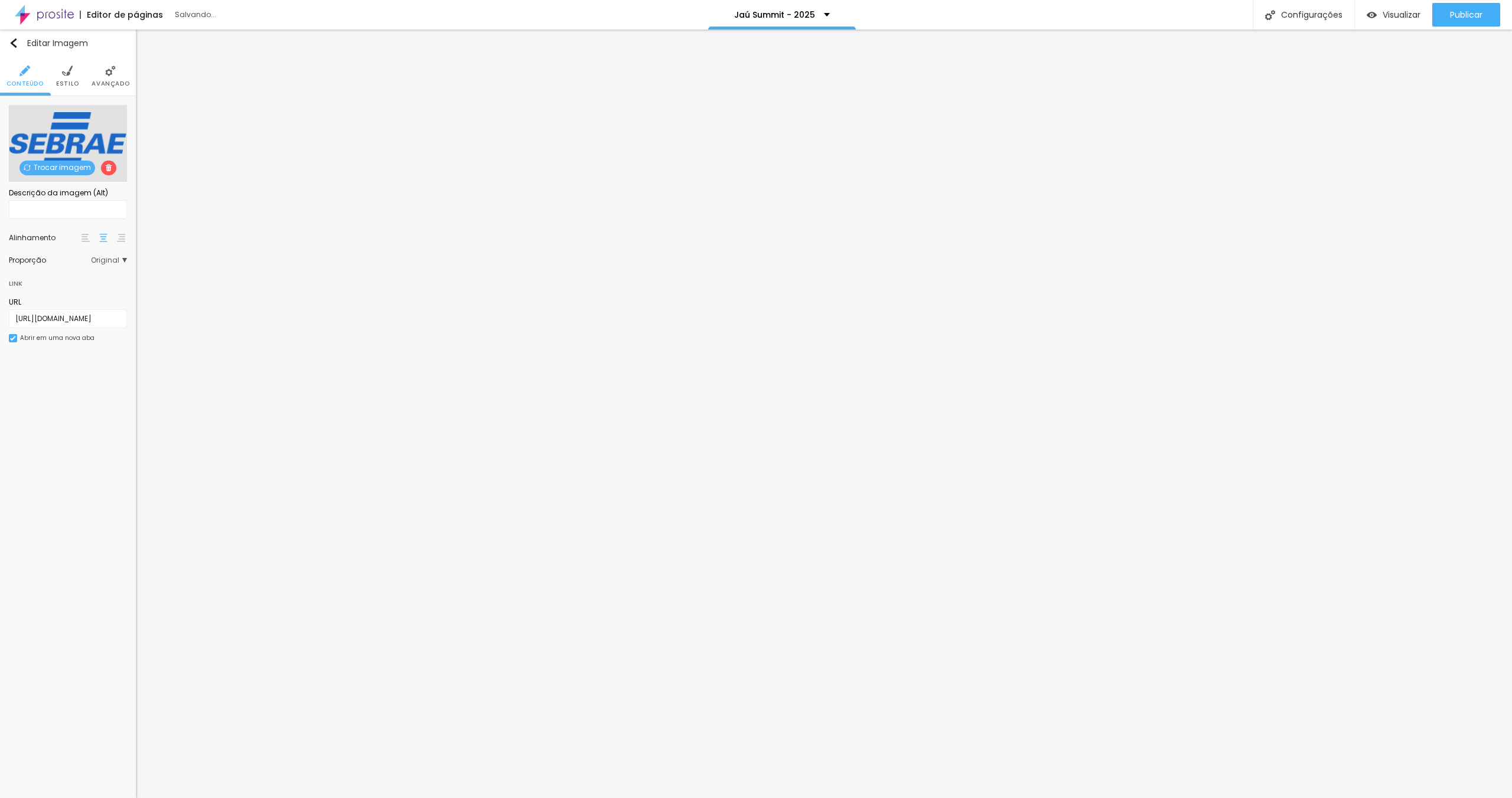
click at [75, 166] on span "Trocar imagem" at bounding box center [57, 168] width 75 height 15
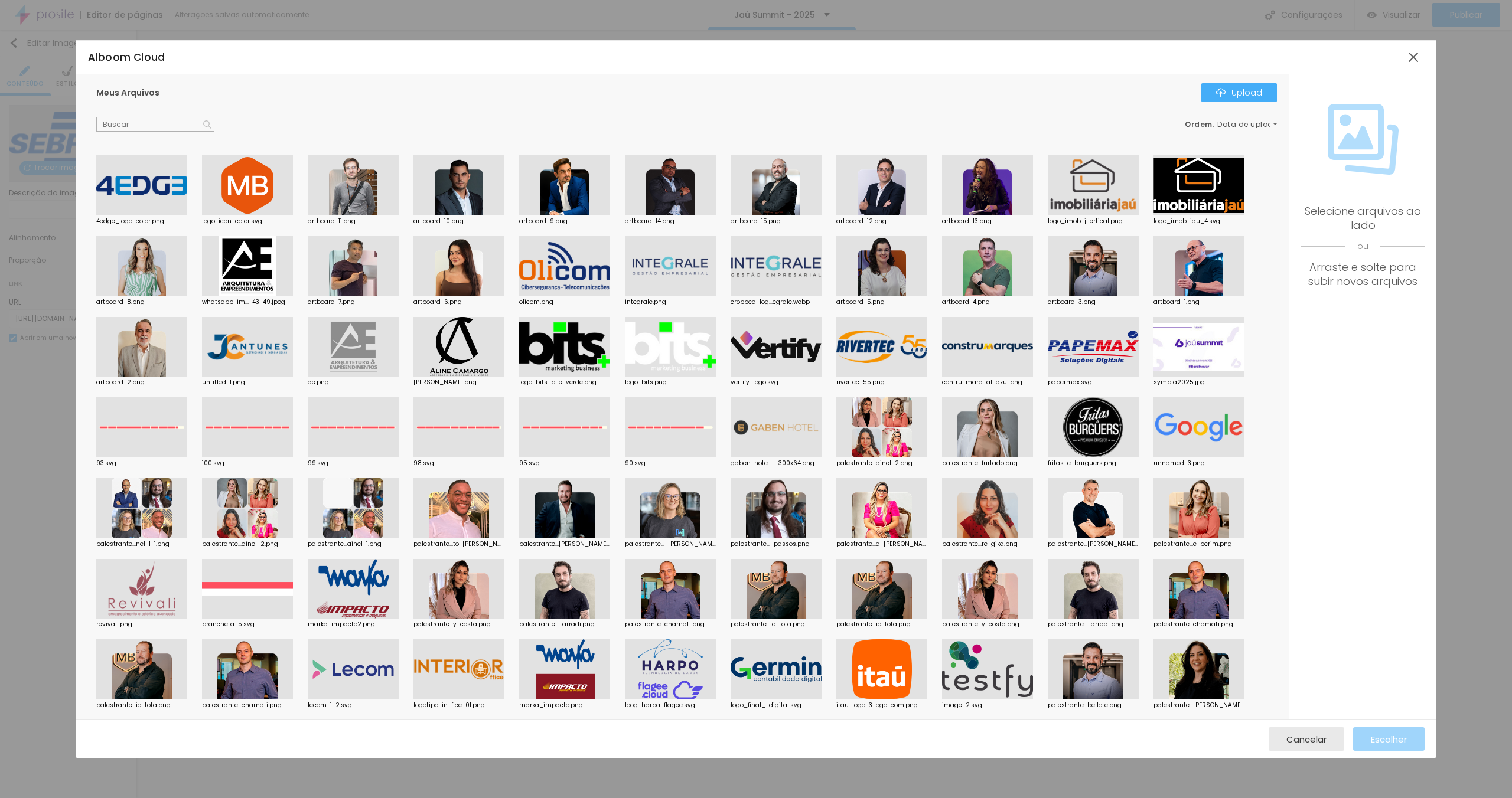
click at [689, 262] on div at bounding box center [671, 266] width 91 height 60
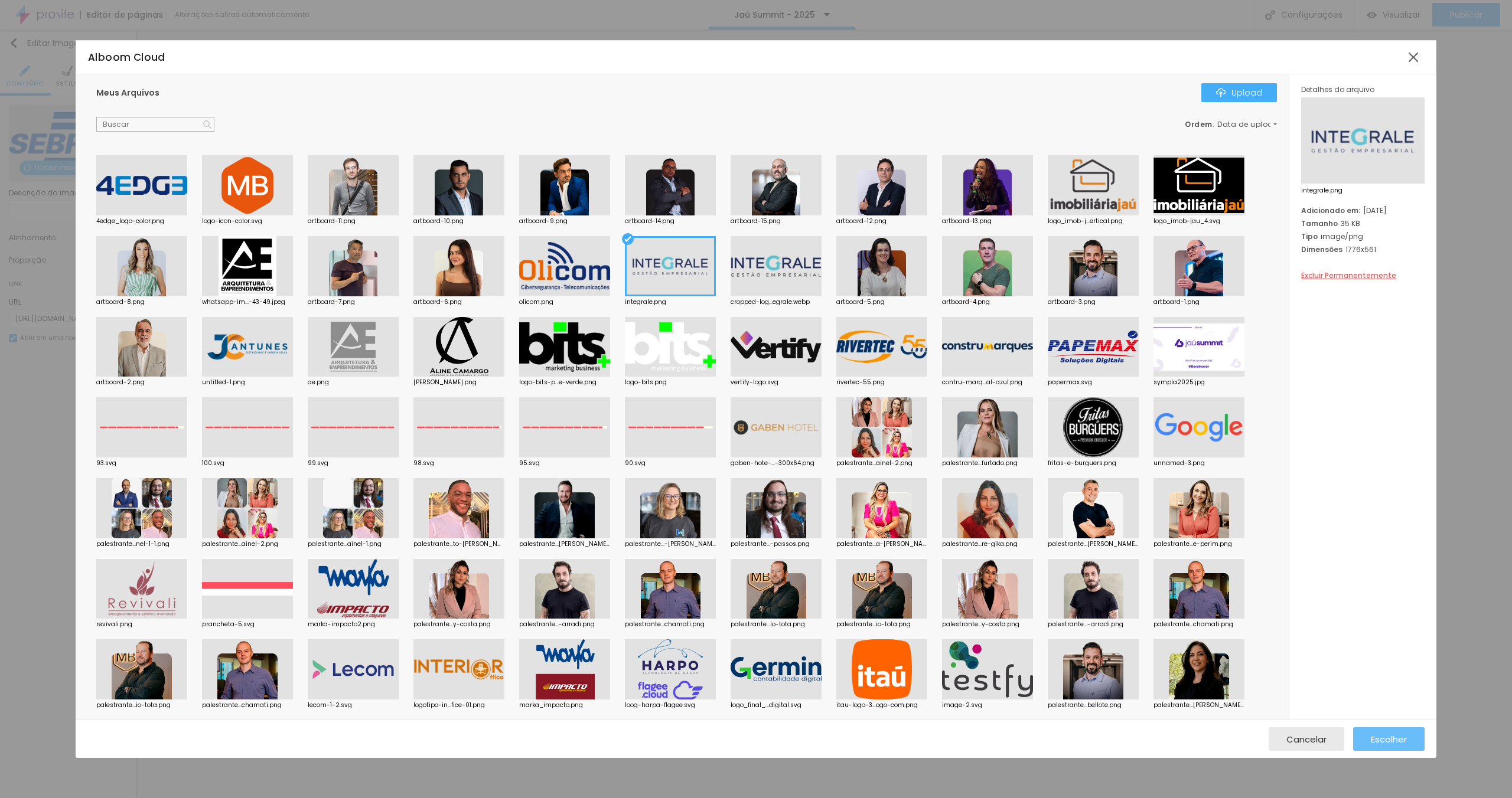
click at [1390, 749] on div "Escolher" at bounding box center [1389, 739] width 36 height 24
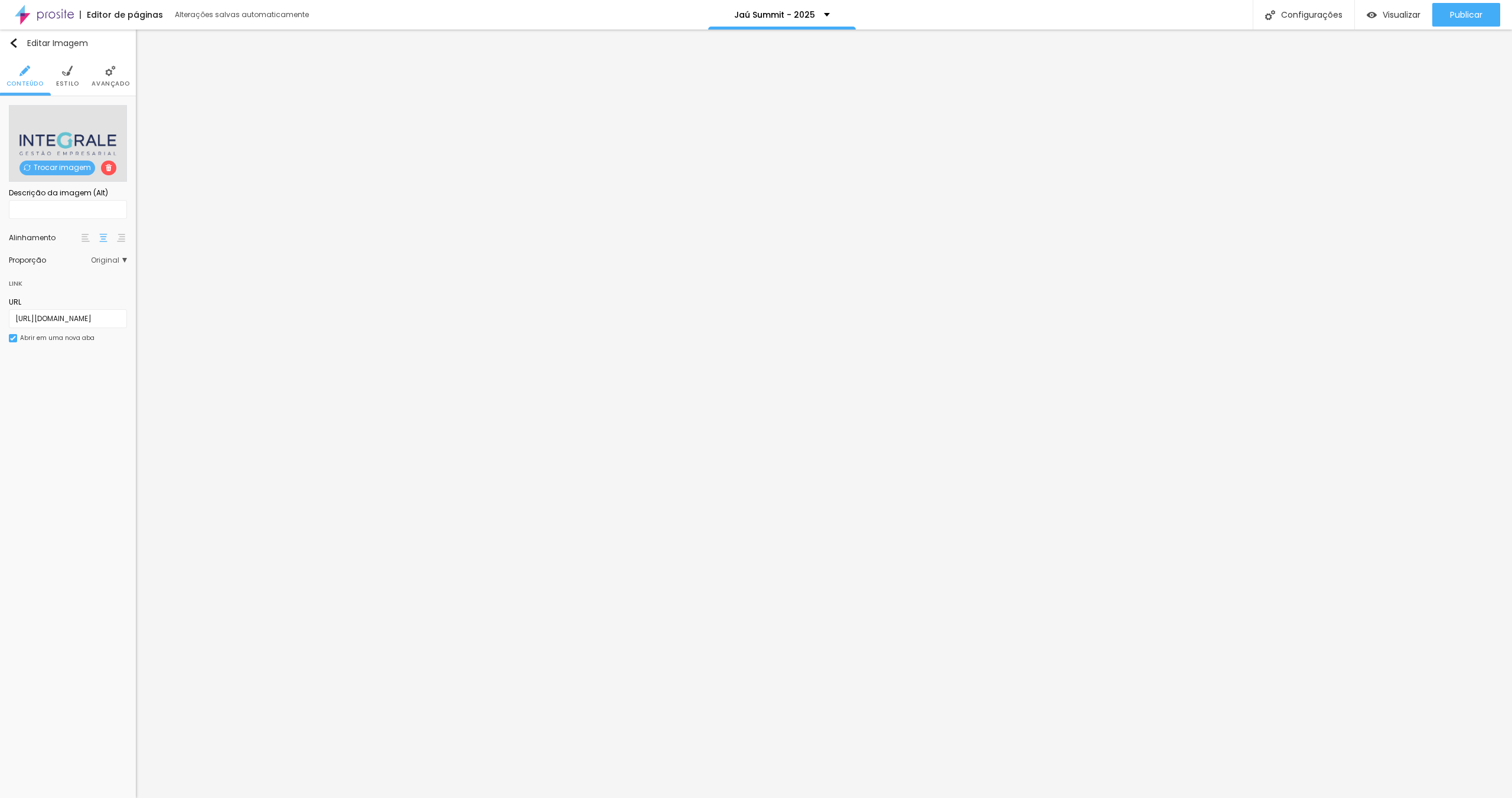
drag, startPoint x: 80, startPoint y: 74, endPoint x: 72, endPoint y: 75, distance: 8.1
click at [80, 74] on ul "Conteúdo Estilo Avançado" at bounding box center [67, 76] width 136 height 39
drag, startPoint x: 72, startPoint y: 75, endPoint x: 65, endPoint y: 89, distance: 15.7
click at [72, 75] on li "Estilo" at bounding box center [67, 76] width 23 height 39
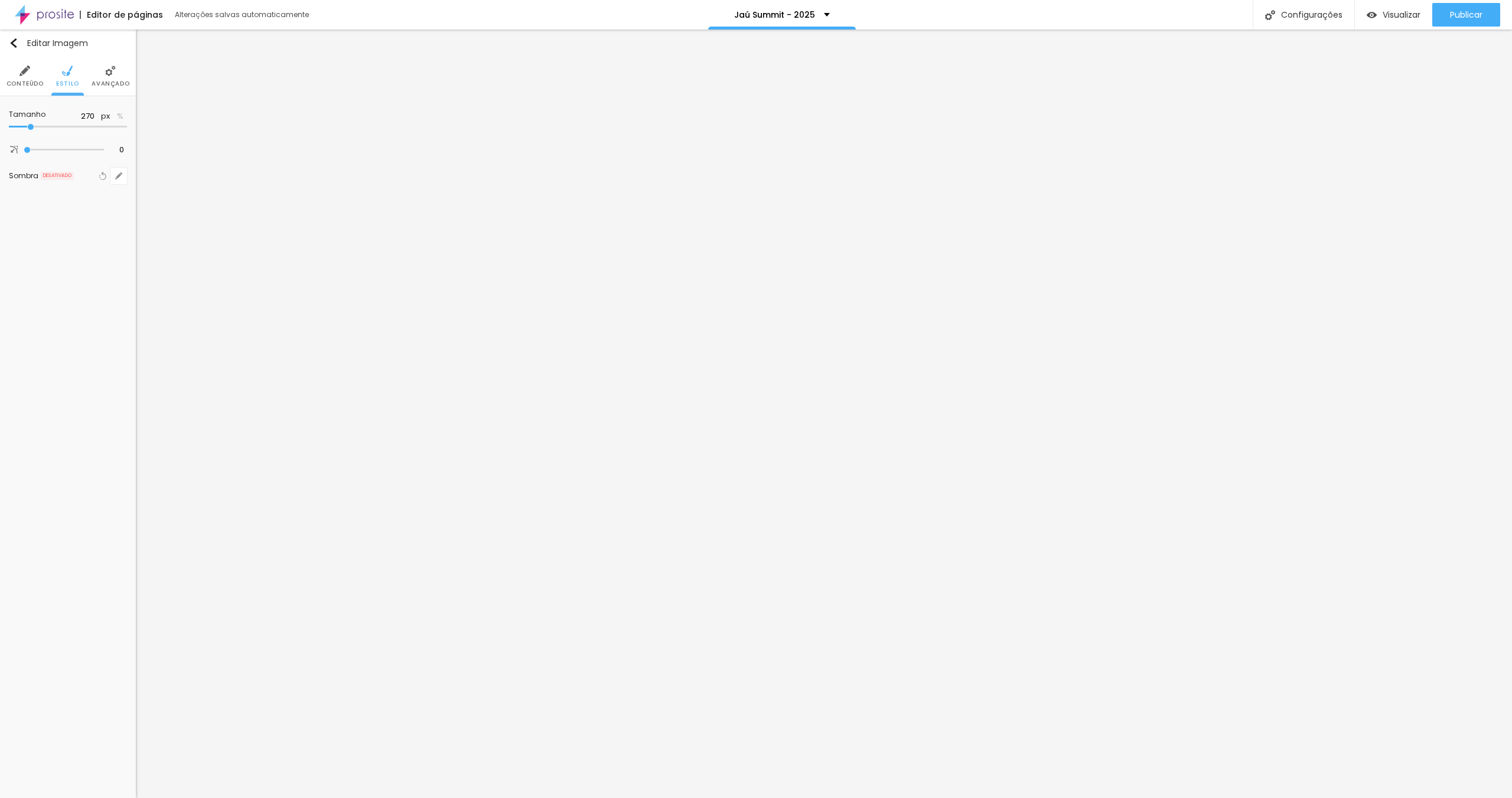
type input "280"
type input "320"
type input "330"
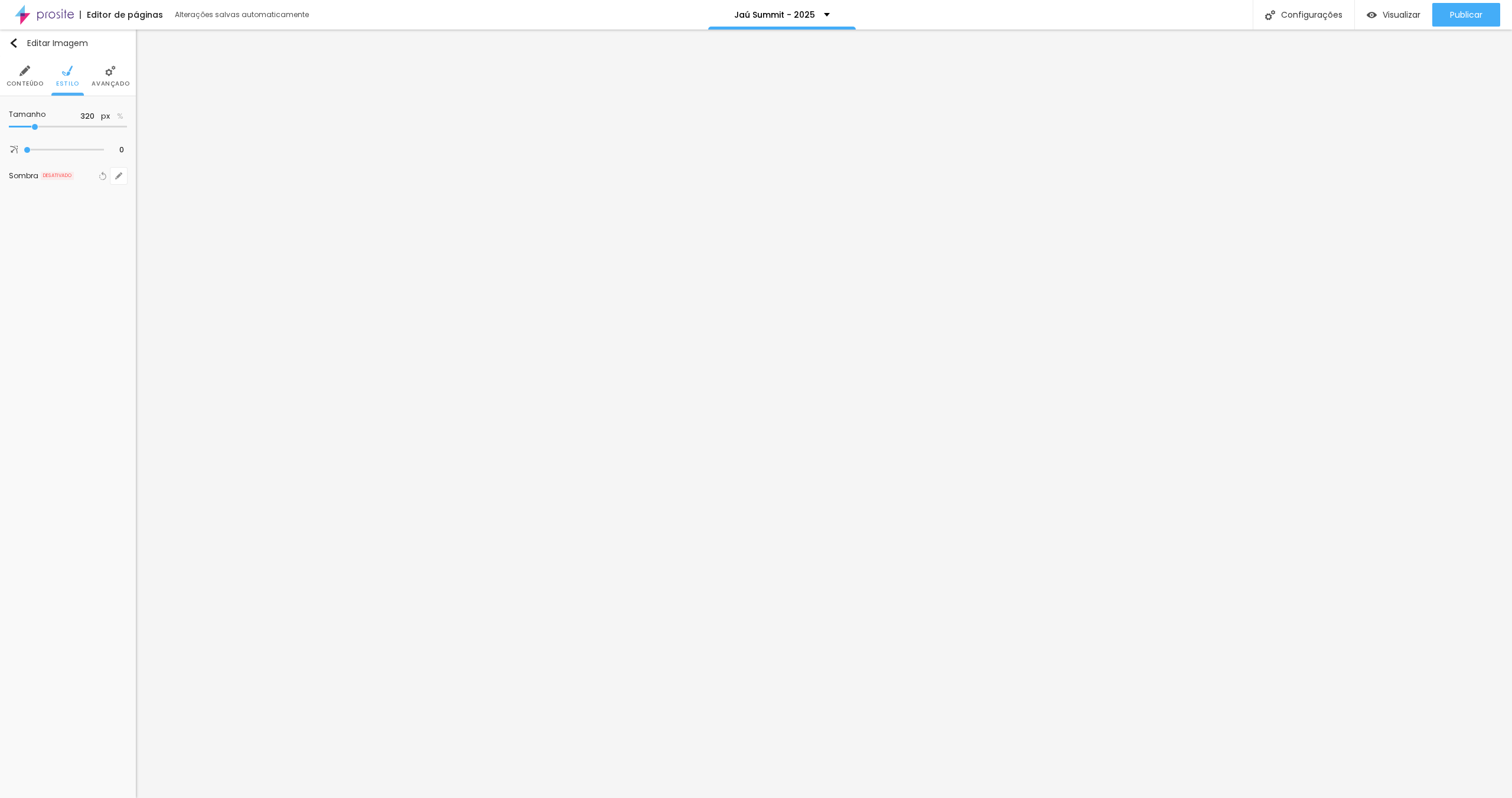
type input "330"
type input "360"
type input "370"
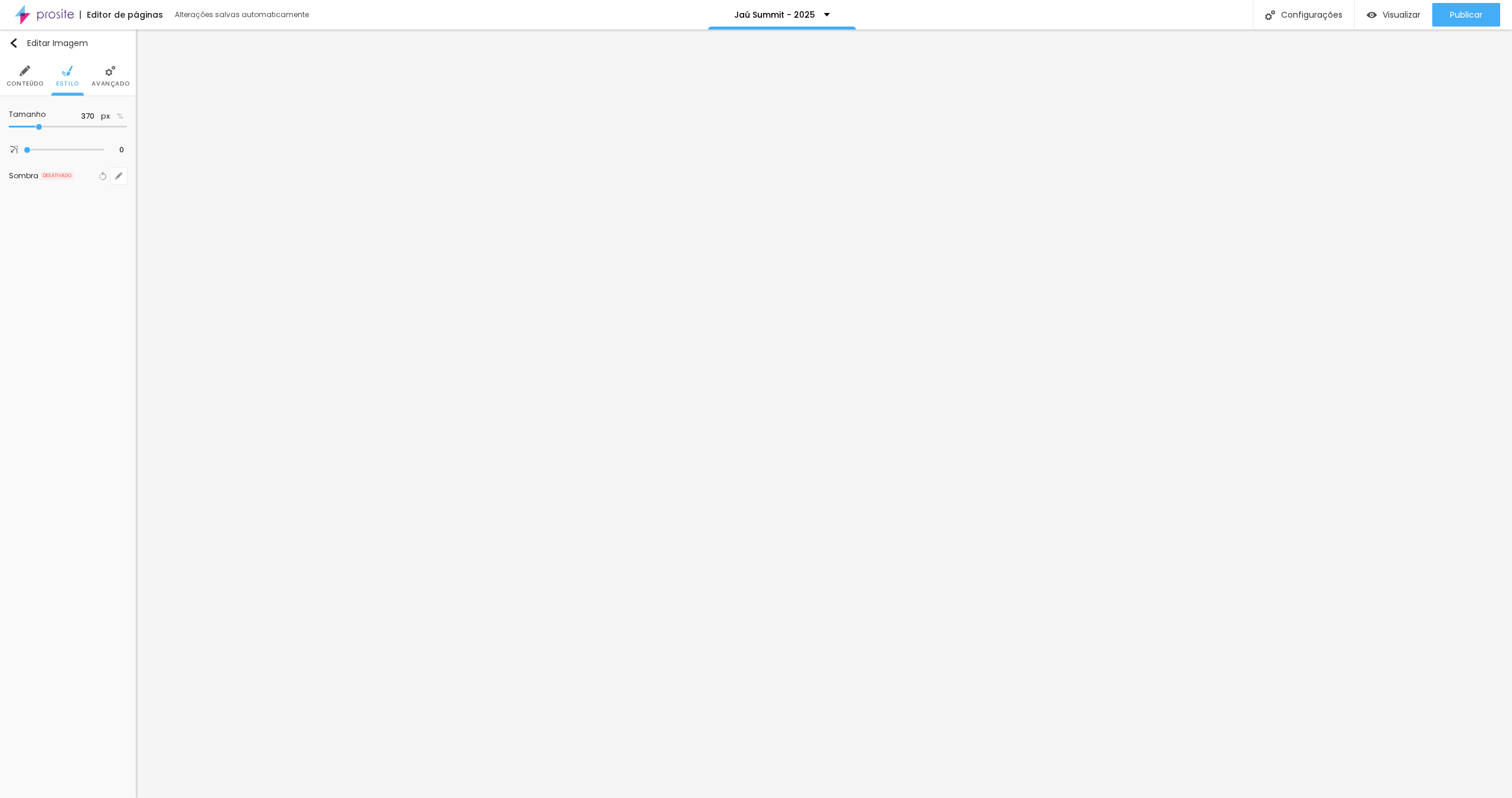
type input "380"
type input "390"
type input "380"
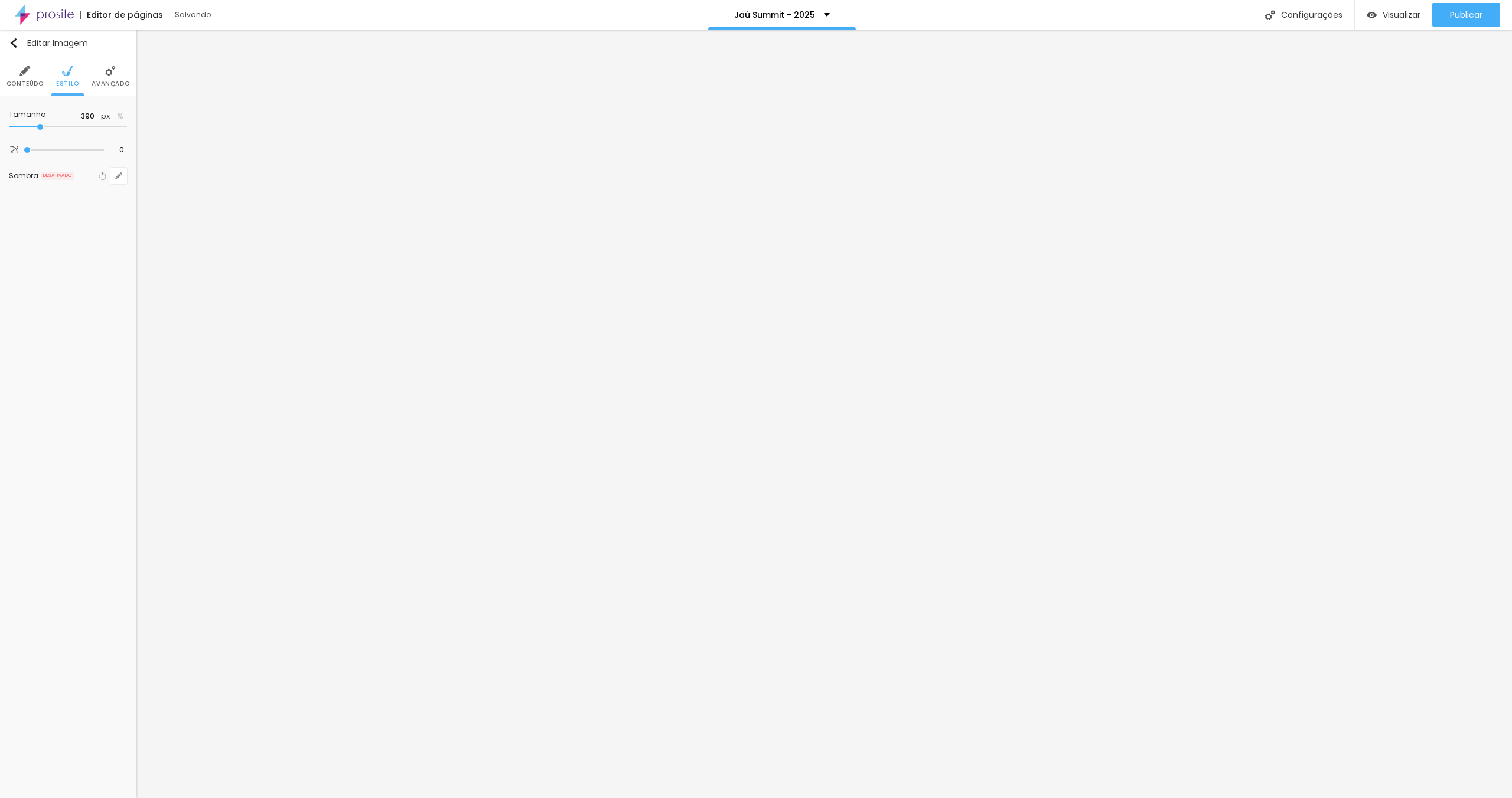
type input "380"
type input "370"
type input "360"
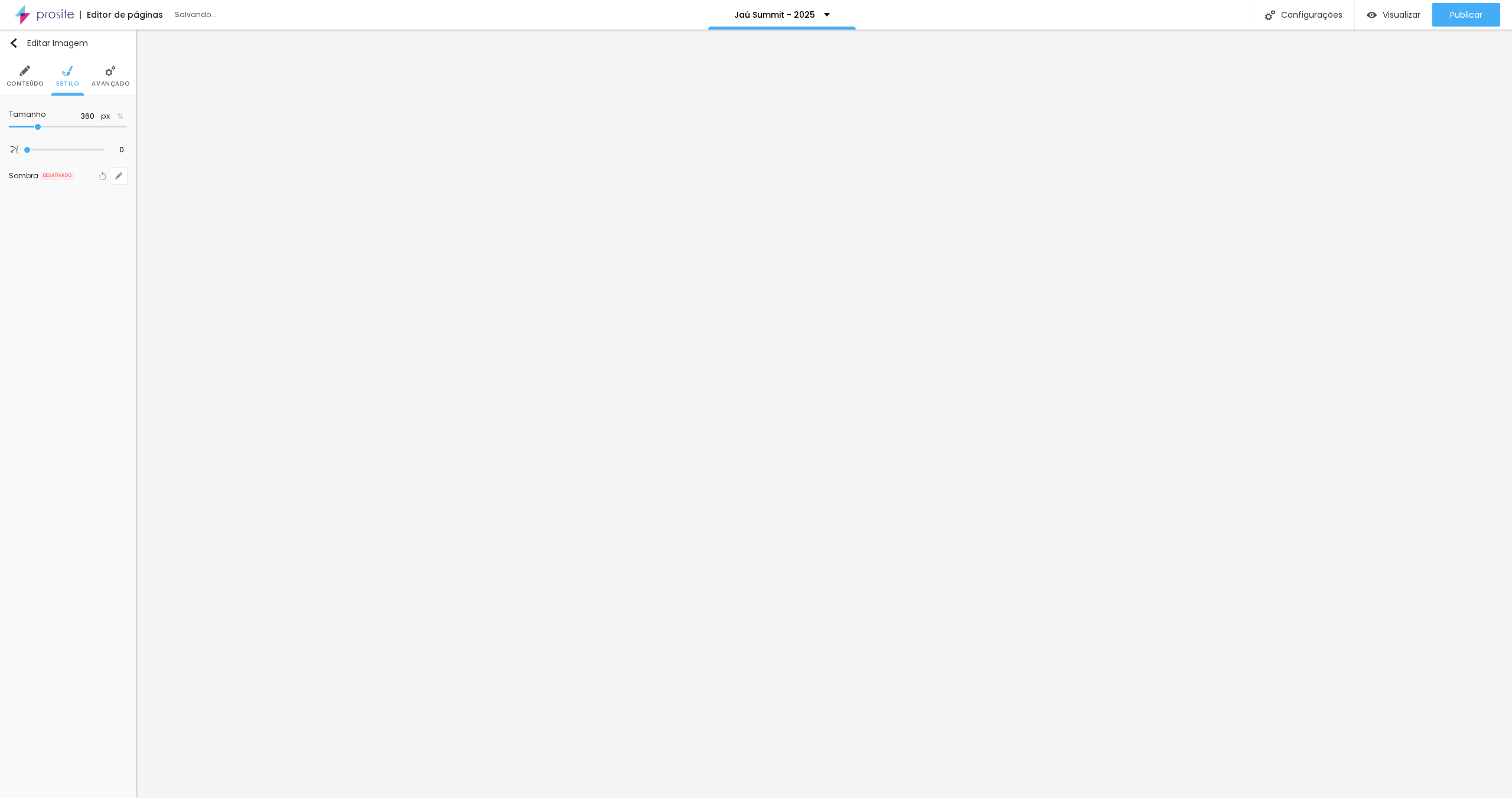
type input "310"
type input "250"
type input "260"
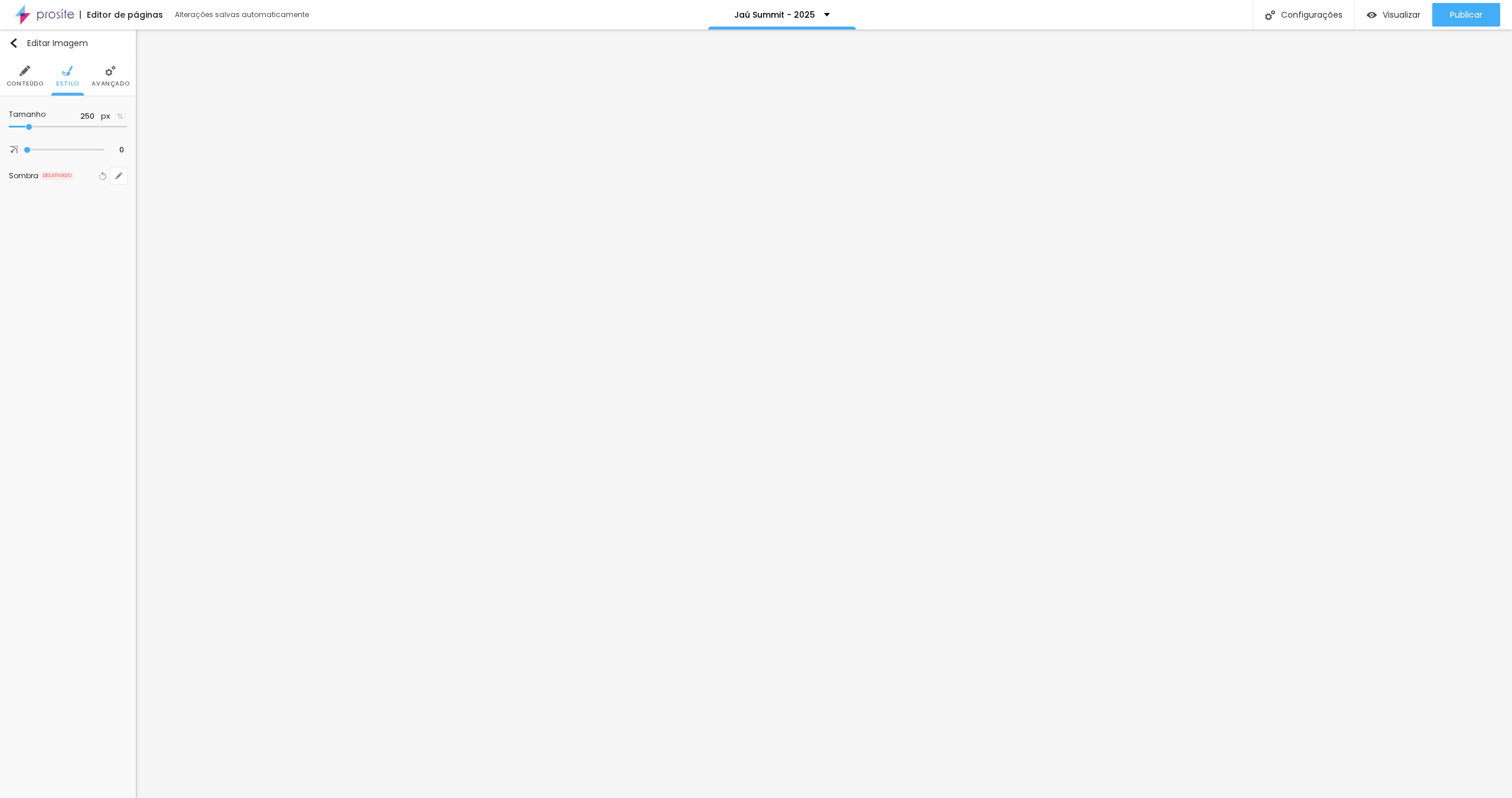
type input "260"
type input "290"
type input "330"
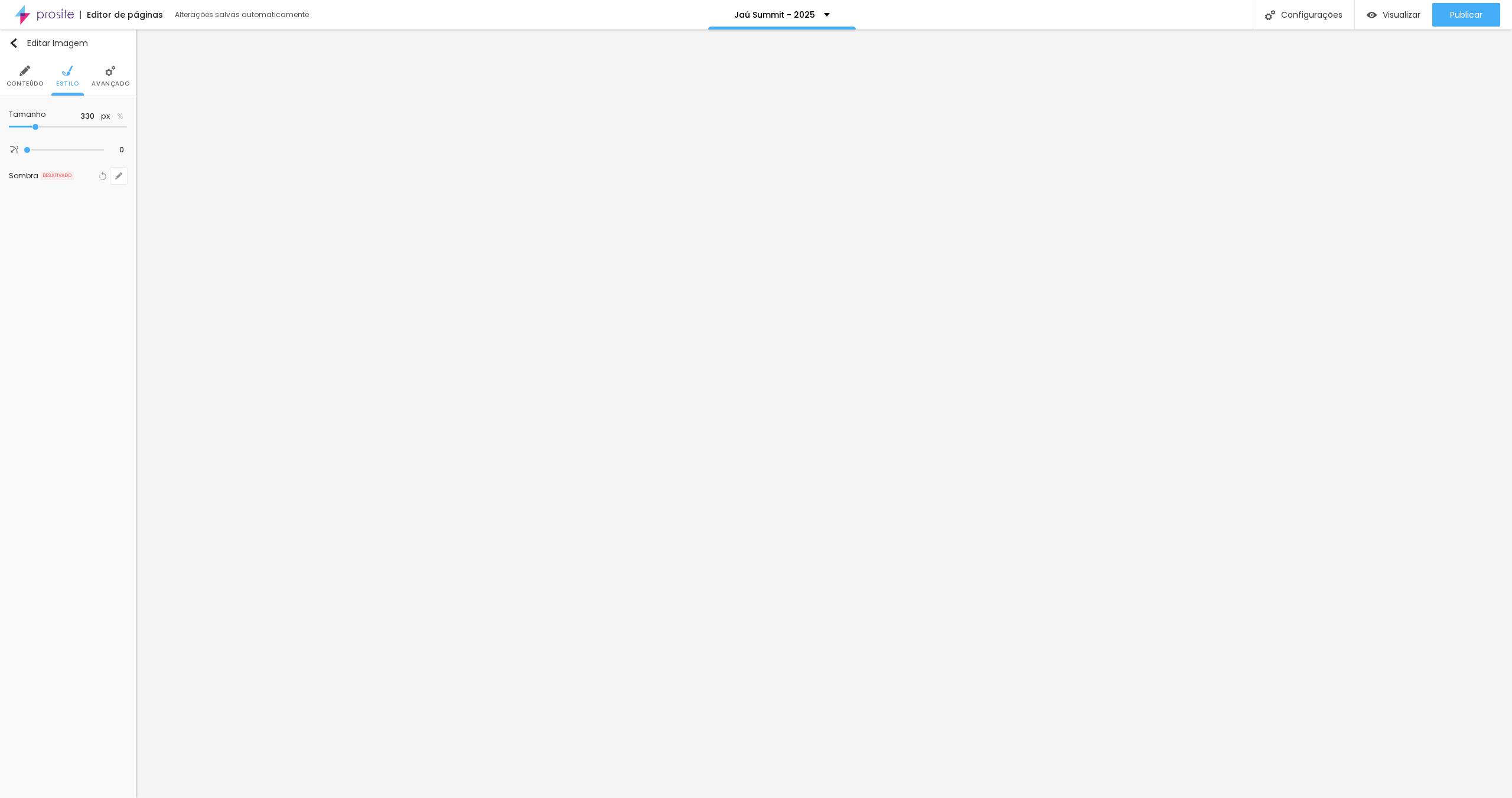
type input "340"
drag, startPoint x: 31, startPoint y: 125, endPoint x: 42, endPoint y: 126, distance: 11.0
click at [36, 125] on input "range" at bounding box center [67, 127] width 118 height 6
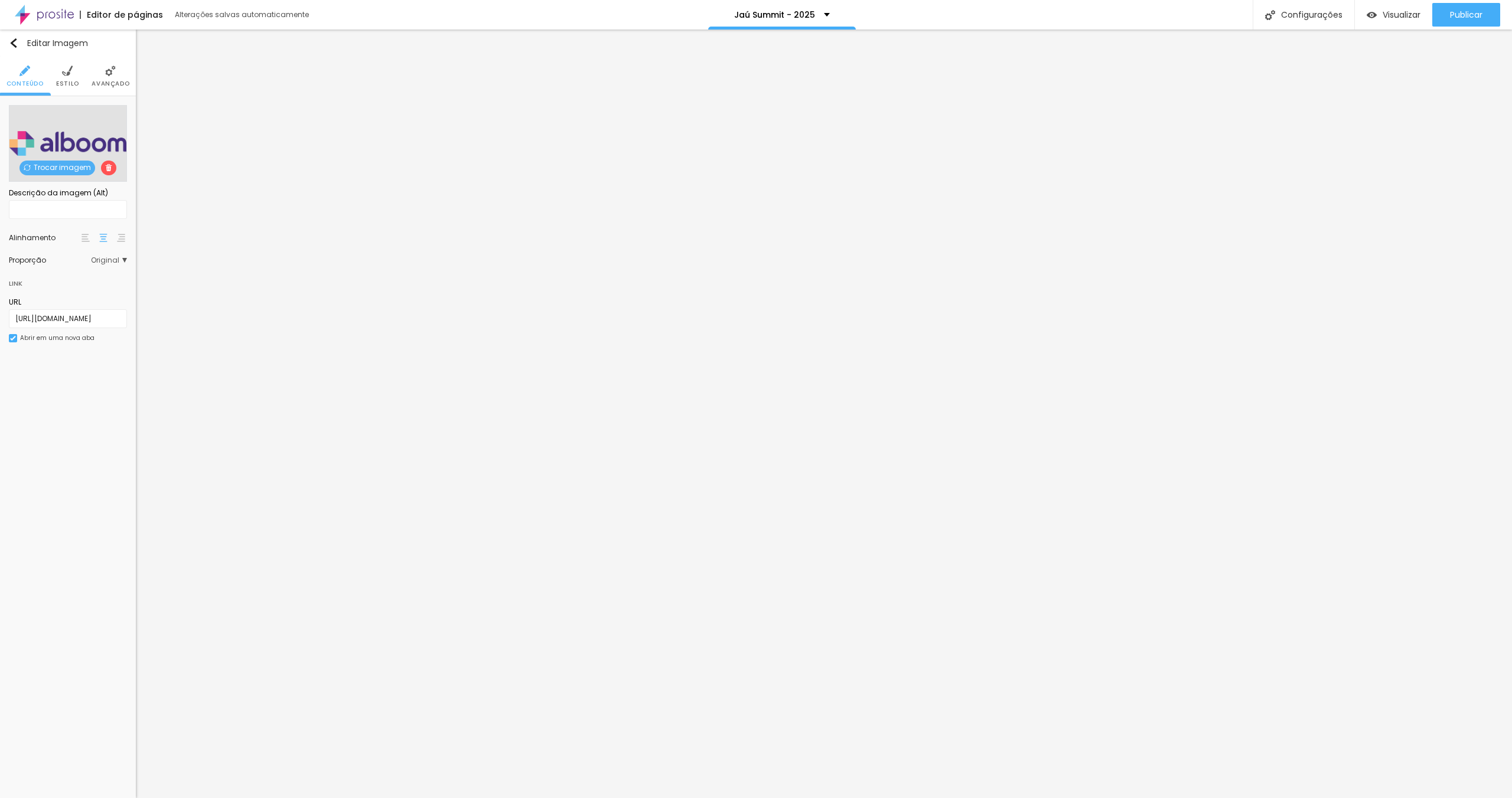
click at [67, 167] on span "Trocar imagem" at bounding box center [57, 168] width 75 height 15
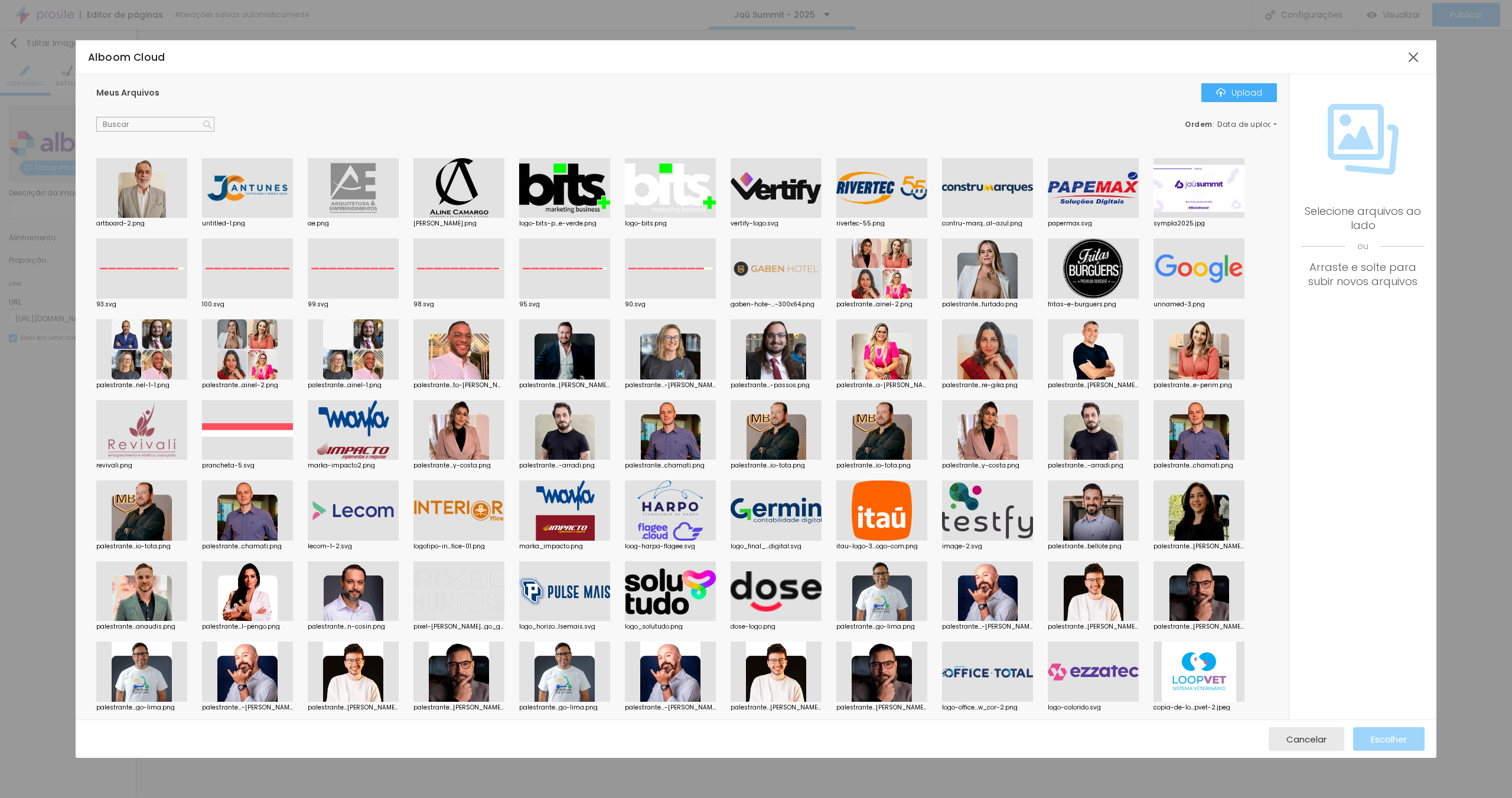
scroll to position [284, 0]
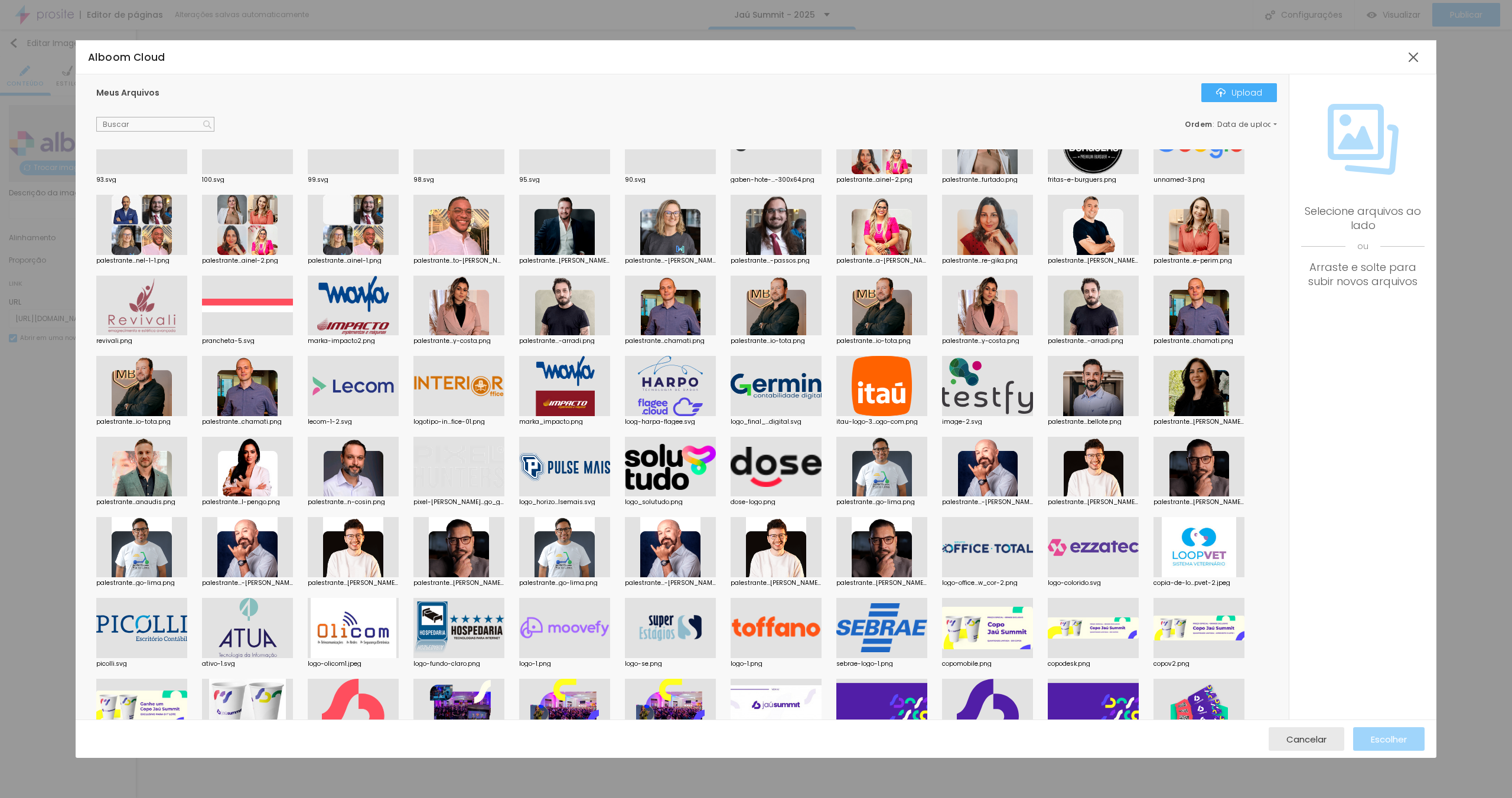
click at [166, 607] on div at bounding box center [142, 628] width 91 height 60
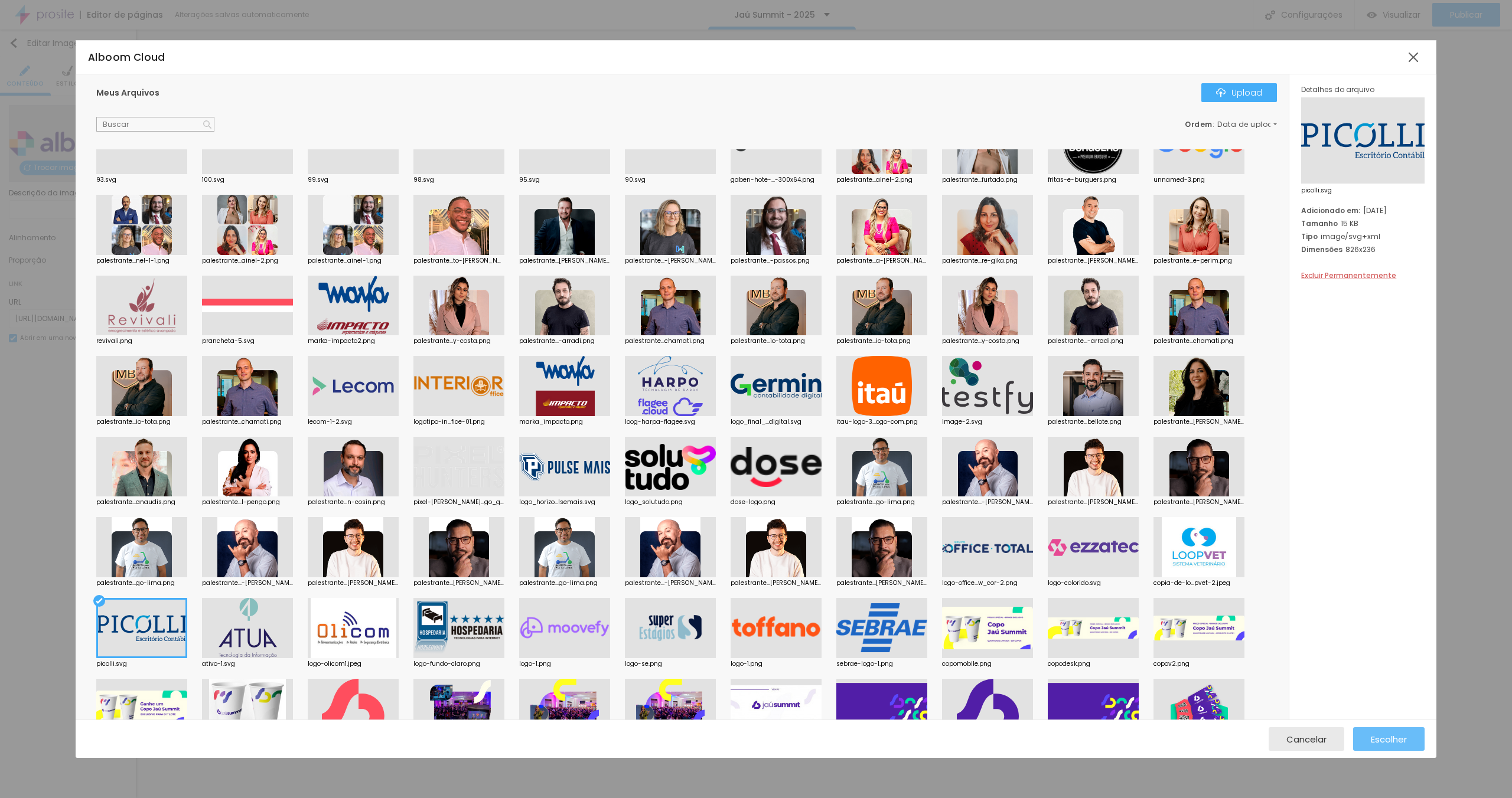
click at [1394, 735] on span "Escolher" at bounding box center [1389, 739] width 36 height 10
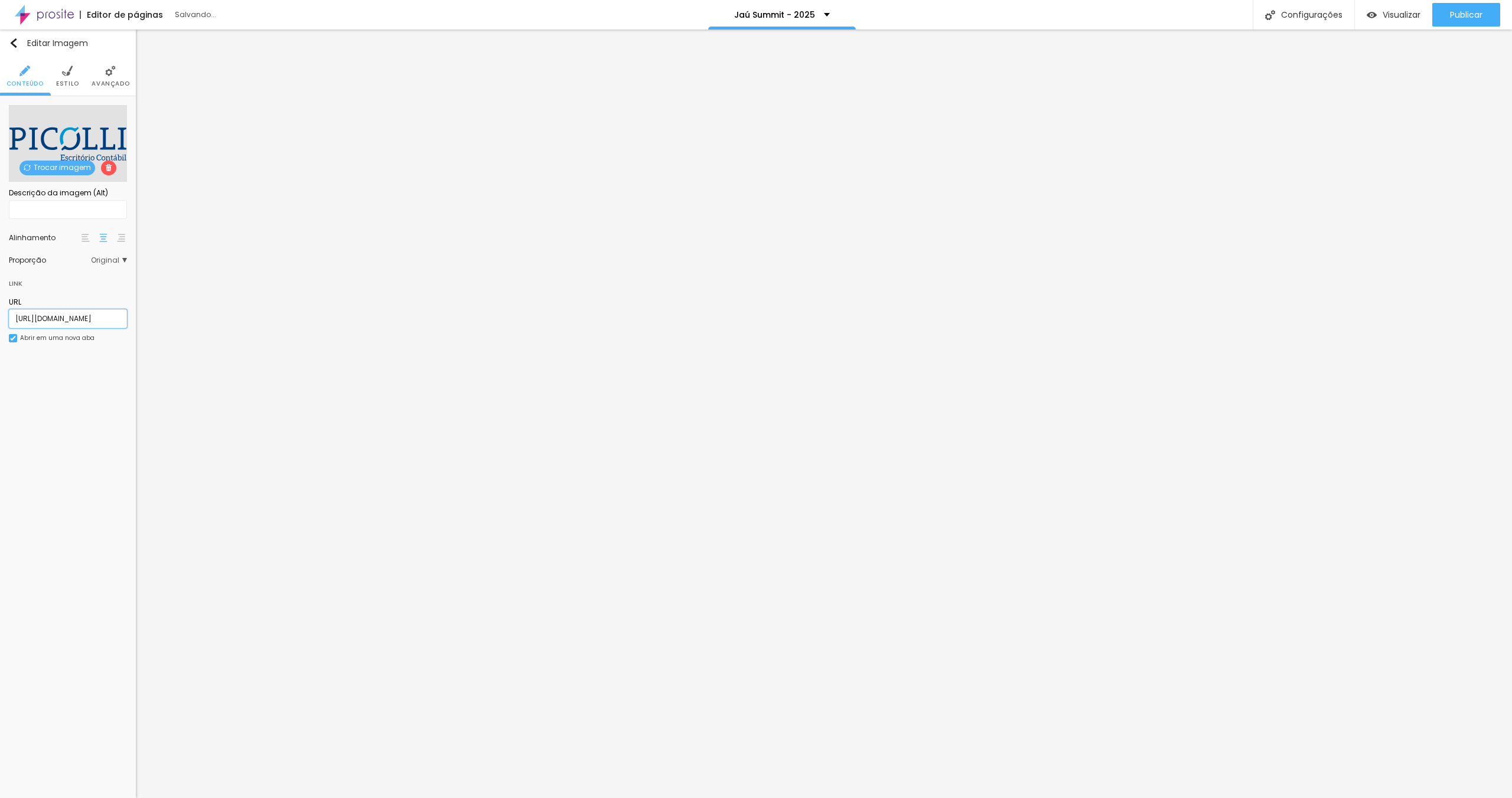
click at [78, 320] on input "[URL][DOMAIN_NAME]" at bounding box center [67, 319] width 118 height 19
click at [58, 321] on input "[URL][DOMAIN_NAME]" at bounding box center [67, 319] width 118 height 19
paste input "[DOMAIN_NAME]"
type input "[URL][DOMAIN_NAME]"
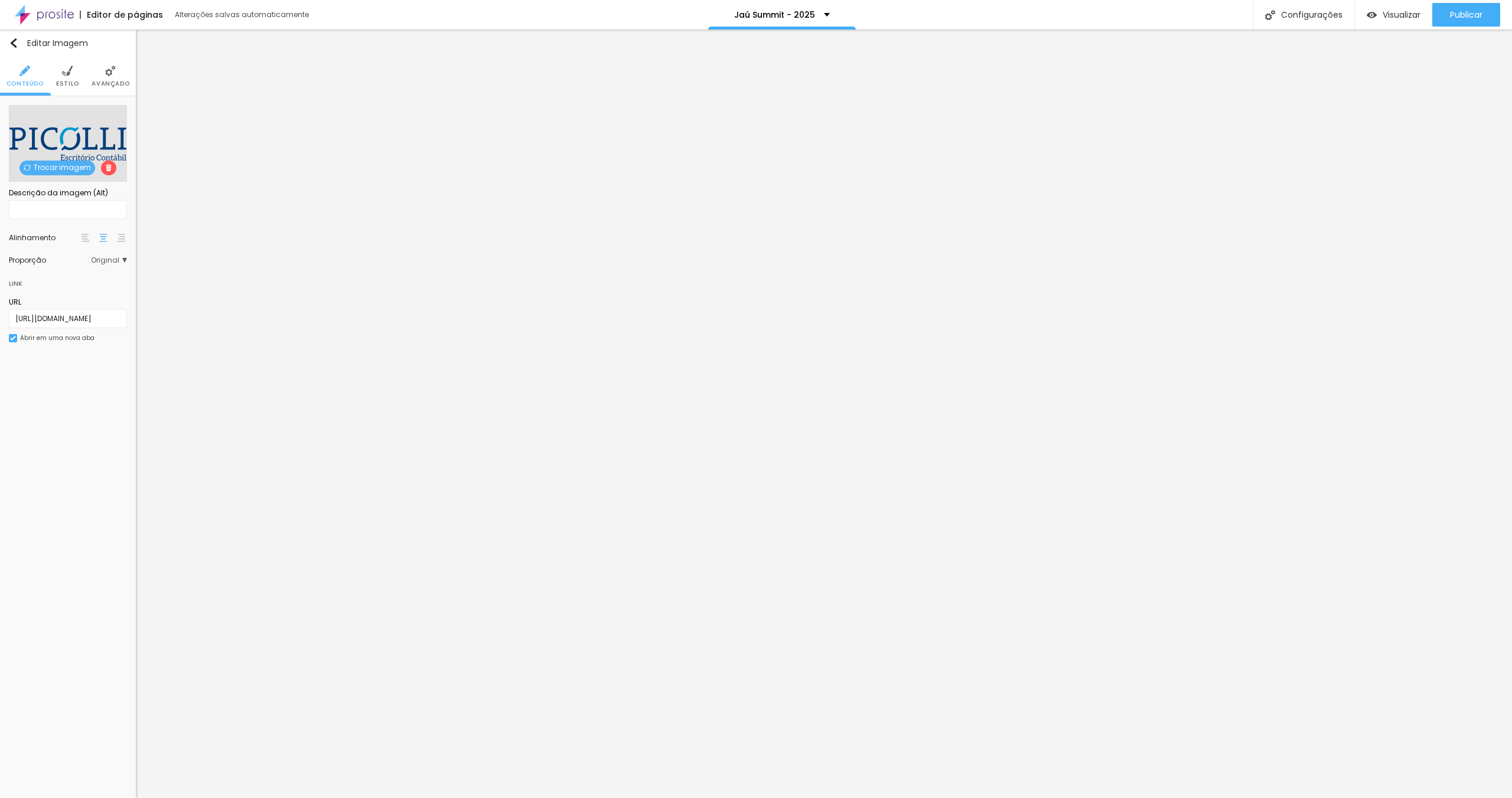
scroll to position [0, 0]
click at [50, 157] on div "Trocar imagem" at bounding box center [67, 143] width 118 height 77
click at [52, 164] on span "Trocar imagem" at bounding box center [57, 168] width 75 height 15
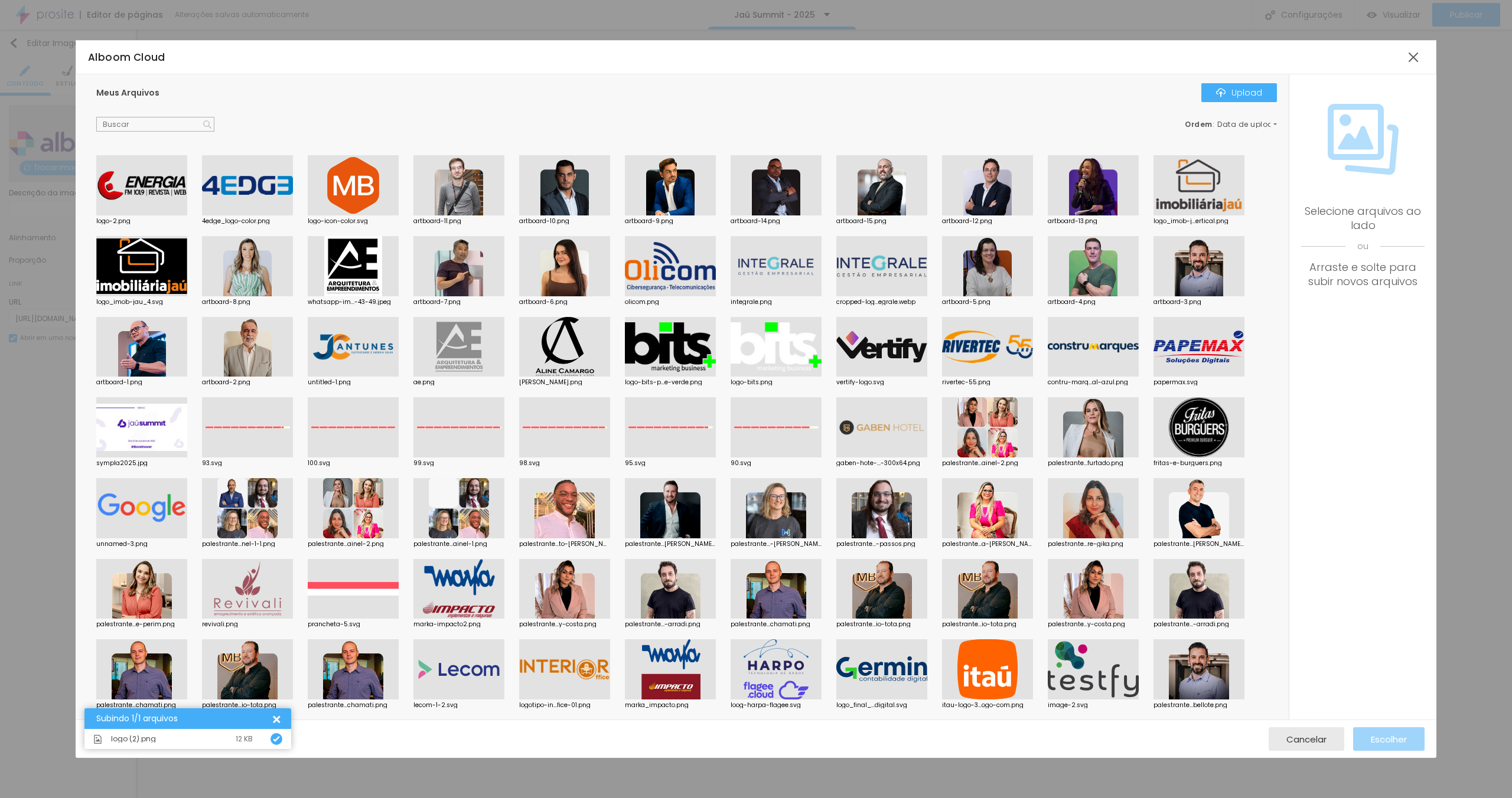
click at [339, 114] on div "Meus Arquivos Upload Ordem : Data de upload" at bounding box center [687, 107] width 1181 height 49
drag, startPoint x: 139, startPoint y: 193, endPoint x: 305, endPoint y: 273, distance: 184.3
click at [139, 193] on div at bounding box center [142, 185] width 91 height 60
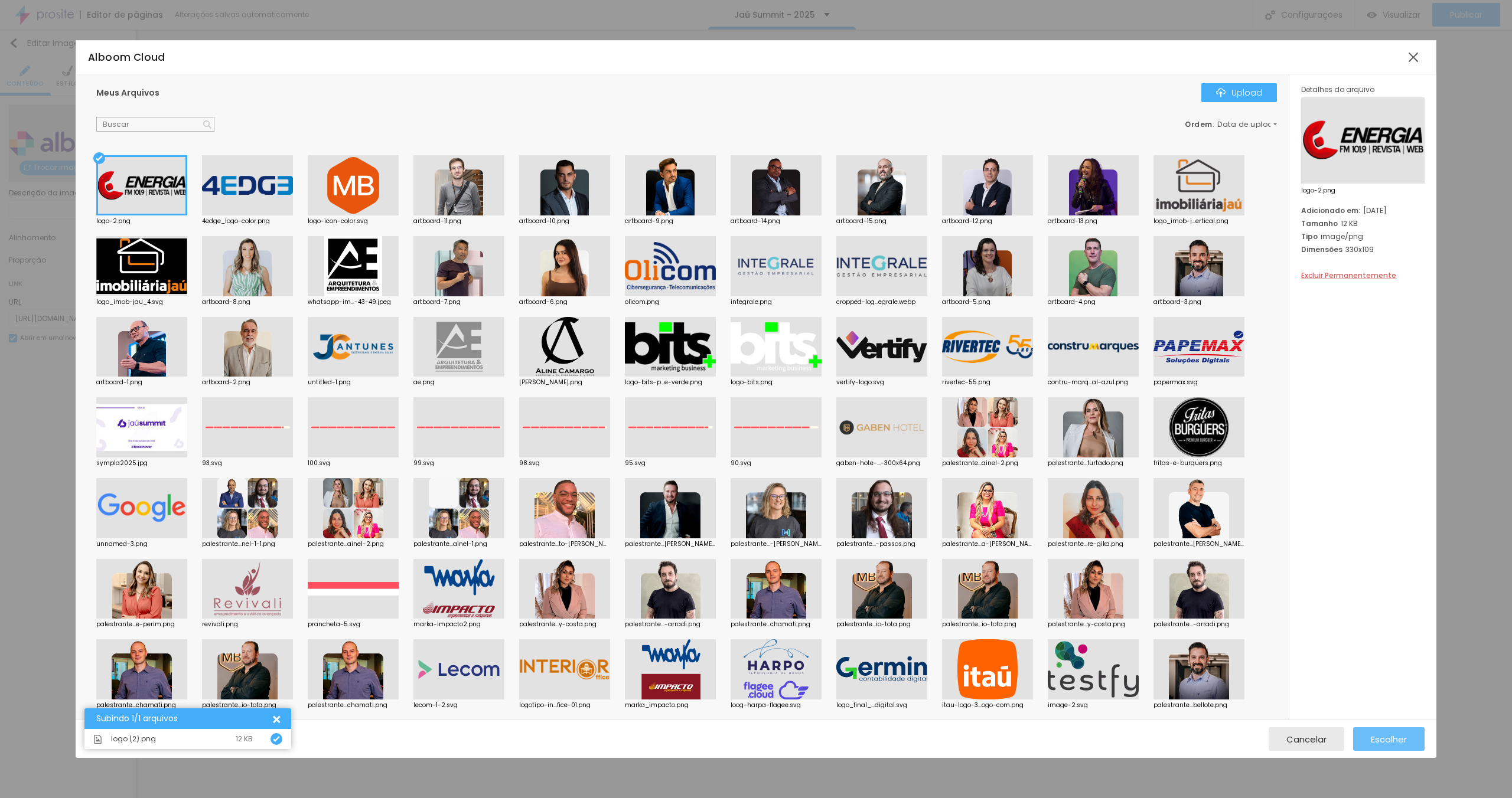
click at [1378, 735] on span "Escolher" at bounding box center [1389, 739] width 36 height 10
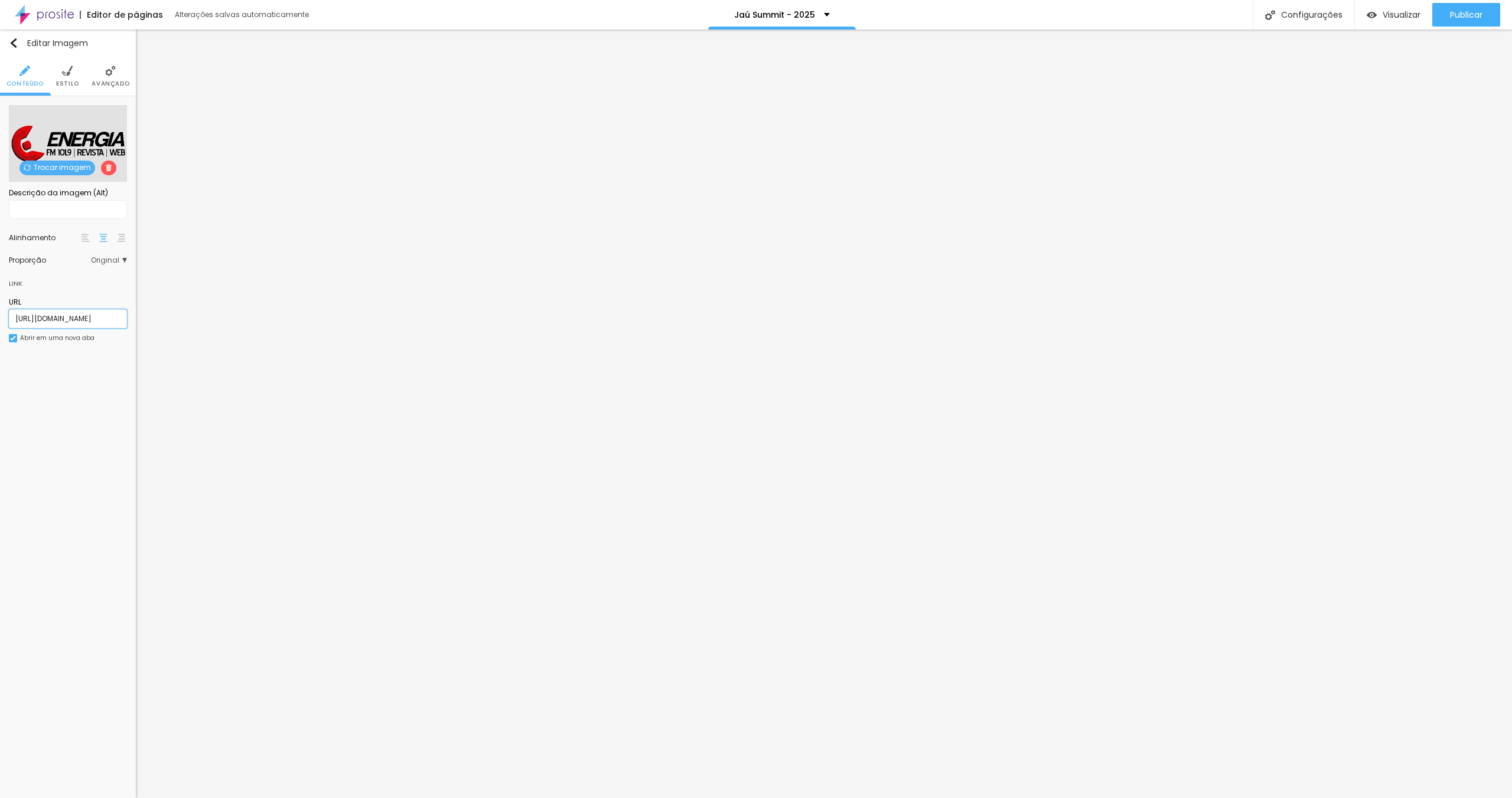
click at [65, 320] on input "[URL][DOMAIN_NAME]" at bounding box center [67, 319] width 118 height 19
paste input "energianaweb"
type input "[URL][DOMAIN_NAME]"
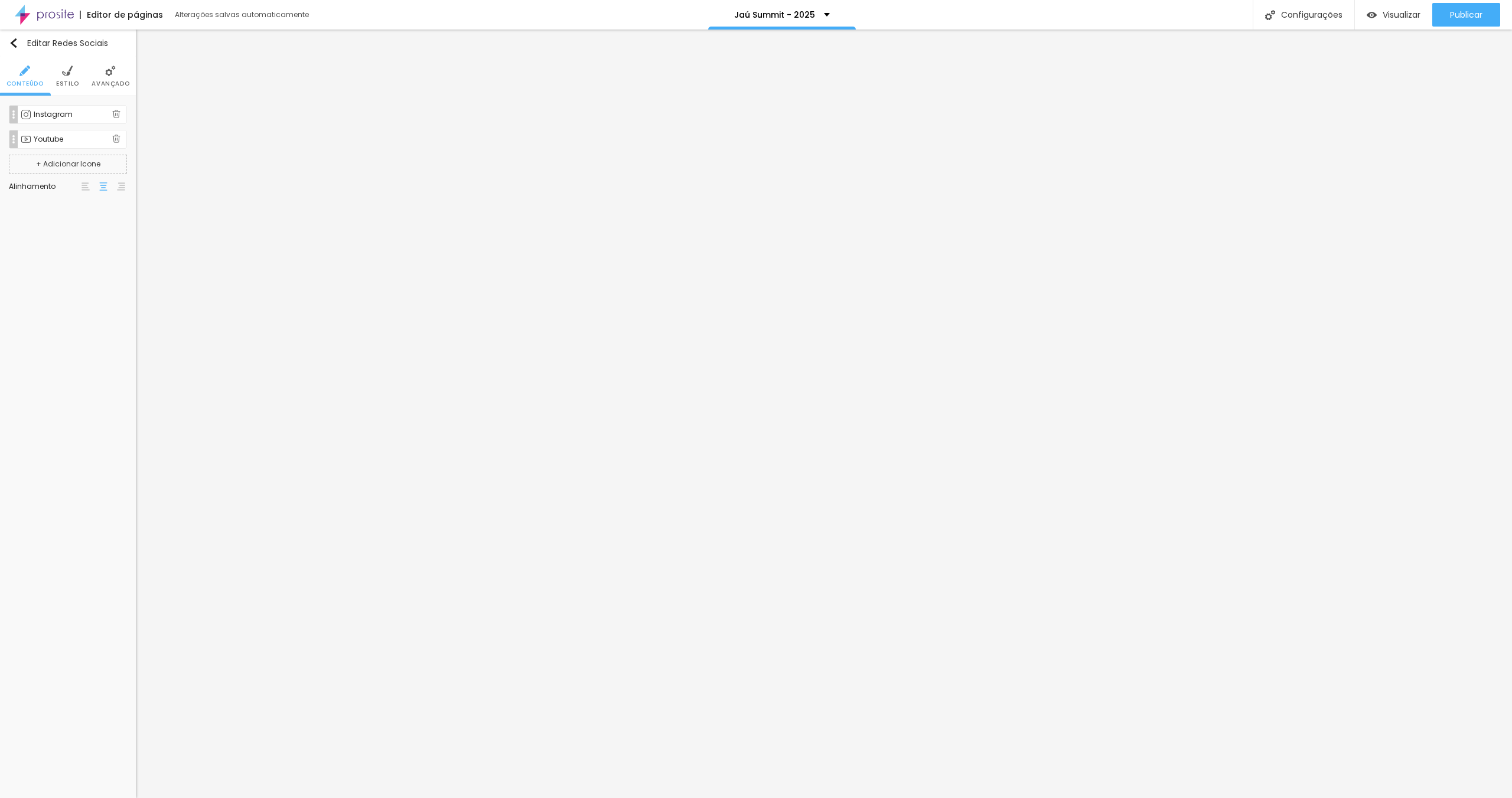
click at [55, 117] on div "Instagram" at bounding box center [73, 114] width 78 height 7
click at [77, 187] on input "[URL][DOMAIN_NAME]" at bounding box center [68, 190] width 105 height 19
paste input "marijacintho"
type input "[URL][DOMAIN_NAME]"
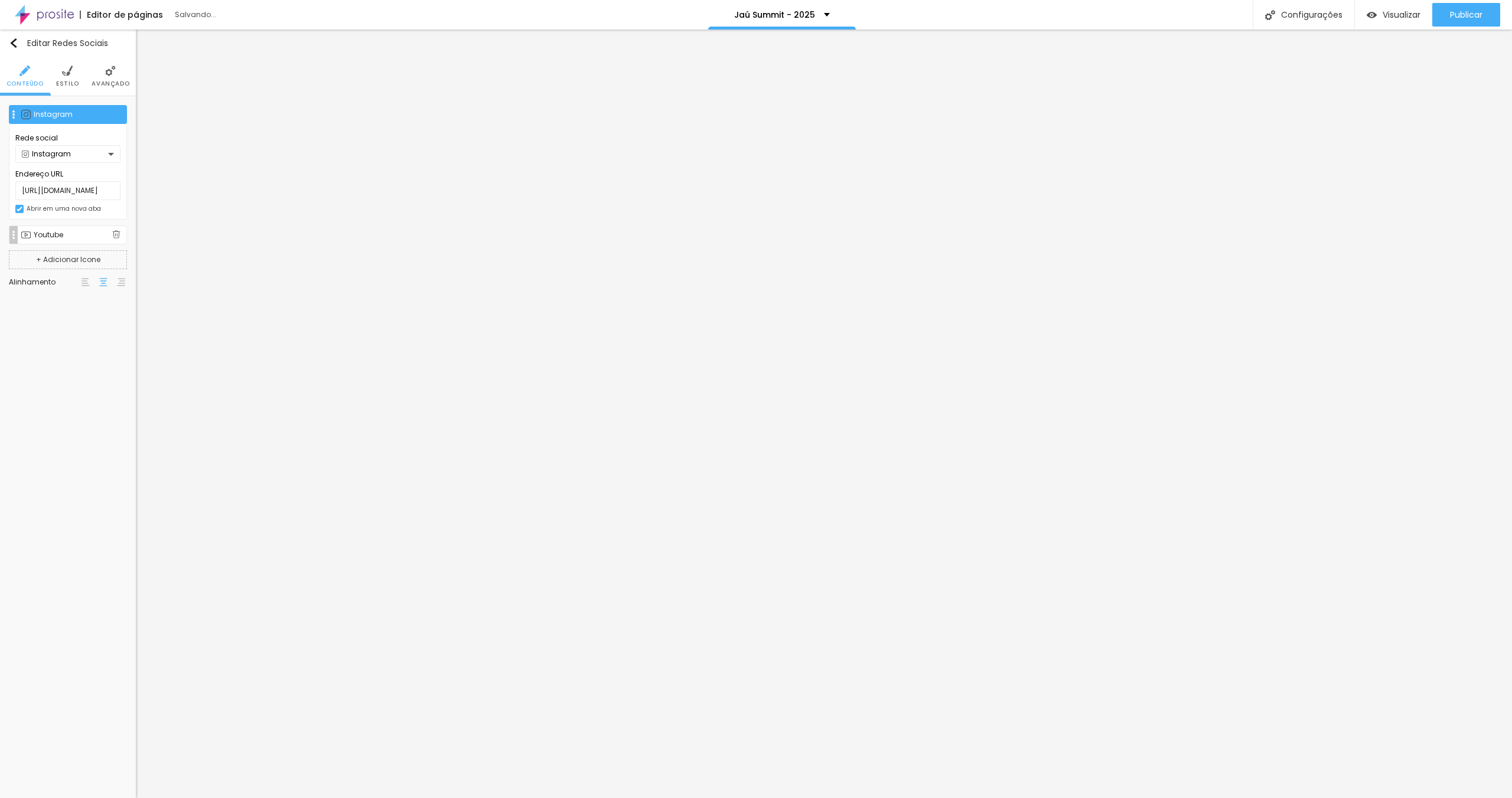
scroll to position [0, 0]
click at [60, 136] on div "Youtube" at bounding box center [73, 139] width 78 height 7
click at [71, 216] on input "[URL][DOMAIN_NAME]" at bounding box center [68, 216] width 105 height 19
paste input "marijacintho"
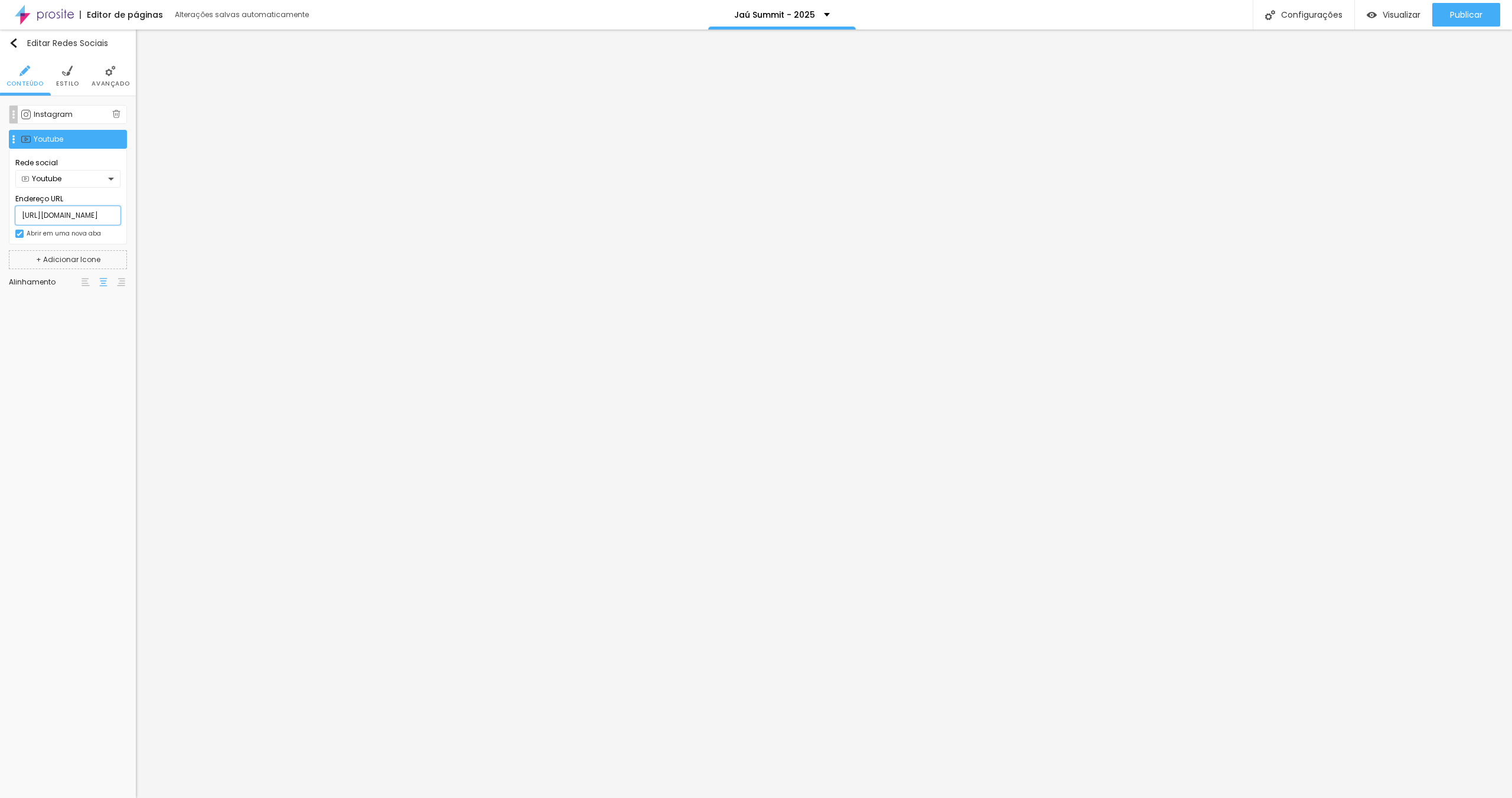
type input "[URL][DOMAIN_NAME]"
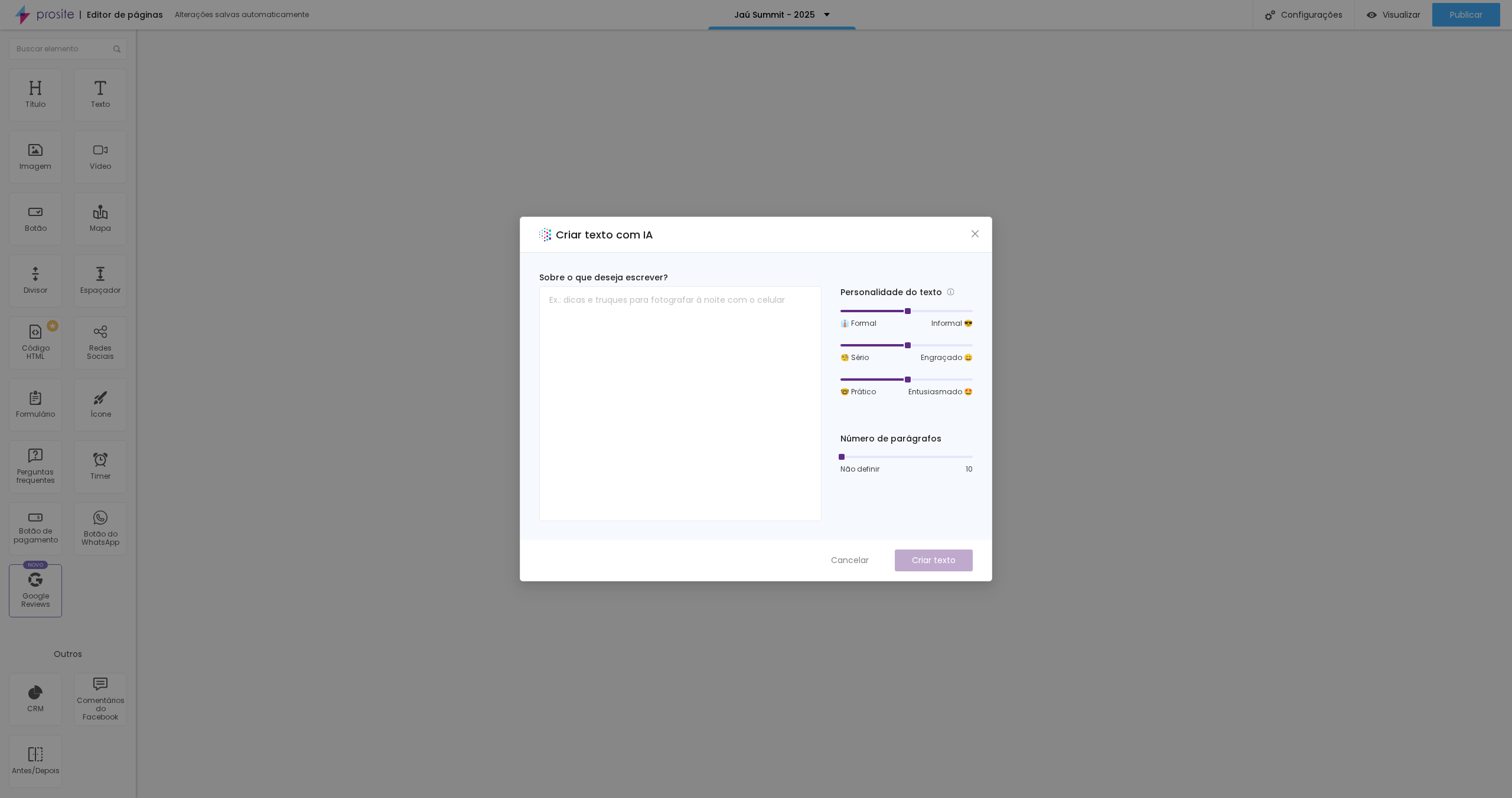
drag, startPoint x: 816, startPoint y: 201, endPoint x: 812, endPoint y: 196, distance: 6.4
click at [812, 196] on div "Criar texto com IA Sobre o que deseja escrever? Personalidade do texto 👔 Formal…" at bounding box center [756, 399] width 1512 height 798
click at [969, 236] on span "Close" at bounding box center [976, 234] width 13 height 9
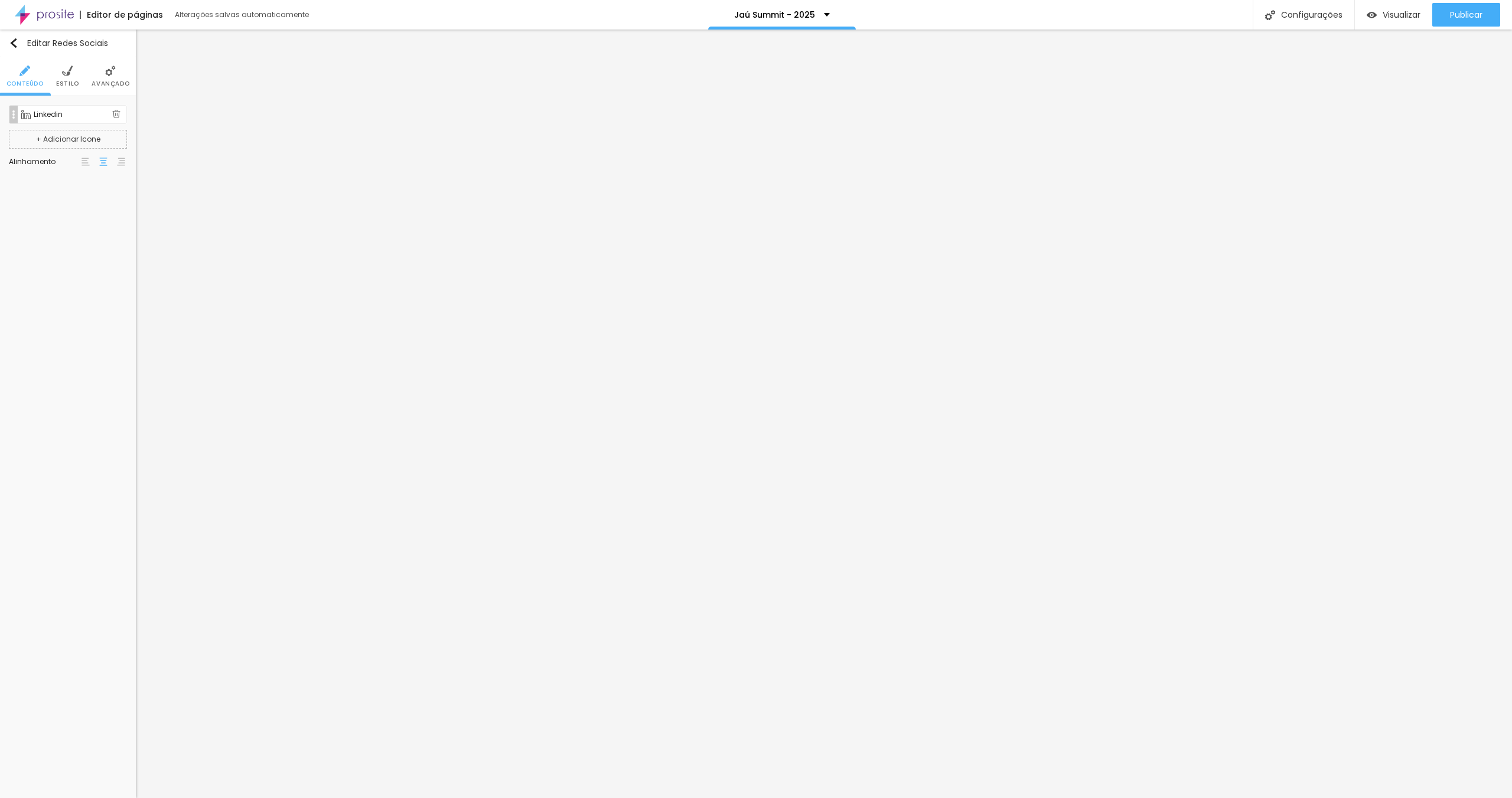
click at [78, 111] on div "Linkedin" at bounding box center [73, 114] width 78 height 7
click at [81, 227] on button "+ Adicionar Icone" at bounding box center [67, 235] width 118 height 19
click at [73, 234] on div "Facebook" at bounding box center [73, 234] width 78 height 7
click at [76, 177] on div "Facebook" at bounding box center [65, 179] width 86 height 7
click at [53, 211] on div "Instagram" at bounding box center [68, 214] width 93 height 7
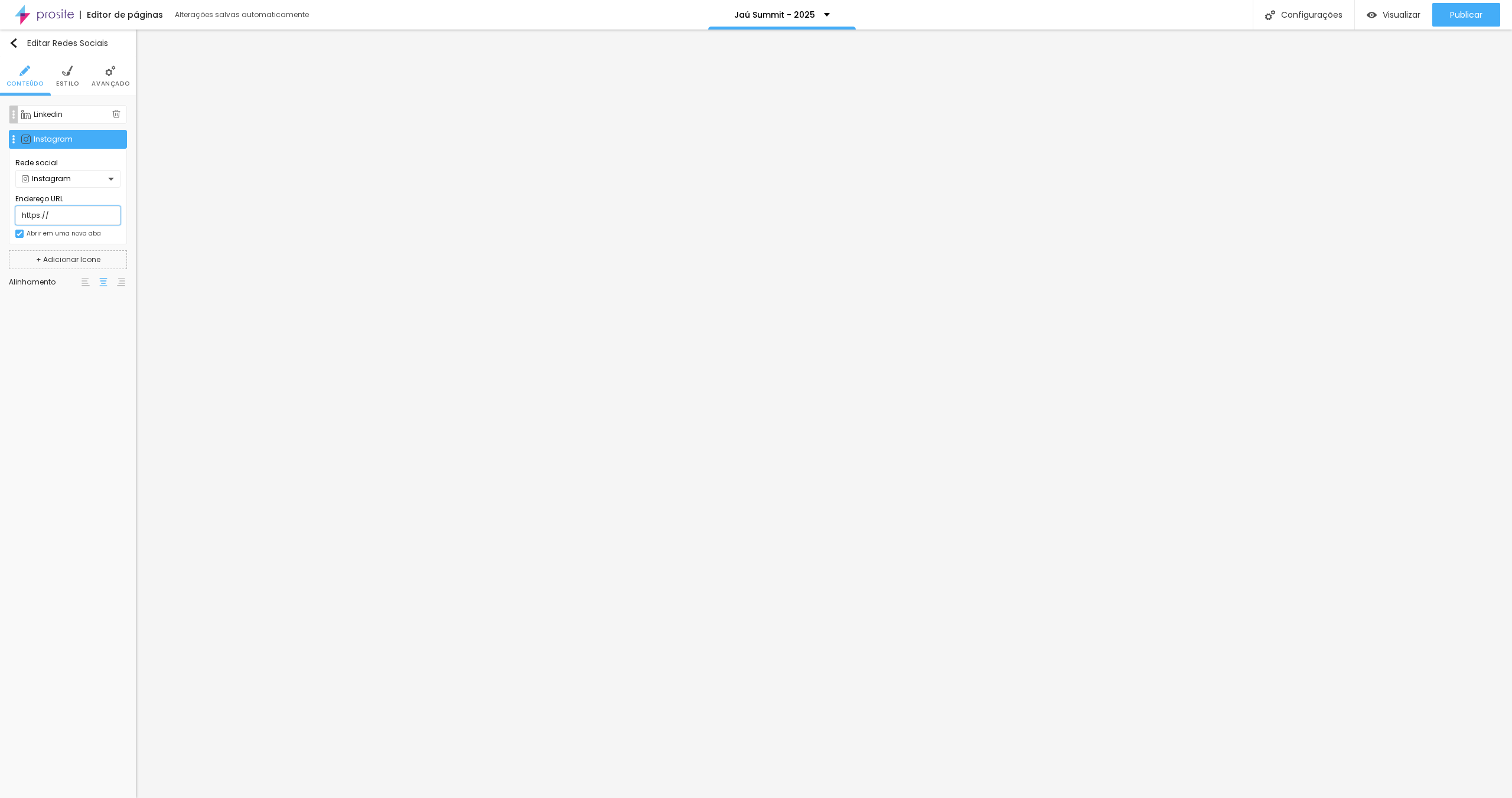
click at [63, 214] on input "https://" at bounding box center [68, 216] width 105 height 19
paste input "[DOMAIN_NAME][URL]"
type input "[URL][DOMAIN_NAME]"
click at [96, 195] on label "Endereço URL" at bounding box center [68, 199] width 105 height 11
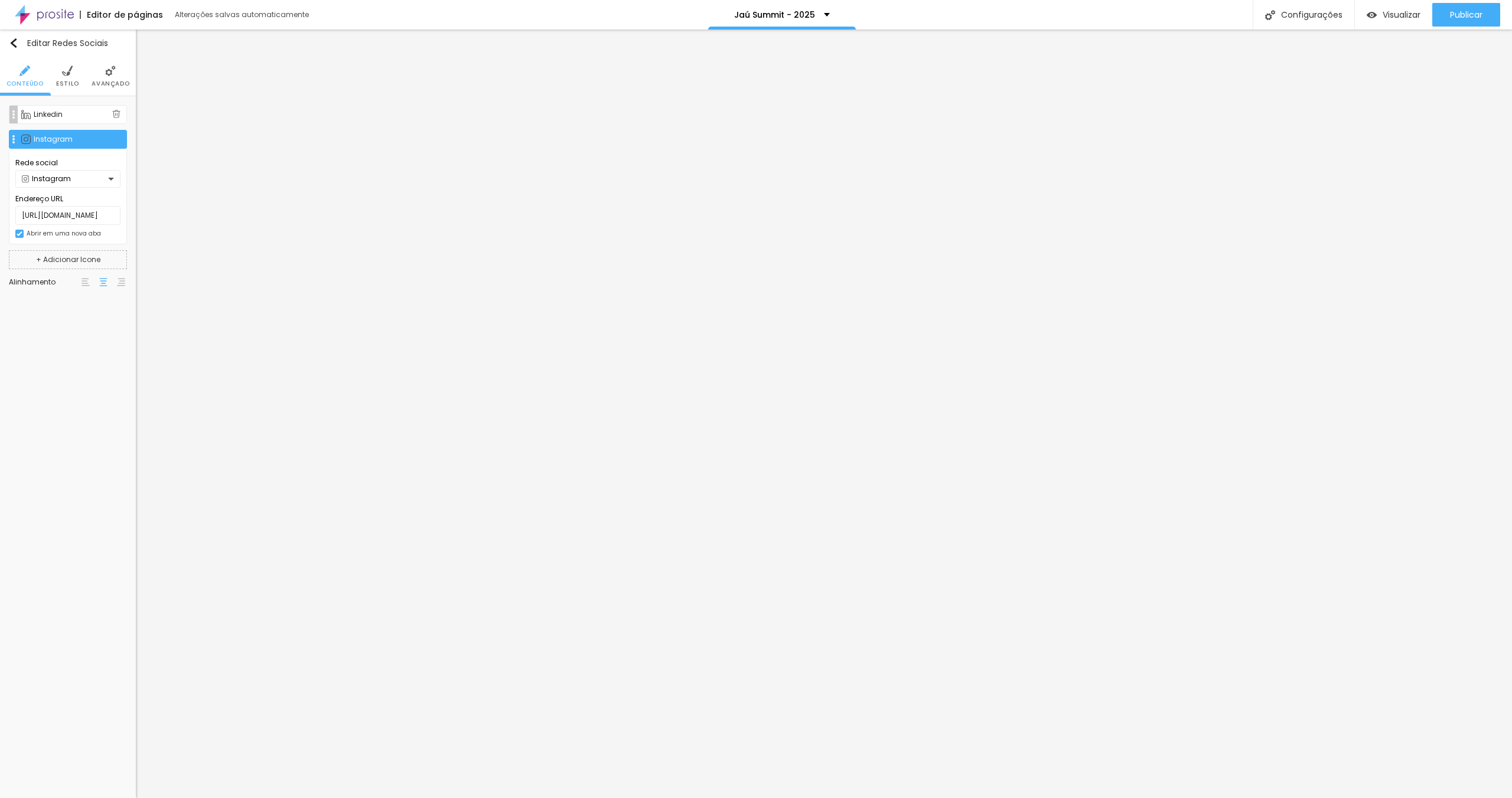
scroll to position [0, 0]
click at [70, 111] on div "Linkedin" at bounding box center [73, 114] width 78 height 7
click at [60, 190] on input "[URL][DOMAIN_NAME]" at bounding box center [68, 190] width 105 height 19
drag, startPoint x: 37, startPoint y: 186, endPoint x: 94, endPoint y: 190, distance: 57.1
click at [73, 188] on input "[URL][DOMAIN_NAME]" at bounding box center [68, 190] width 105 height 19
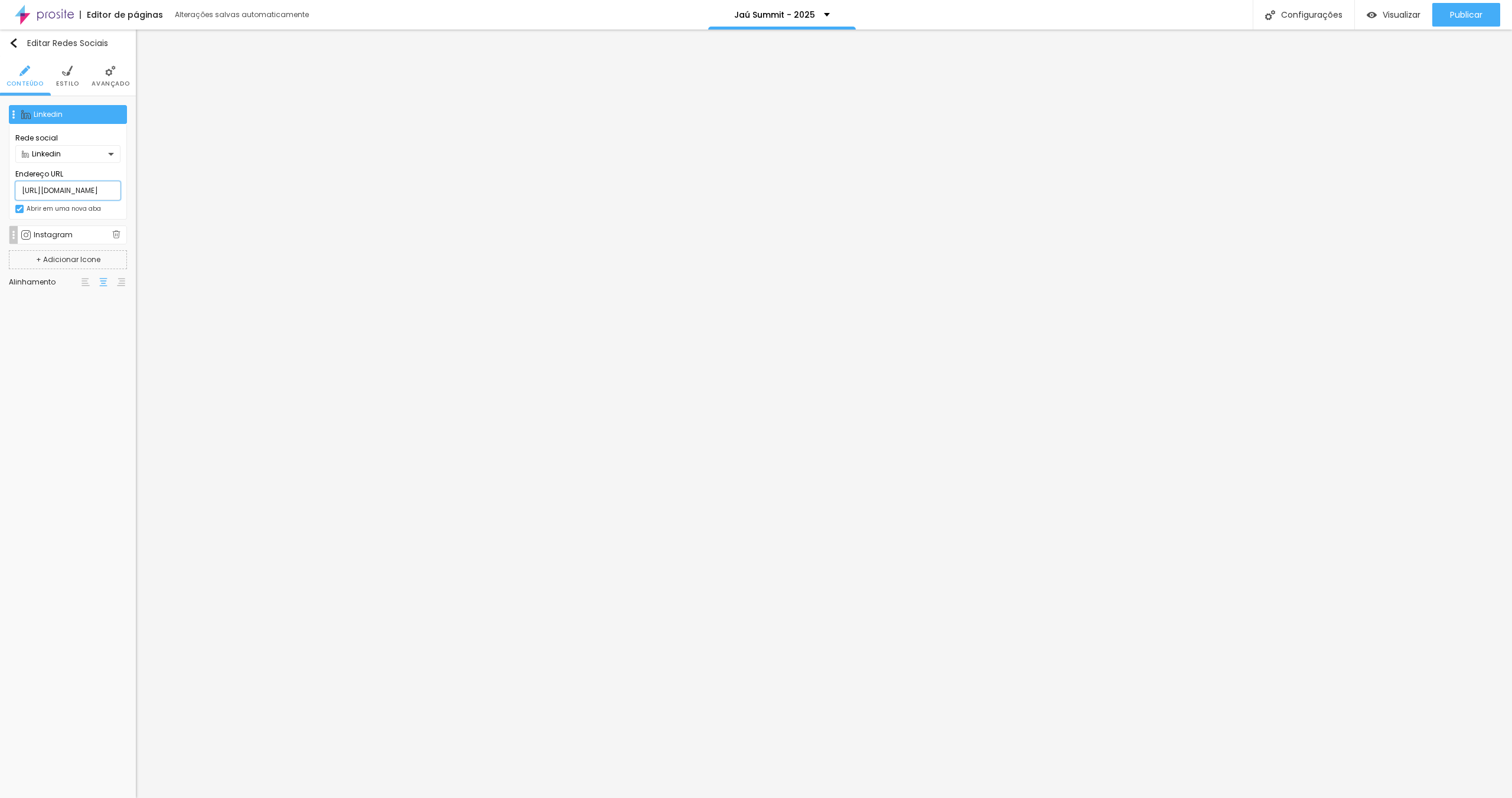
click at [100, 190] on input "[URL][DOMAIN_NAME]" at bounding box center [68, 190] width 105 height 19
drag, startPoint x: 80, startPoint y: 190, endPoint x: 59, endPoint y: 189, distance: 21.0
click at [59, 189] on input "[URL][DOMAIN_NAME]" at bounding box center [68, 190] width 105 height 19
click at [53, 188] on input "[URL][DOMAIN_NAME]" at bounding box center [68, 190] width 105 height 19
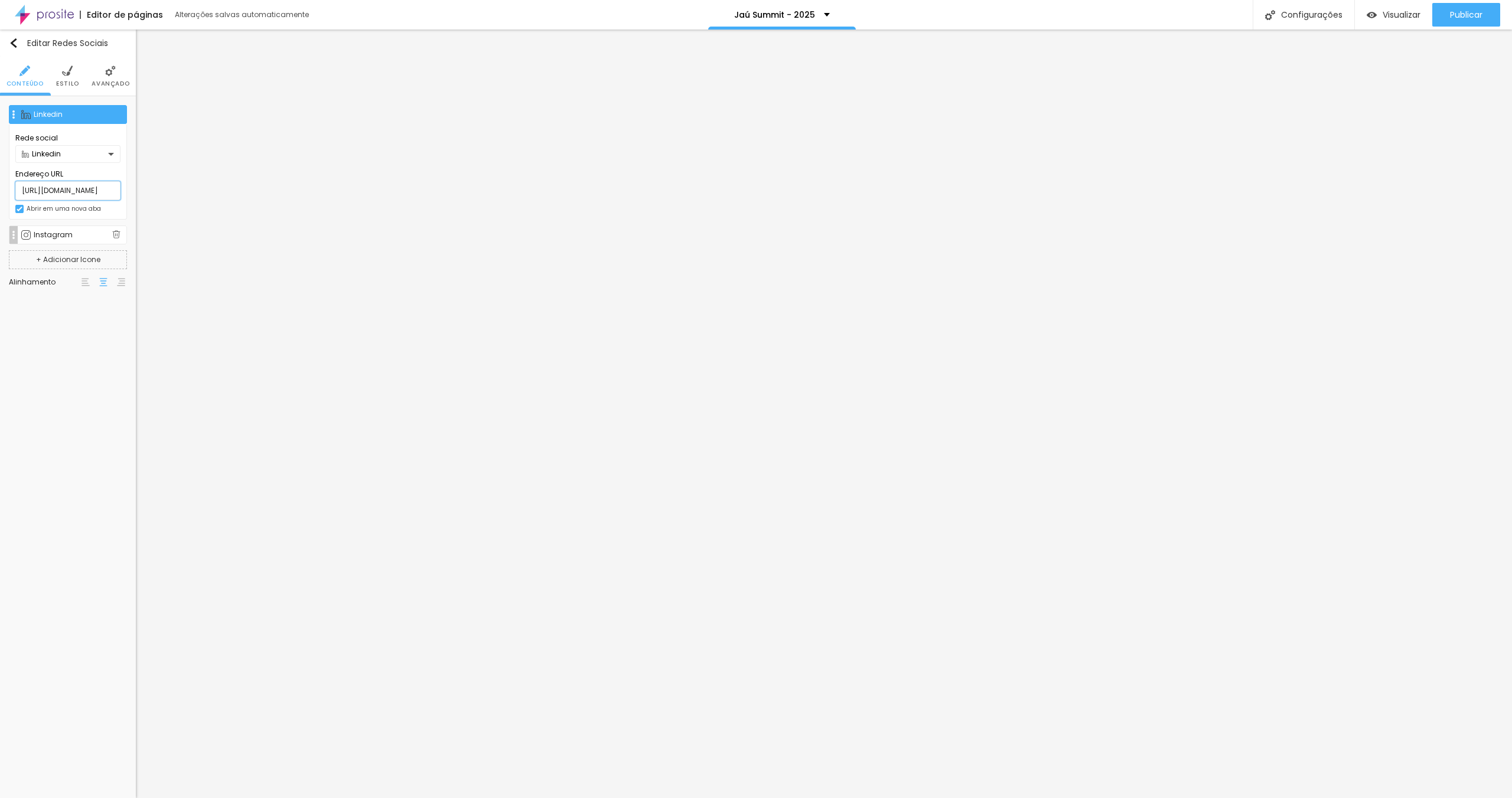
click at [61, 190] on input "[URL][DOMAIN_NAME]" at bounding box center [68, 190] width 105 height 19
click at [63, 109] on div "Linkedin" at bounding box center [67, 114] width 118 height 19
click at [114, 114] on img at bounding box center [116, 114] width 9 height 9
type input "[URL][DOMAIN_NAME]"
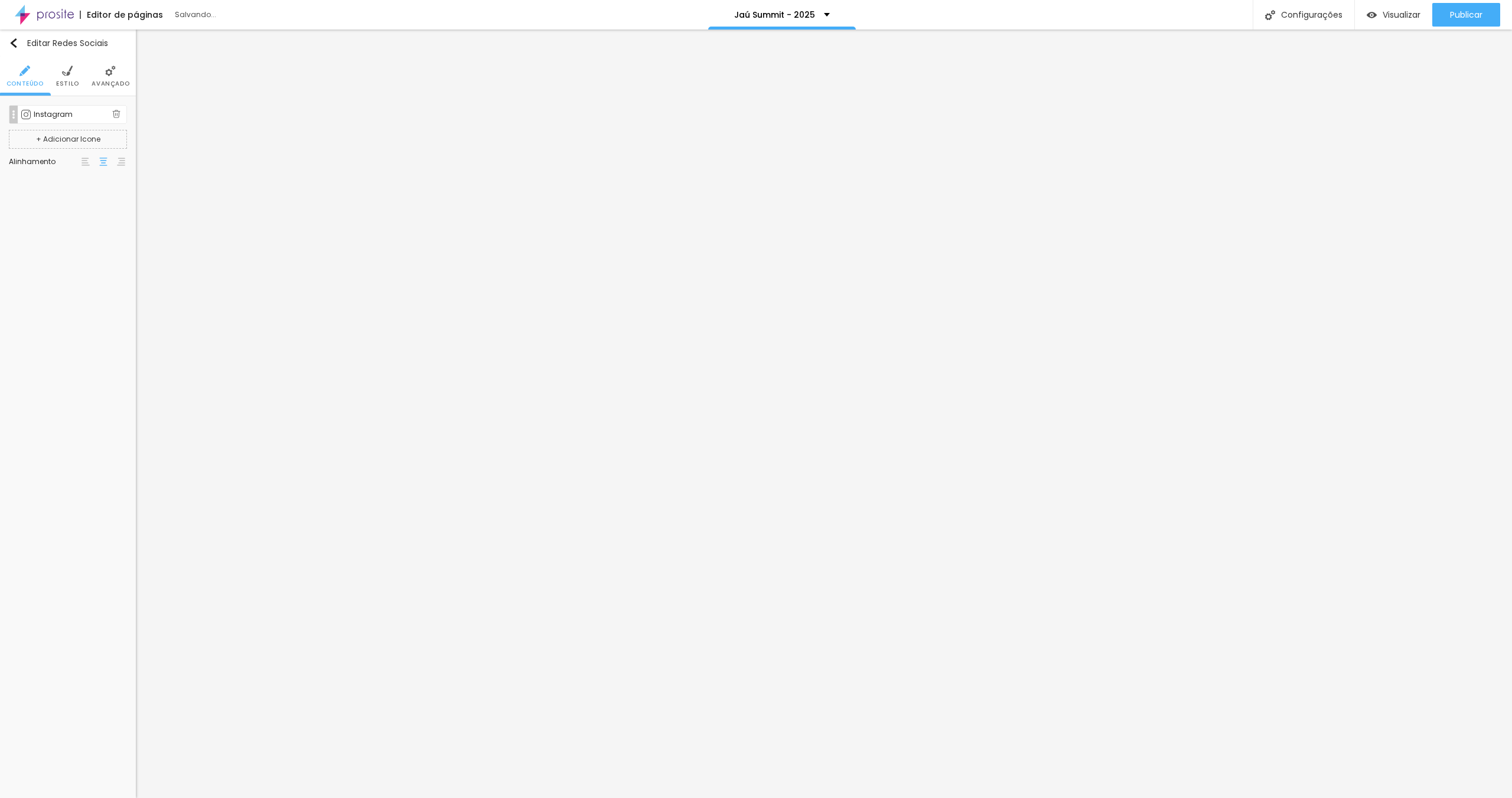
click at [67, 114] on div "Instagram" at bounding box center [73, 114] width 78 height 7
drag, startPoint x: 80, startPoint y: 186, endPoint x: 92, endPoint y: 188, distance: 12.2
click at [80, 186] on input "[URL][DOMAIN_NAME]" at bounding box center [68, 190] width 105 height 19
click at [49, 147] on button "+ Adicionar Icone" at bounding box center [67, 140] width 118 height 19
click at [60, 141] on div "Facebook" at bounding box center [73, 139] width 78 height 7
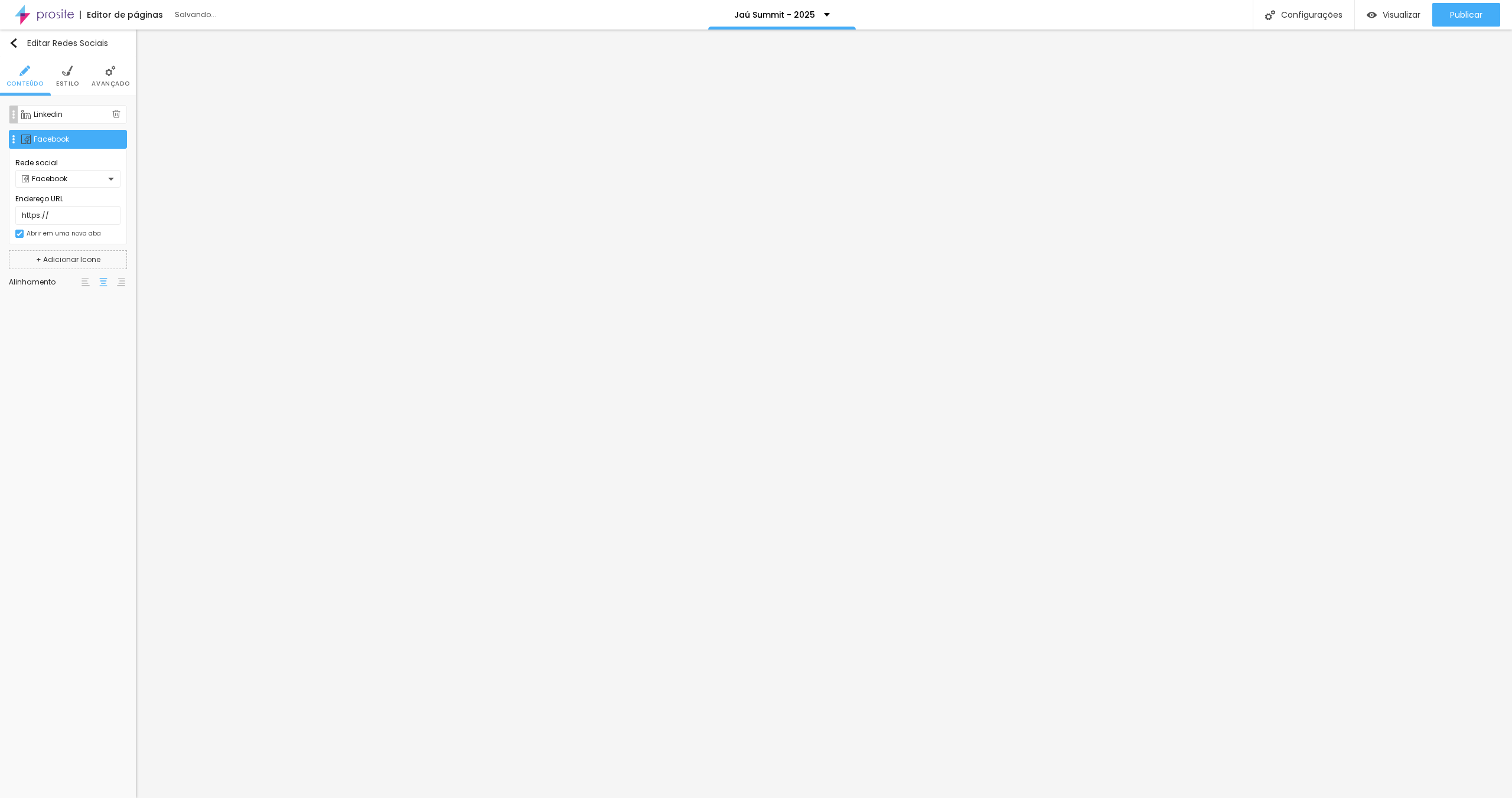
click at [67, 176] on div "Facebook" at bounding box center [65, 179] width 86 height 7
click at [66, 219] on li "Instagram" at bounding box center [67, 214] width 104 height 18
click at [75, 221] on input "https://" at bounding box center [68, 216] width 105 height 19
paste input "[DOMAIN_NAME][URL]"
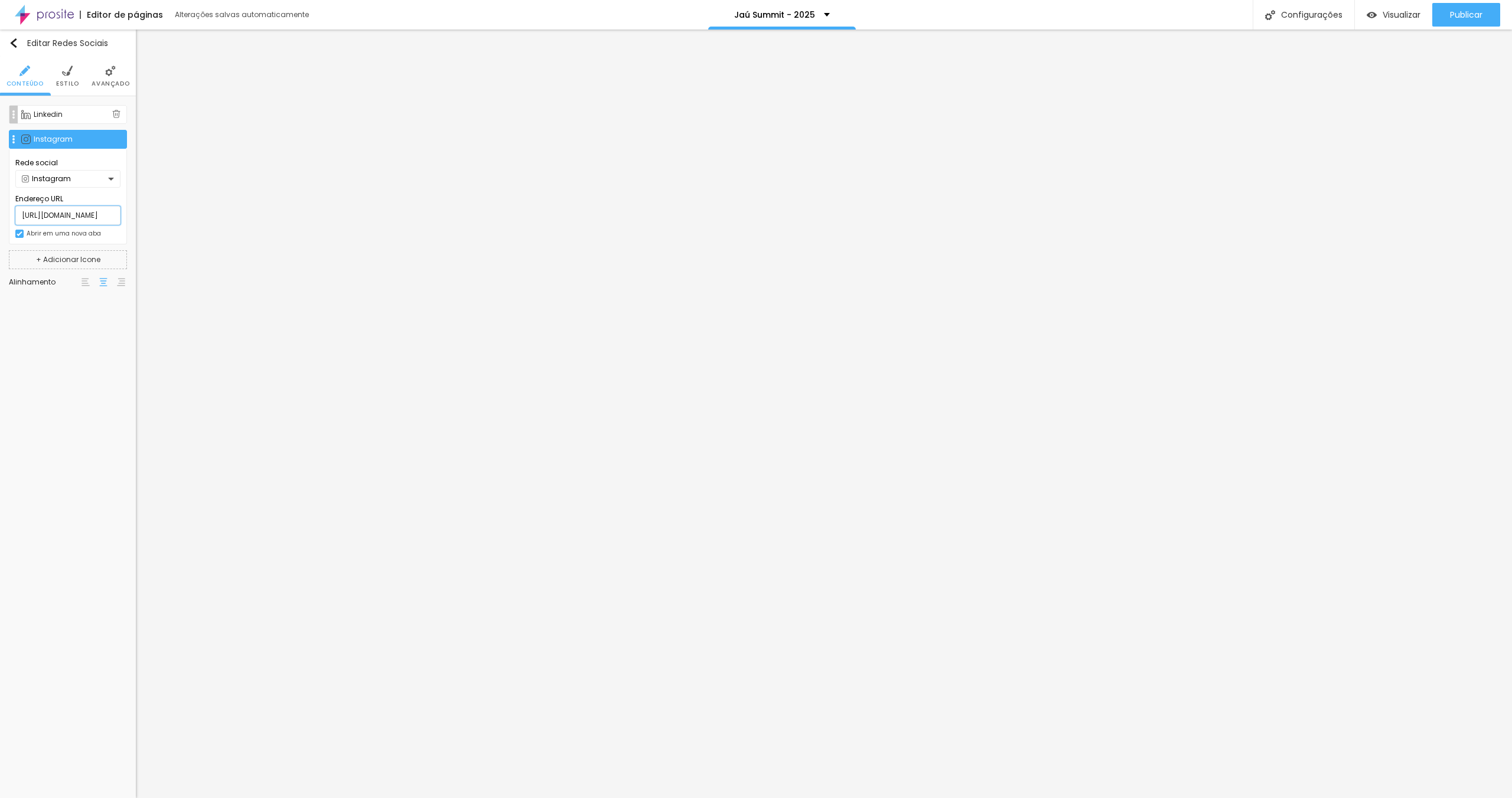
type input "[URL][DOMAIN_NAME]"
click at [68, 116] on div "Linkedin" at bounding box center [73, 114] width 78 height 7
click at [71, 188] on input "[URL][DOMAIN_NAME]" at bounding box center [68, 190] width 105 height 19
paste input "mualves"
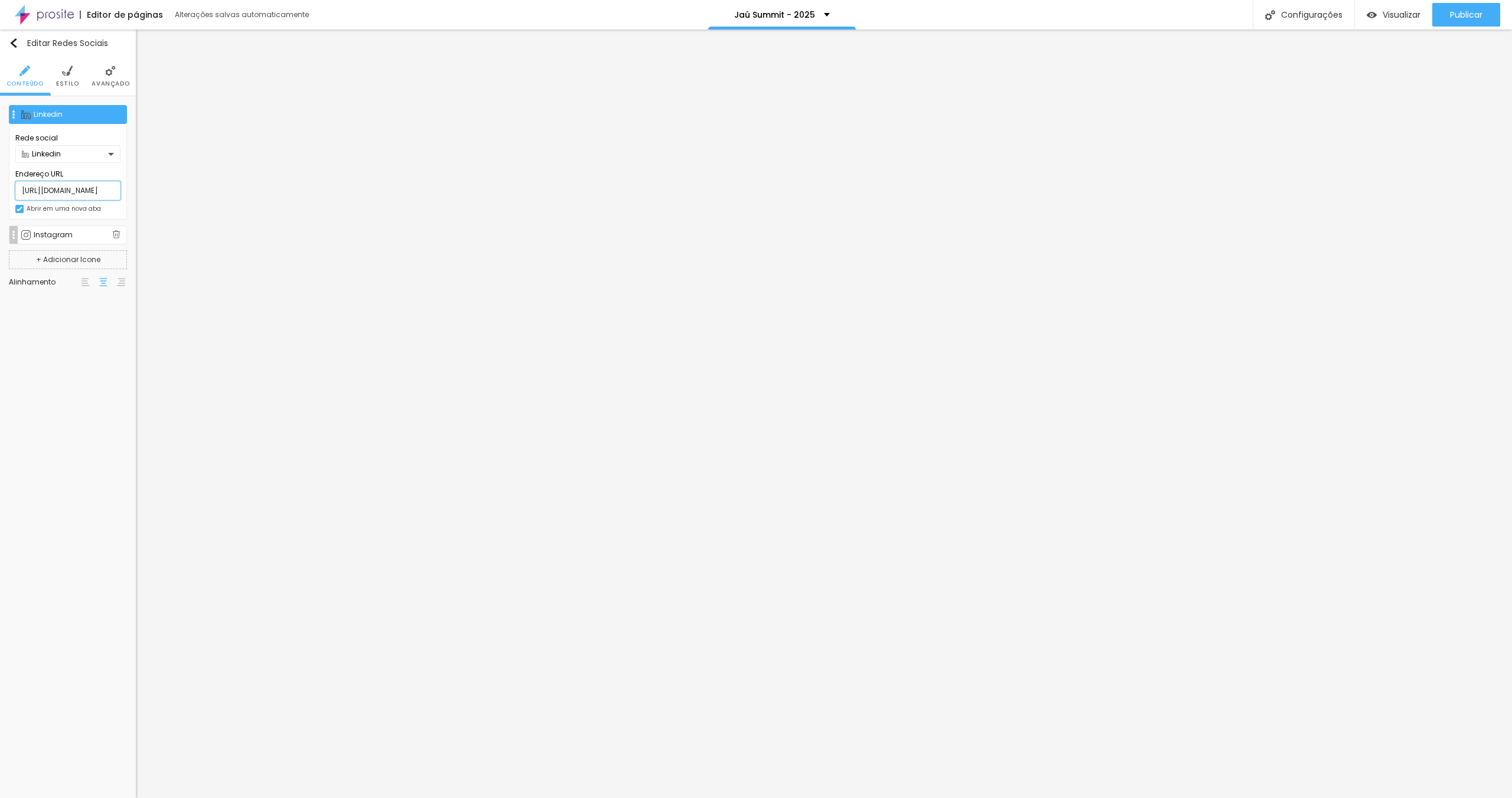
scroll to position [0, 44]
type input "[URL][DOMAIN_NAME]"
click at [116, 120] on icon "button" at bounding box center [118, 119] width 5 height 5
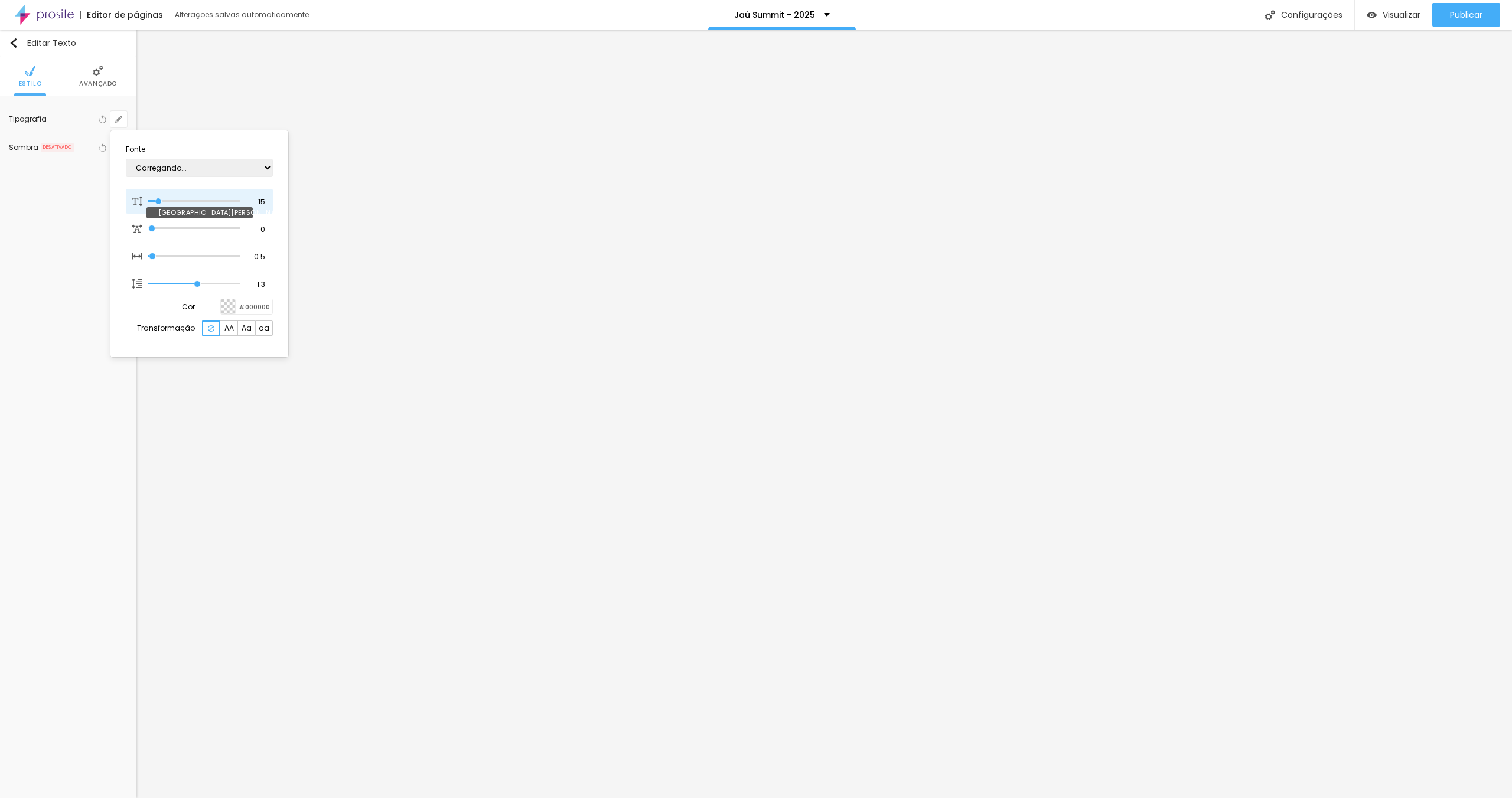
type input "1"
type input "12"
type input "1"
type input "13"
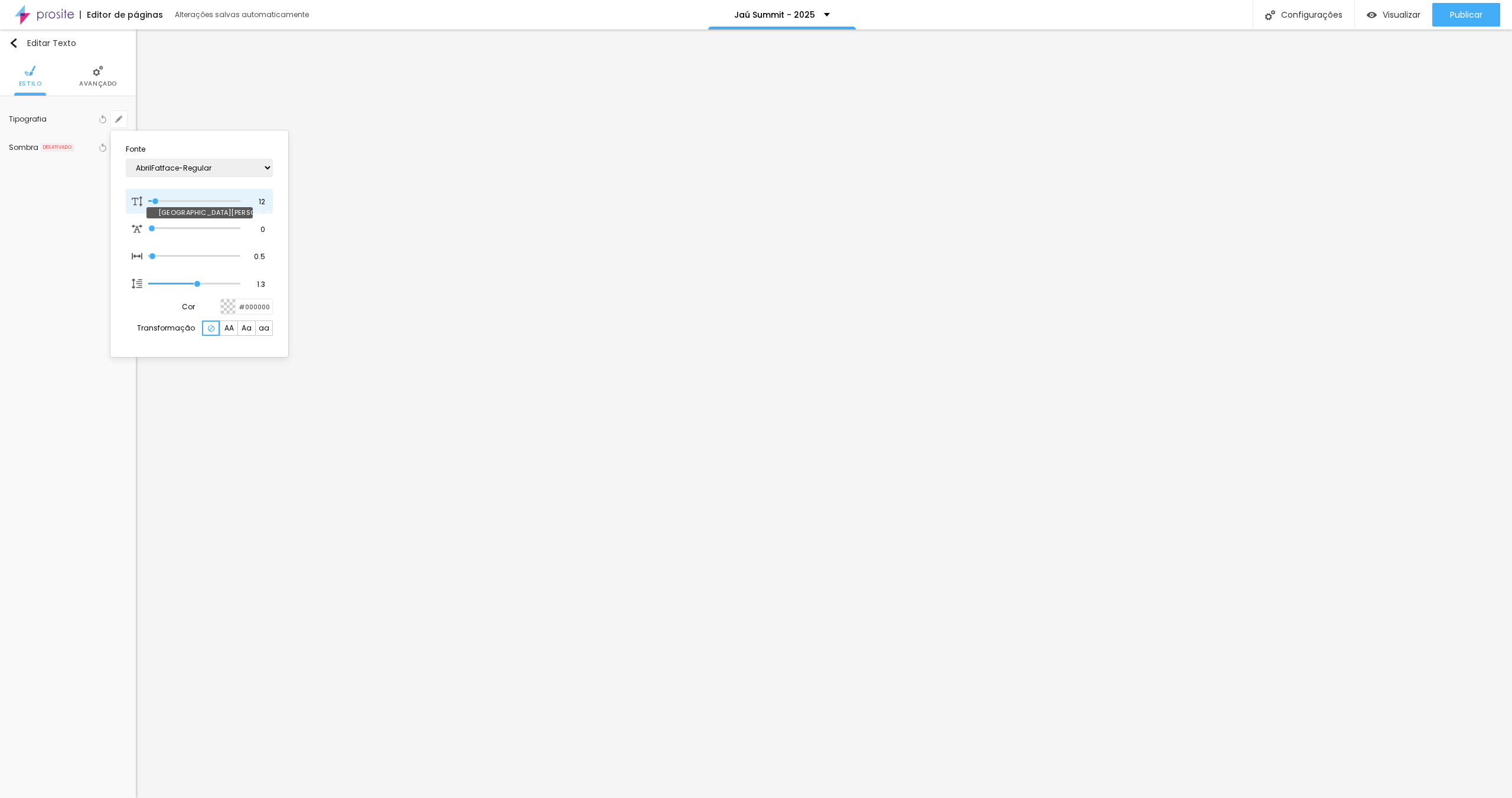
type input "13"
type input "1"
type input "13"
click at [157, 202] on input "range" at bounding box center [194, 201] width 93 height 6
type input "1"
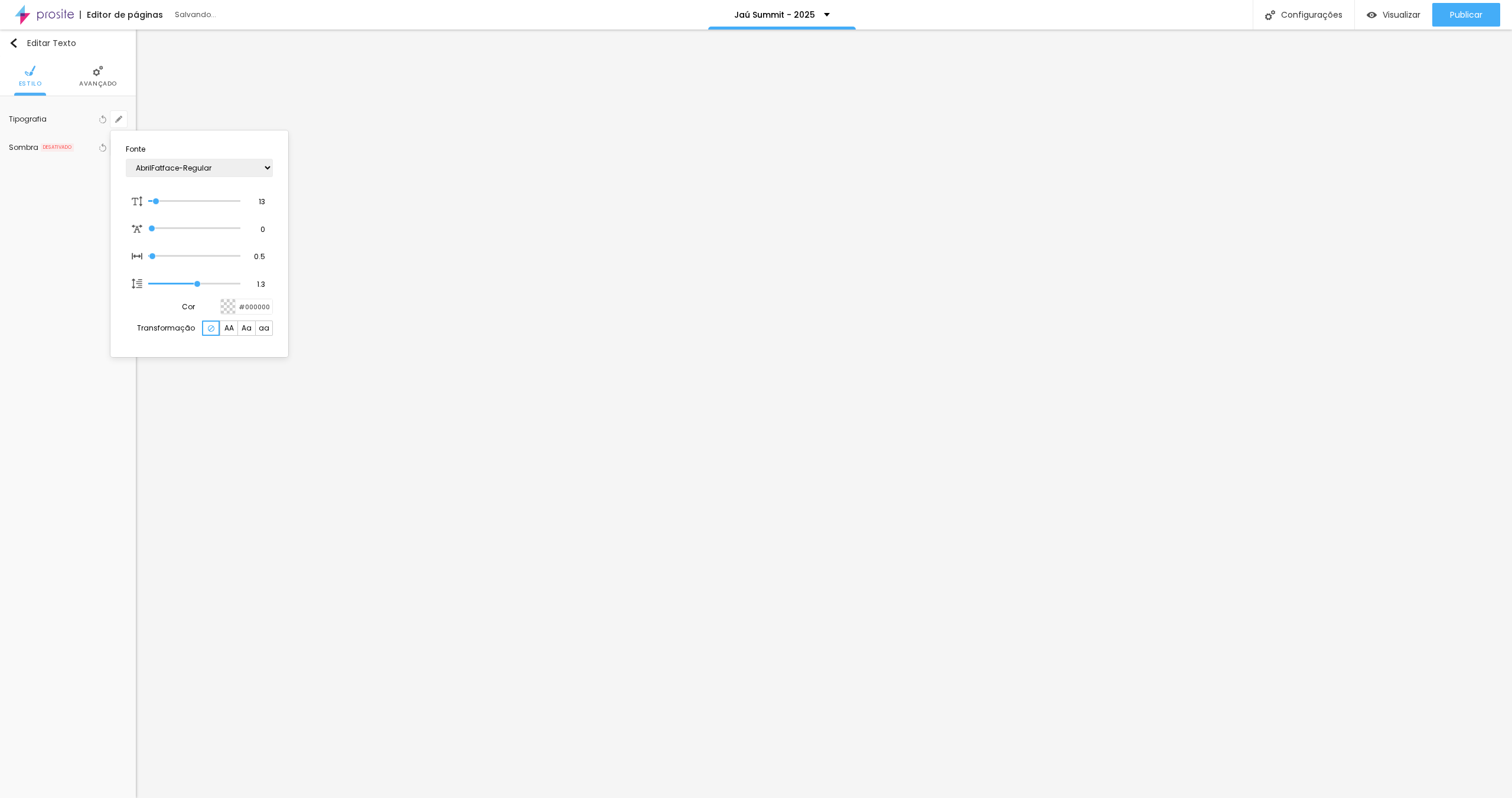
click at [437, 444] on div at bounding box center [756, 399] width 1512 height 798
click at [71, 114] on div "Instagram" at bounding box center [73, 114] width 78 height 7
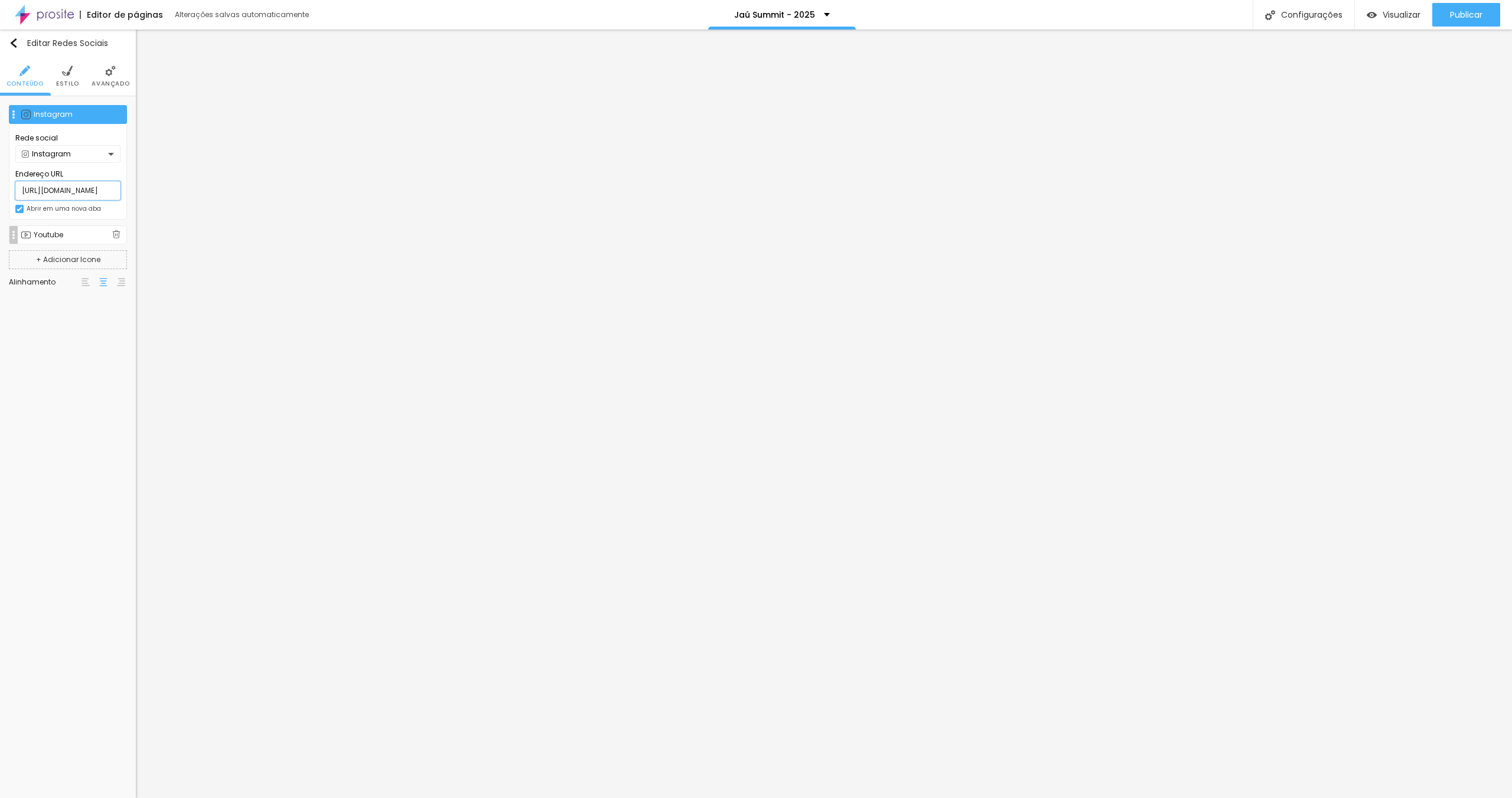
click at [77, 192] on input "[URL][DOMAIN_NAME]" at bounding box center [68, 190] width 105 height 19
paste input "victorvieiravendas"
type input "[URL][DOMAIN_NAME]"
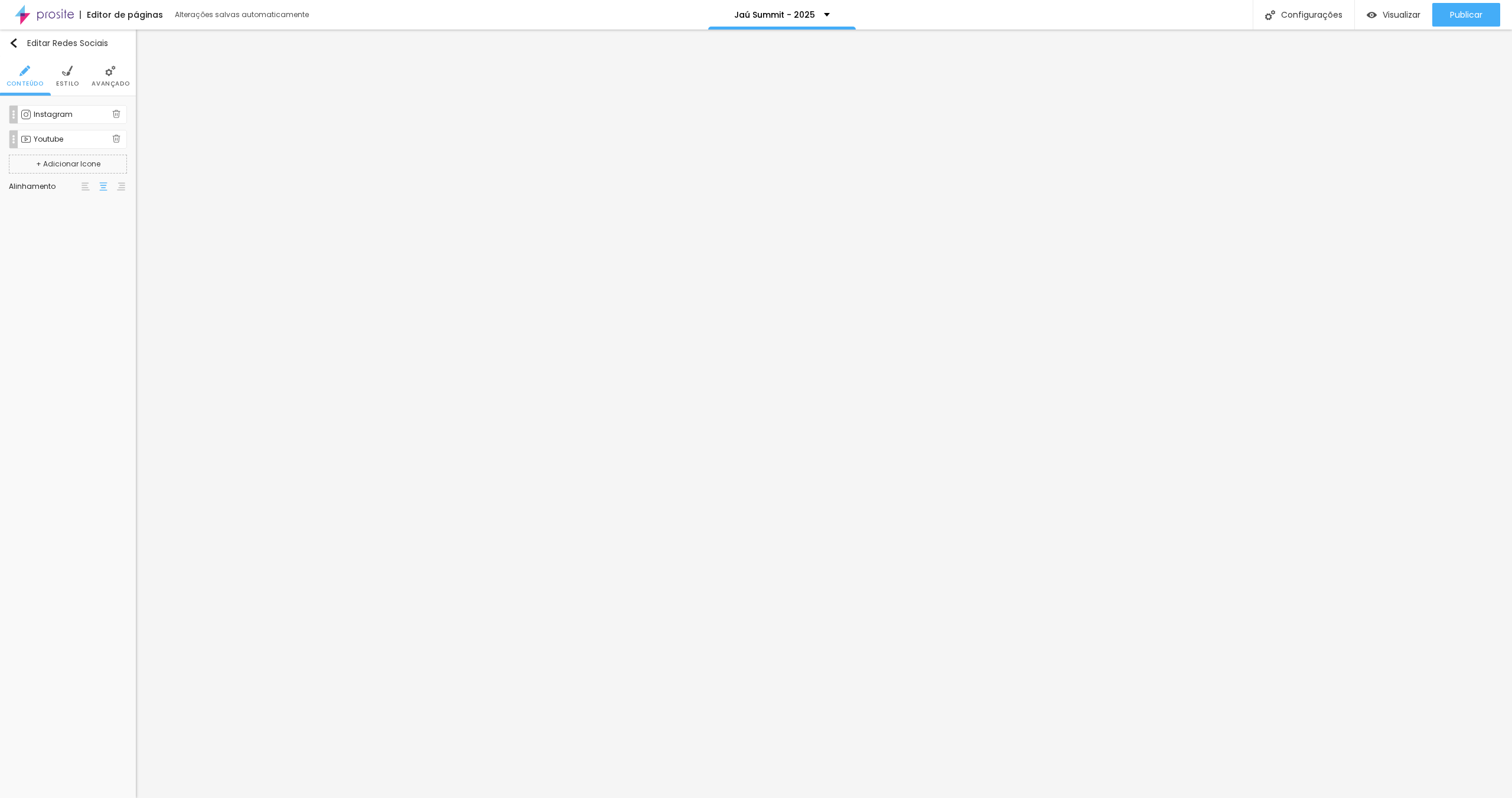
click at [56, 130] on div "Youtube" at bounding box center [67, 140] width 118 height 19
click at [77, 176] on div "Youtube" at bounding box center [65, 179] width 86 height 7
click at [66, 255] on div "Linkedin" at bounding box center [68, 253] width 93 height 7
click at [67, 217] on input "[URL][DOMAIN_NAME]" at bounding box center [68, 216] width 105 height 19
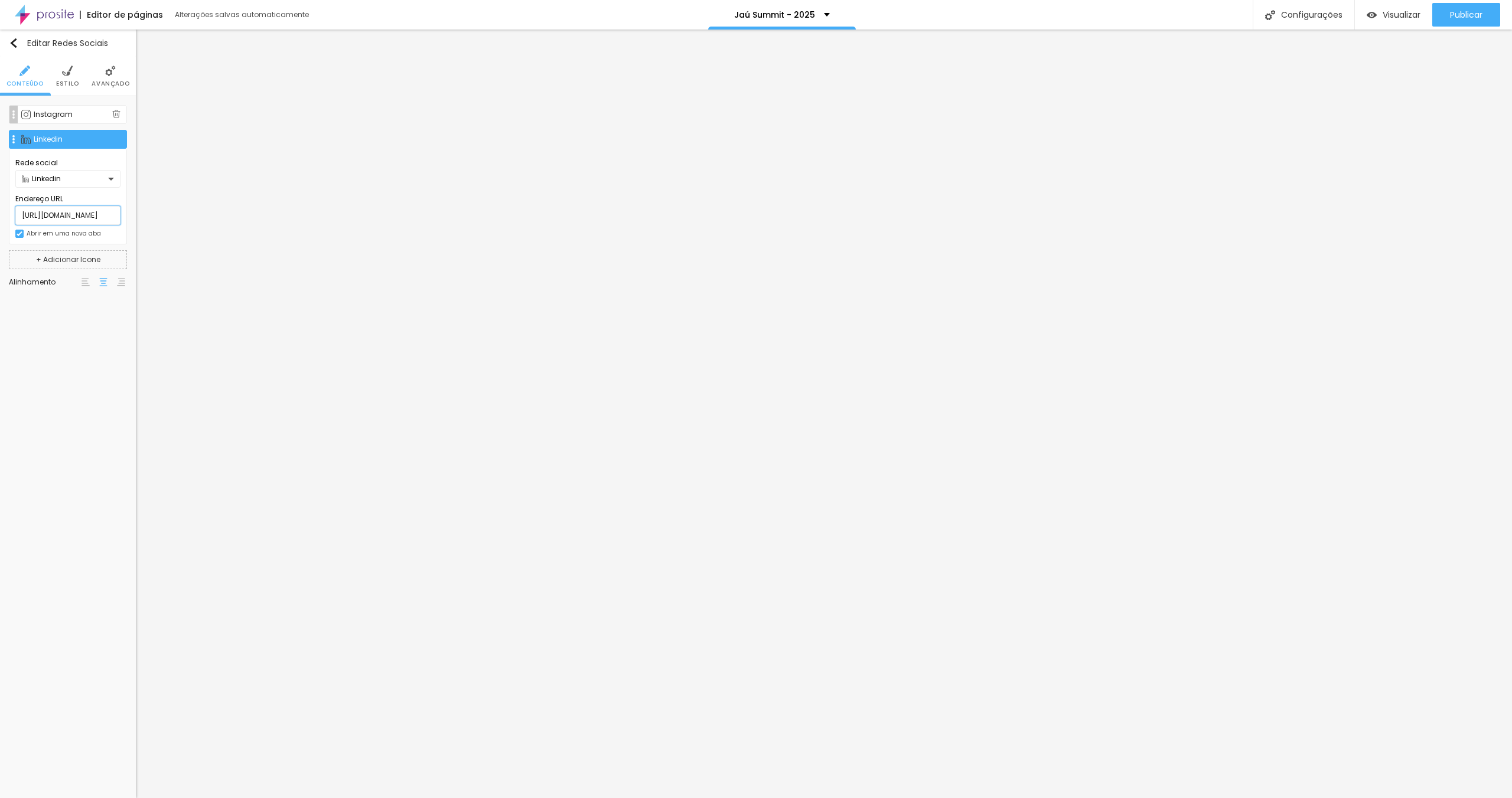
paste input "[DOMAIN_NAME][URL]"
type input "[URL][DOMAIN_NAME]"
click at [87, 302] on div "Instagram Rede social Instagram Endereço URL [URL][DOMAIN_NAME] Abrir em uma no…" at bounding box center [67, 200] width 136 height 208
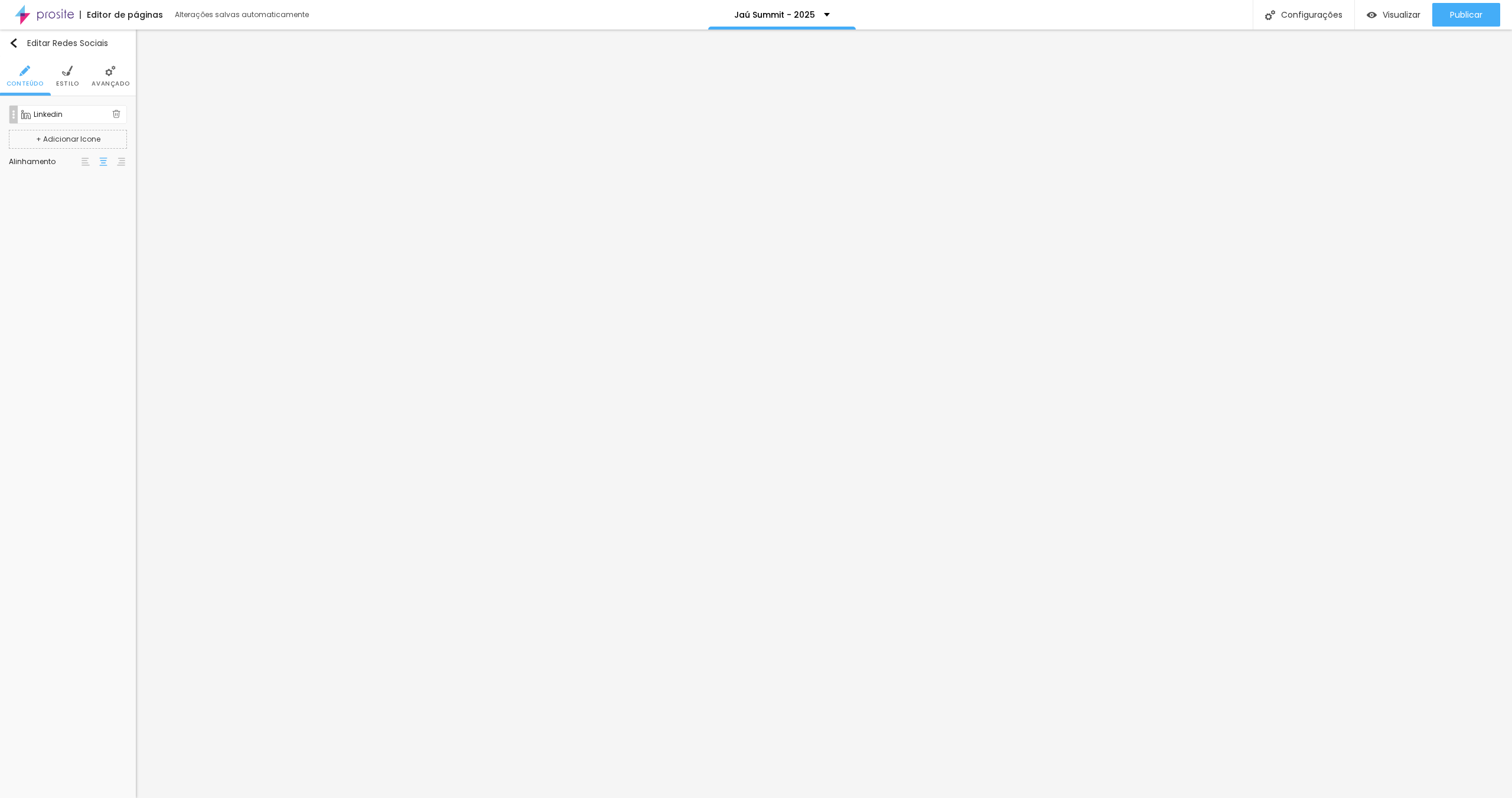
click at [53, 113] on div "Linkedin" at bounding box center [73, 114] width 78 height 7
click at [67, 184] on input "[URL][DOMAIN_NAME]" at bounding box center [68, 190] width 105 height 19
paste input "professor-[PERSON_NAME]"
type input "[URL][DOMAIN_NAME][PERSON_NAME]"
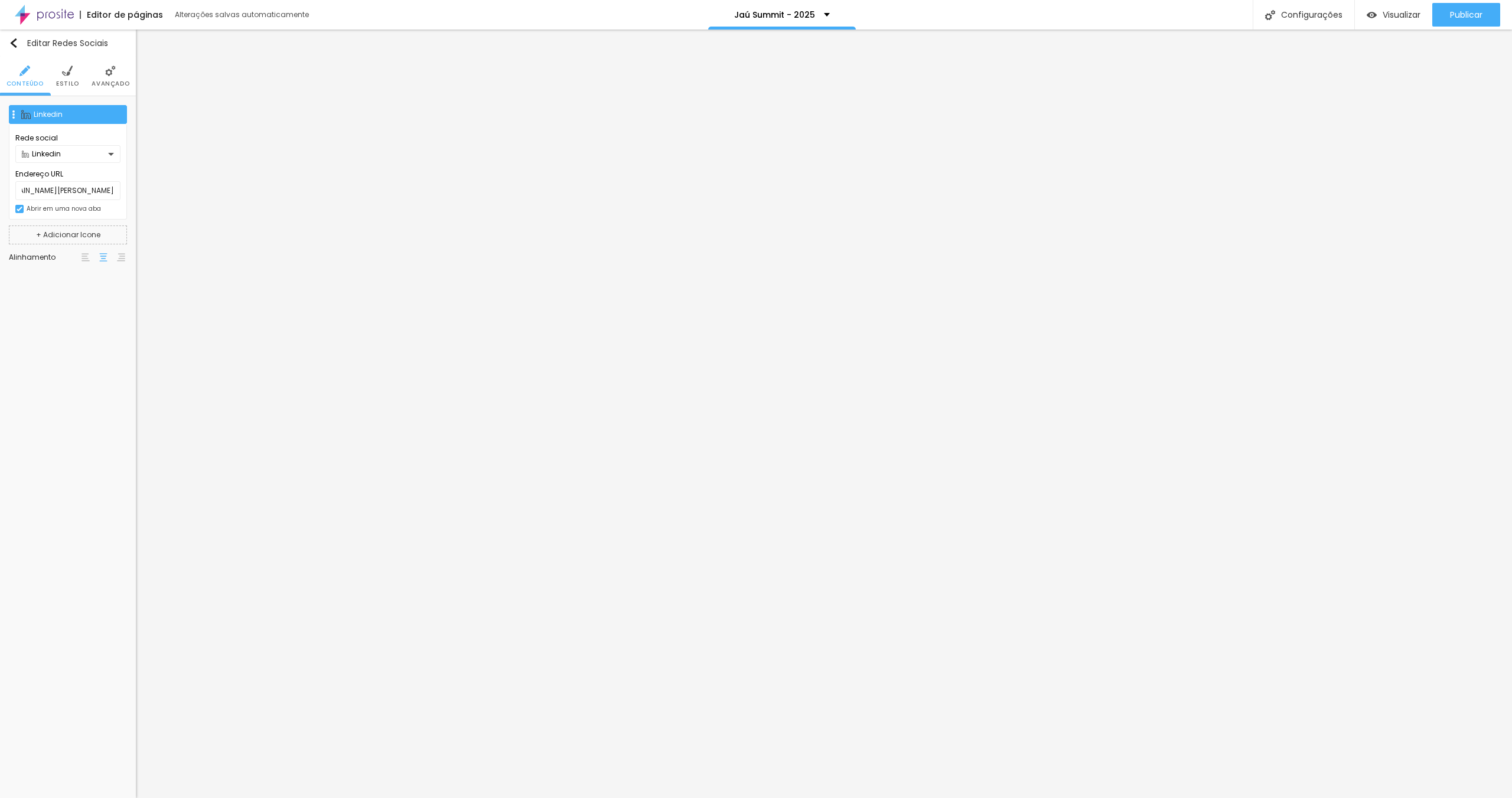
scroll to position [0, 0]
click at [86, 139] on button "+ Adicionar Icone" at bounding box center [67, 140] width 118 height 19
click at [66, 132] on div "Facebook" at bounding box center [67, 140] width 118 height 19
click at [80, 177] on div "Facebook" at bounding box center [65, 179] width 86 height 7
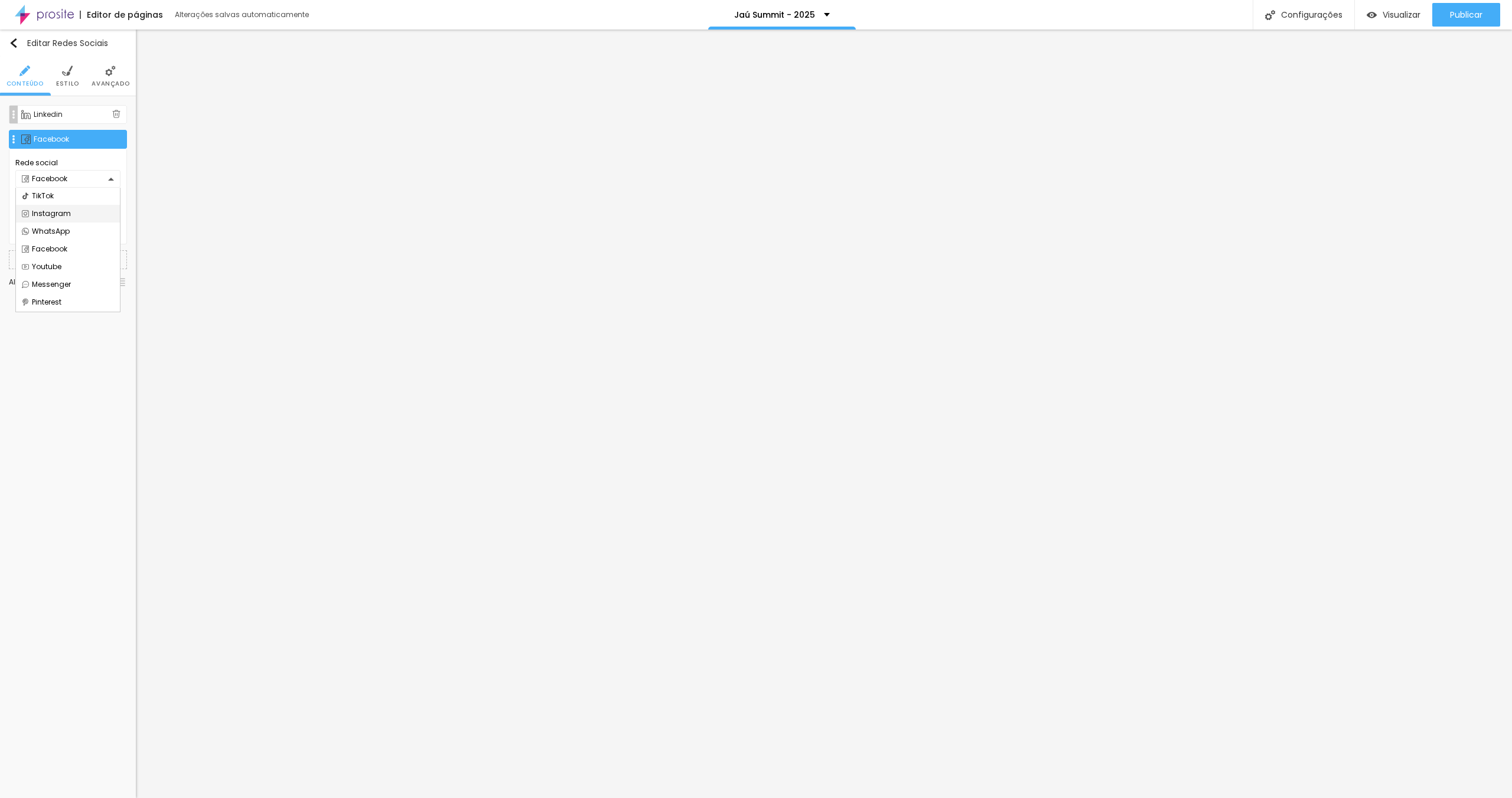
click at [51, 213] on div "Instagram" at bounding box center [68, 213] width 93 height 7
click at [66, 216] on input "https://" at bounding box center [68, 216] width 105 height 19
paste input "[DOMAIN_NAME][URL][DOMAIN_NAME]"
type input "[URL][DOMAIN_NAME][DOMAIN_NAME]"
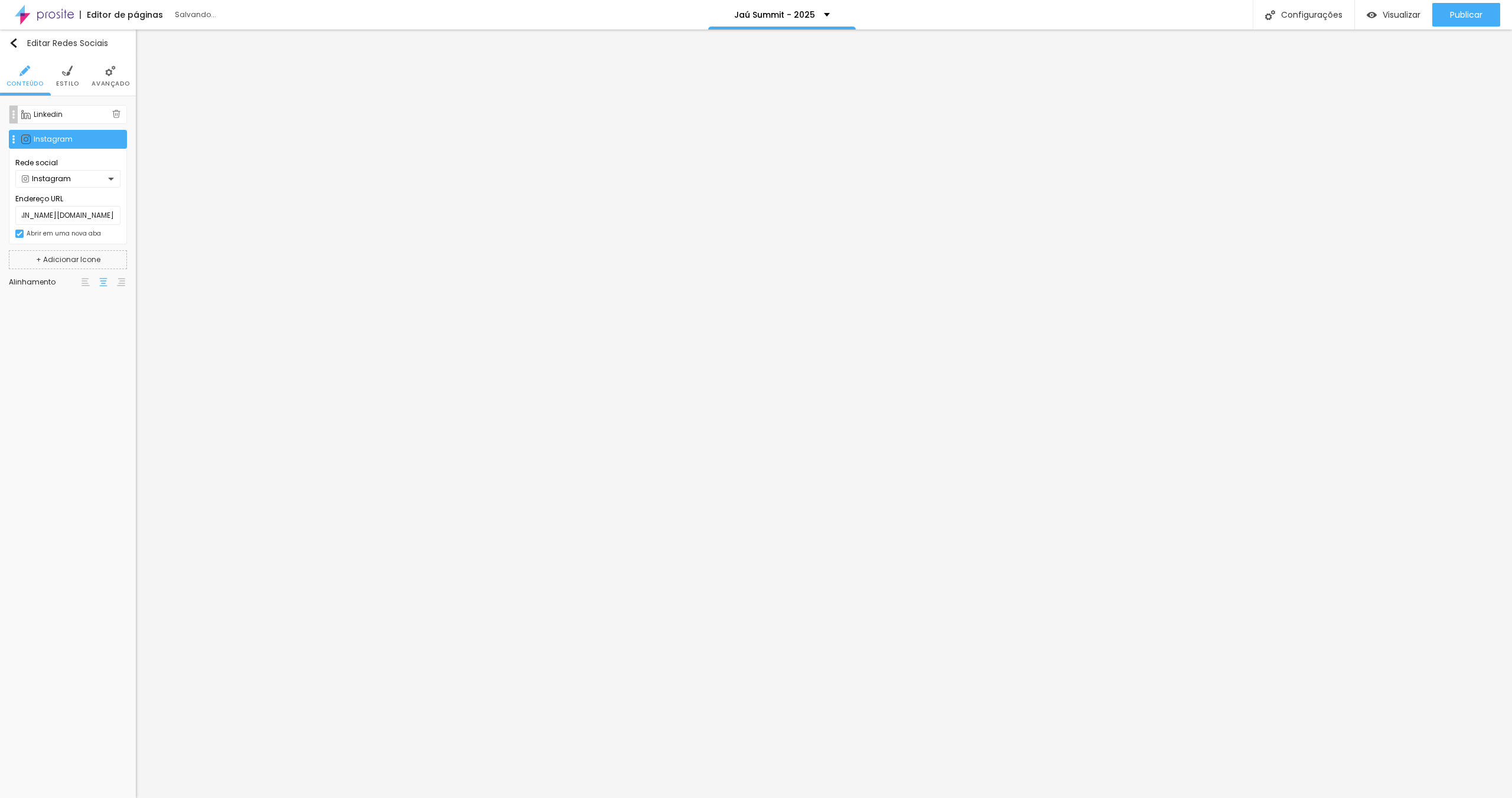
scroll to position [0, 0]
drag, startPoint x: 11, startPoint y: 139, endPoint x: 13, endPoint y: 114, distance: 25.1
click at [13, 114] on div "Linkedin Rede social Linkedin Endereço URL [URL][DOMAIN_NAME][PERSON_NAME] Abri…" at bounding box center [67, 127] width 118 height 44
type input "[URL][DOMAIN_NAME][DOMAIN_NAME]"
type input "[URL][DOMAIN_NAME][PERSON_NAME]"
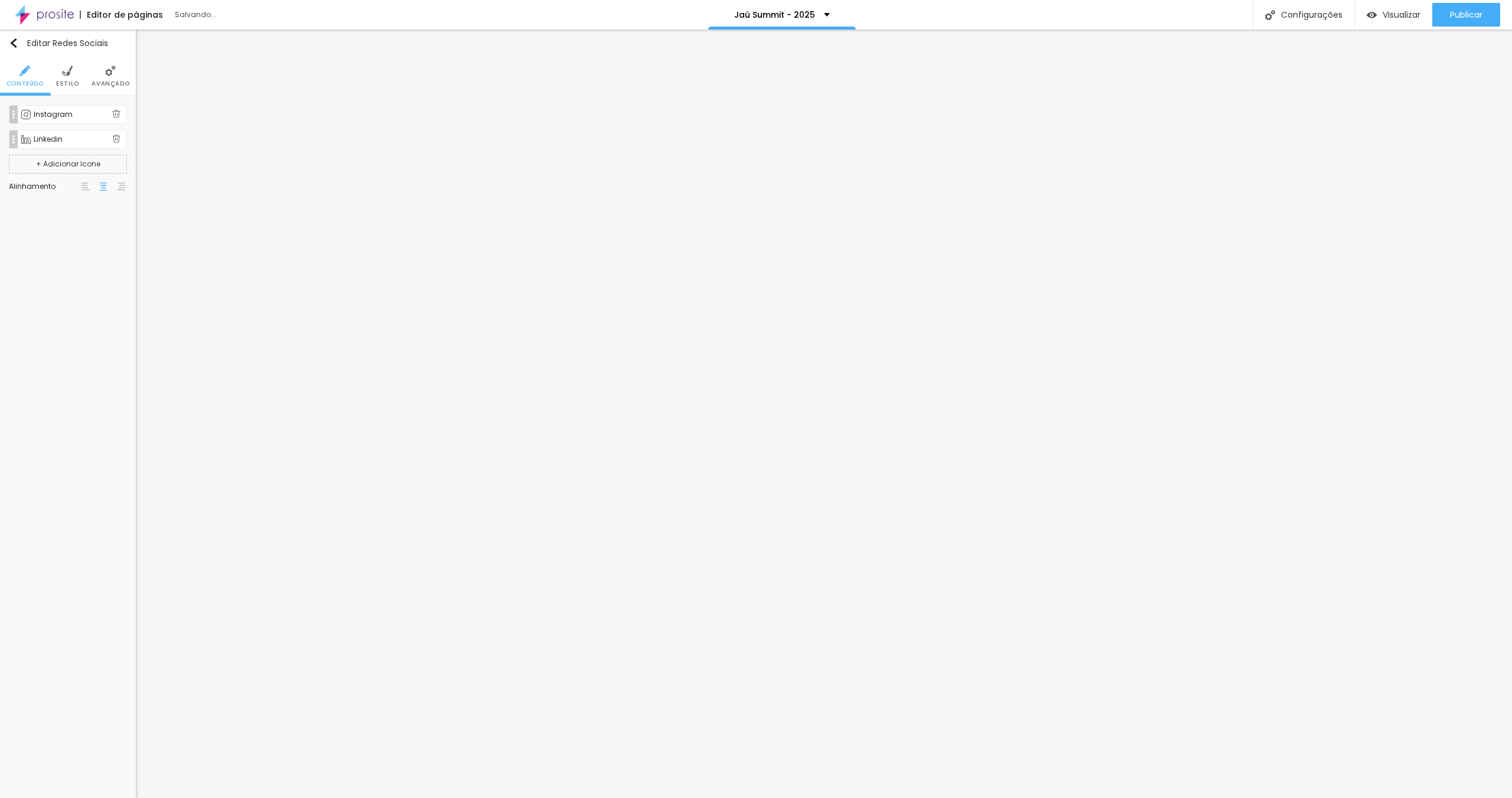
click at [71, 139] on div "Linkedin" at bounding box center [73, 139] width 78 height 7
click at [64, 216] on input "[URL][DOMAIN_NAME][PERSON_NAME]" at bounding box center [68, 216] width 105 height 19
paste input "[PERSON_NAME]%C3%A1-lima"
type input "[URL][DOMAIN_NAME][PERSON_NAME]"
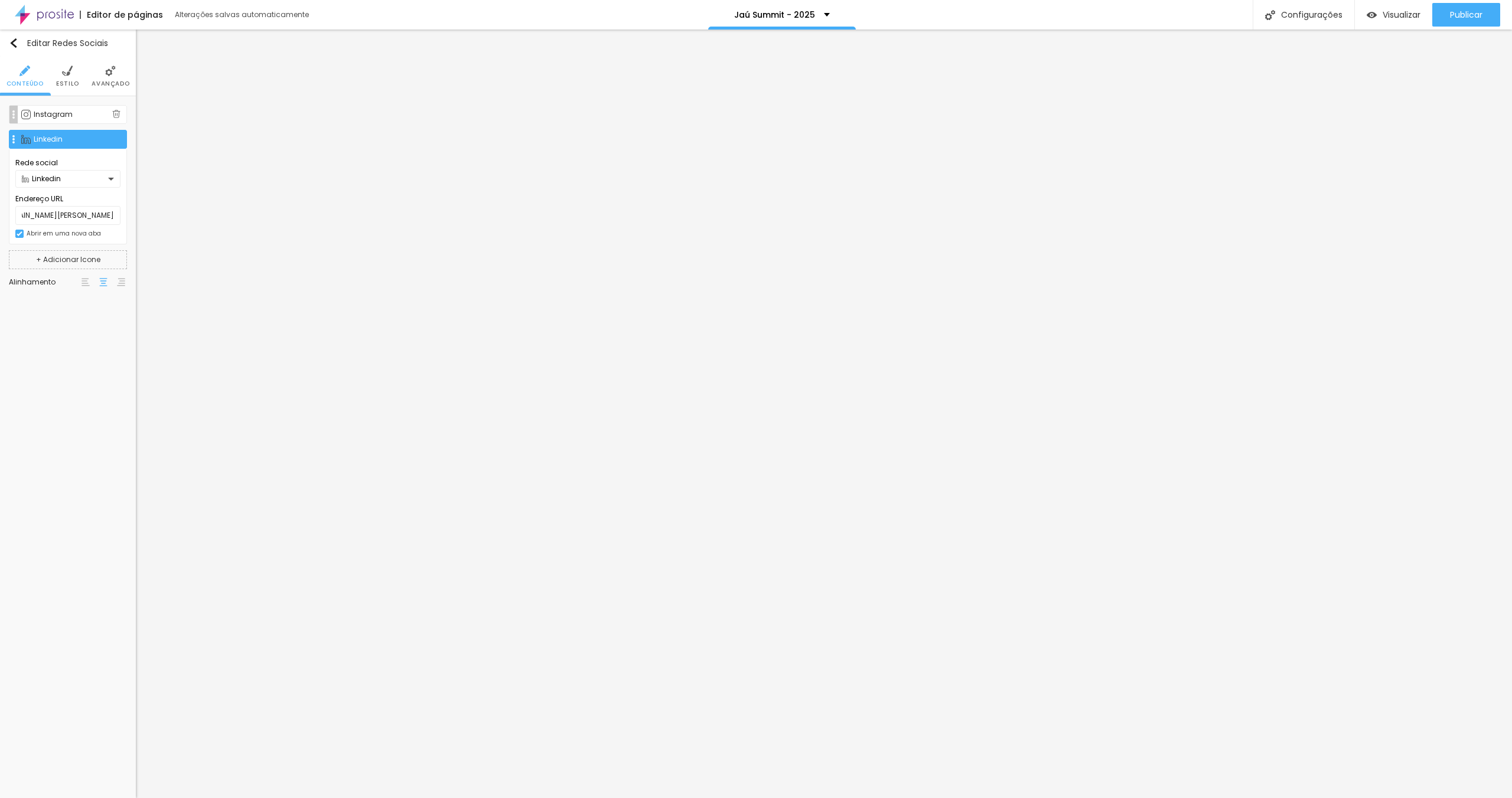
scroll to position [0, 0]
